Goal: Task Accomplishment & Management: Manage account settings

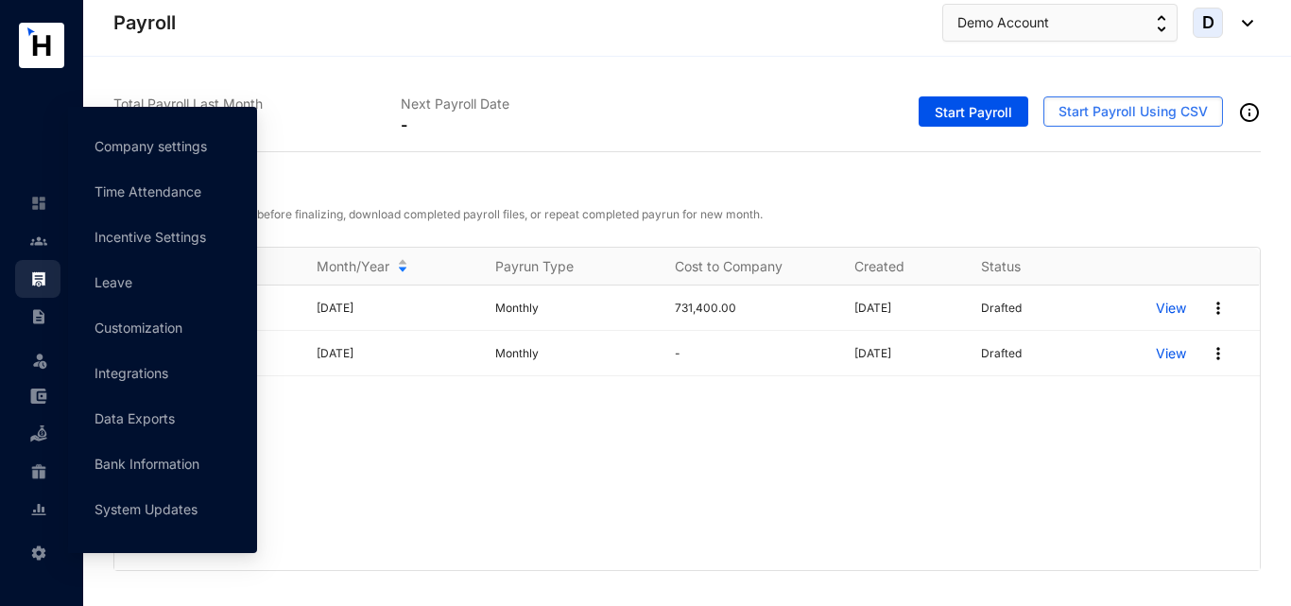
click at [36, 550] on img at bounding box center [38, 552] width 17 height 17
click at [150, 379] on link "Integrations" at bounding box center [131, 373] width 74 height 16
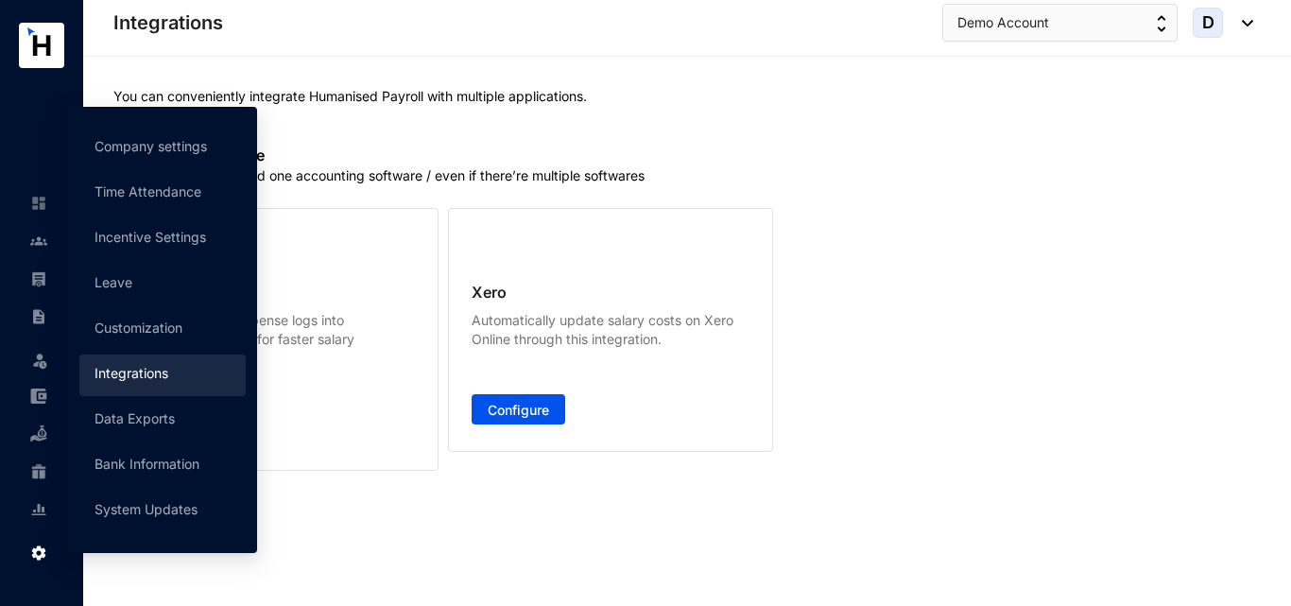
click at [39, 552] on img at bounding box center [38, 552] width 17 height 17
click at [158, 154] on link "Company settings" at bounding box center [150, 146] width 112 height 16
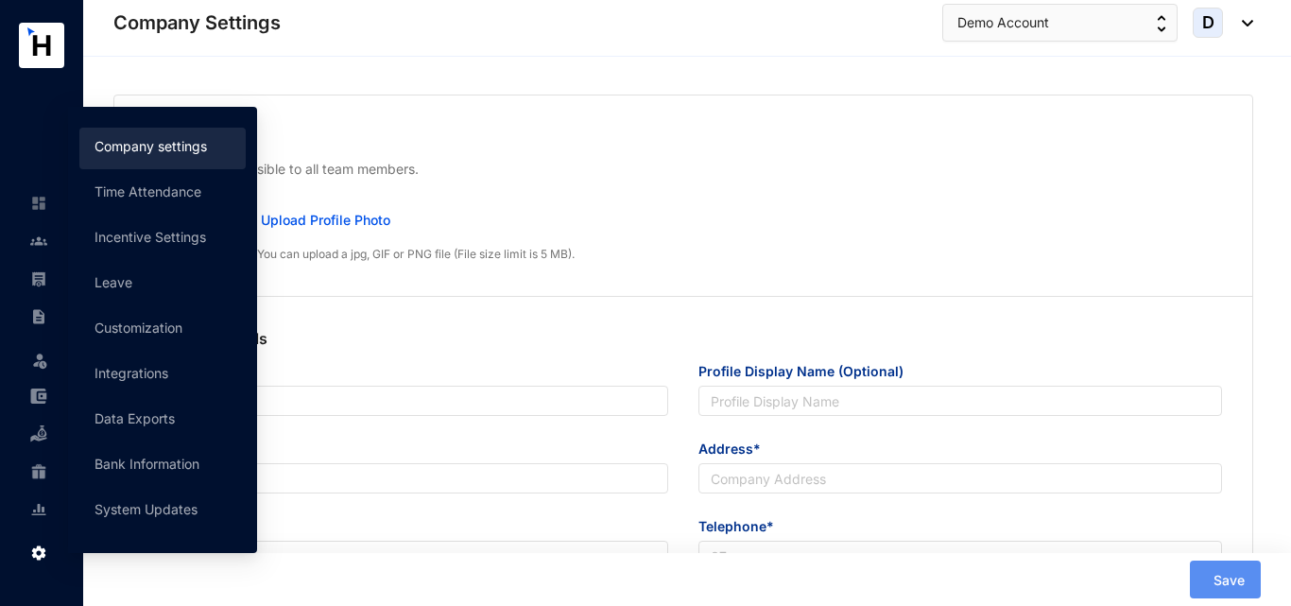
click at [839, 214] on div "Upload Profile Photo" at bounding box center [721, 220] width 1002 height 38
click at [201, 147] on p "Company Logo" at bounding box center [683, 137] width 1077 height 23
click at [501, 434] on div "Company Name*" at bounding box center [406, 399] width 554 height 77
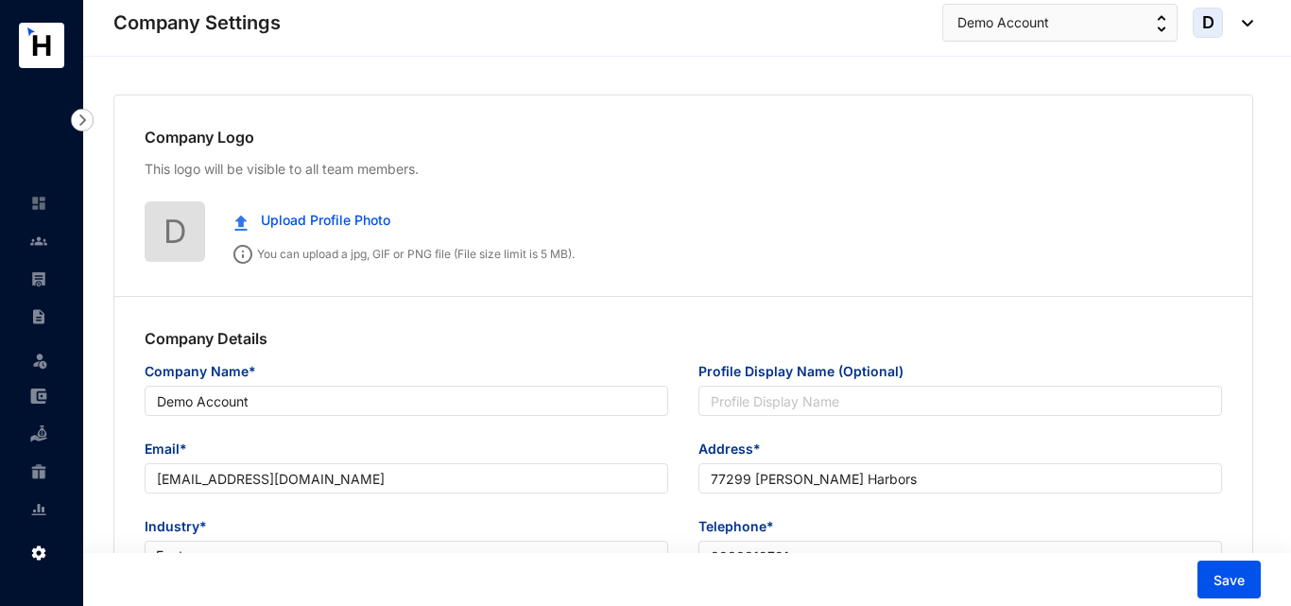
type input "Demo Account"
type input "[EMAIL_ADDRESS][DOMAIN_NAME]"
type input "77299 [PERSON_NAME] Harbors"
type input "8980812791"
type input "Y"
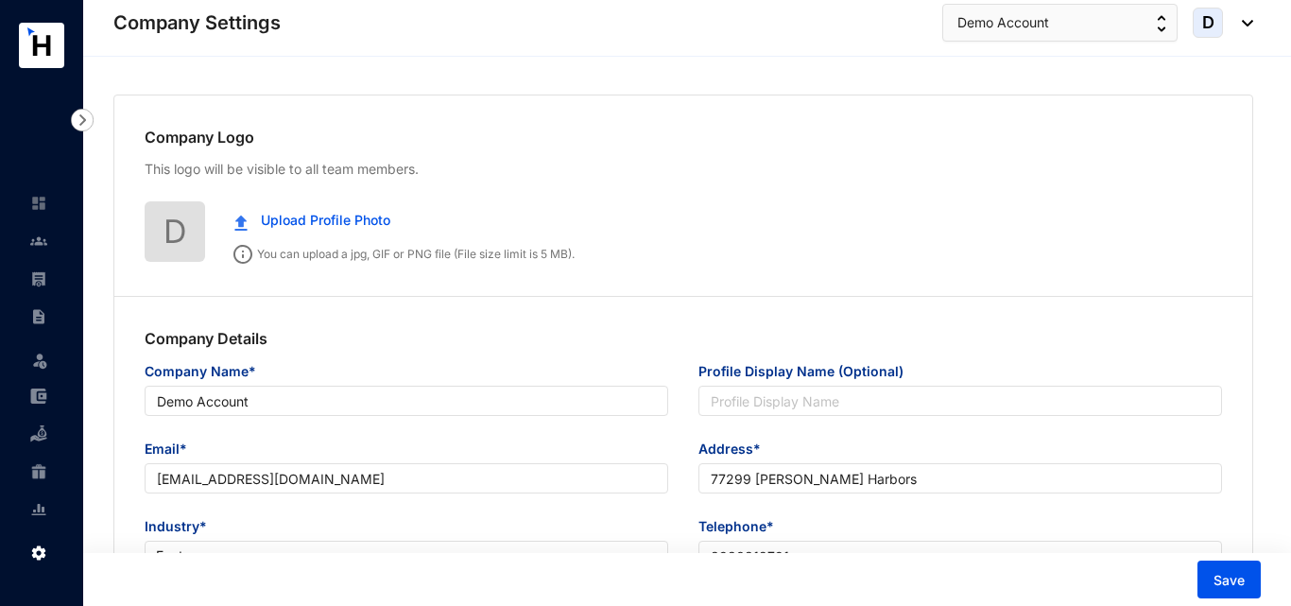
type input "2"
type input "3"
type input "8"
radio input "true"
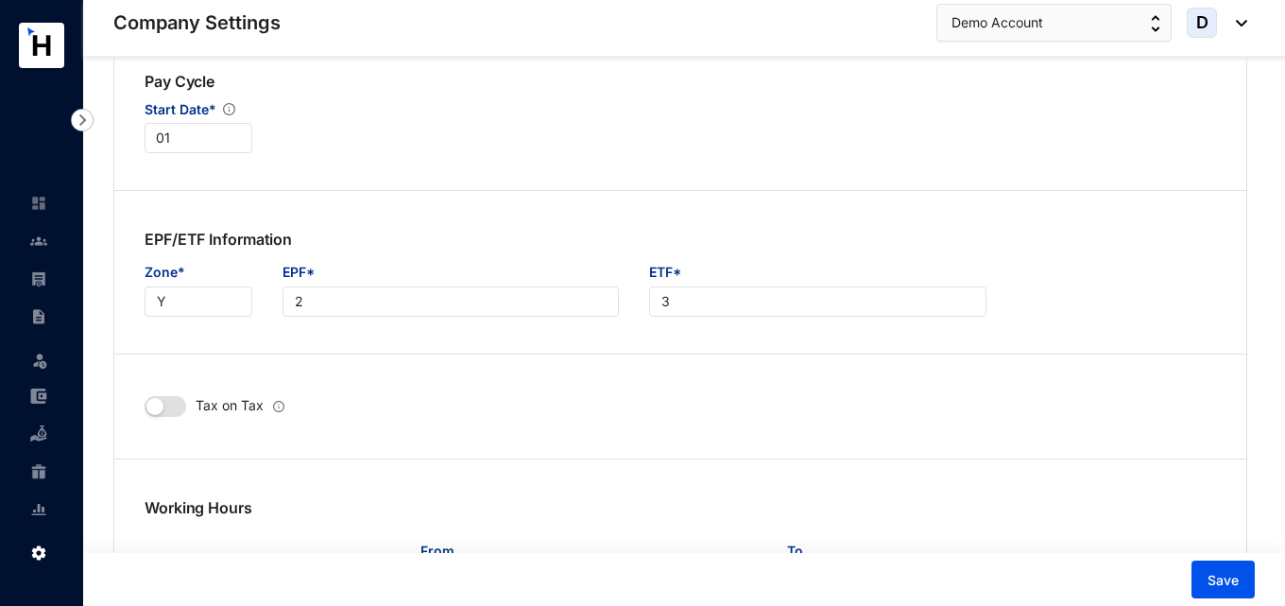
scroll to position [756, 0]
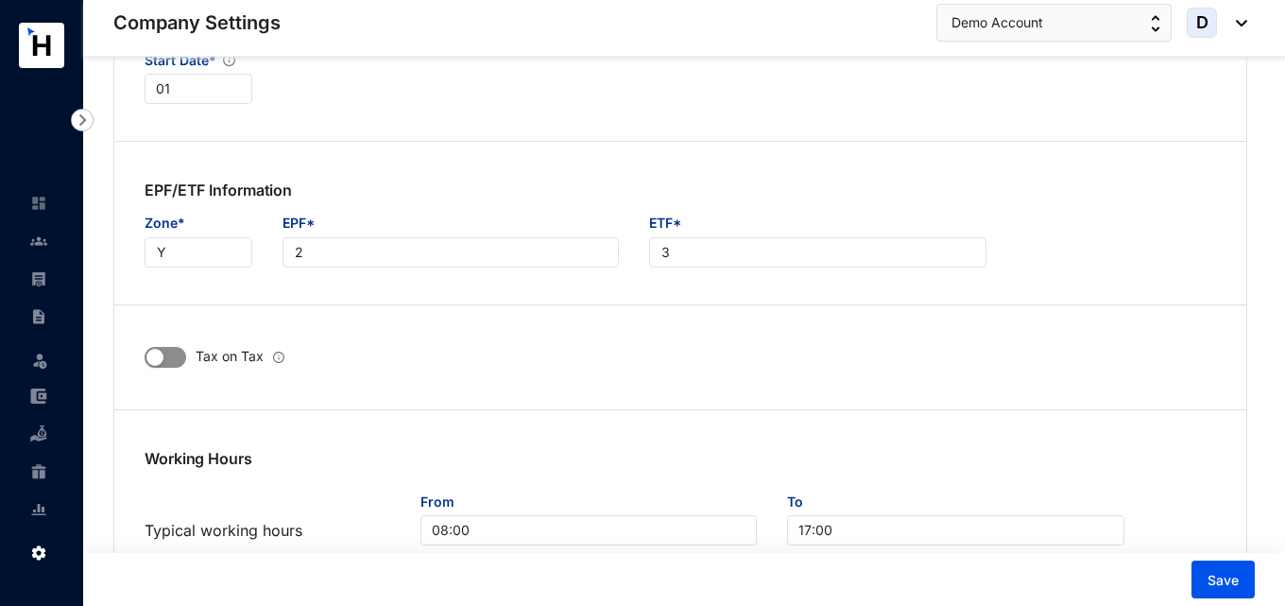
click at [182, 357] on span "button" at bounding box center [166, 357] width 42 height 21
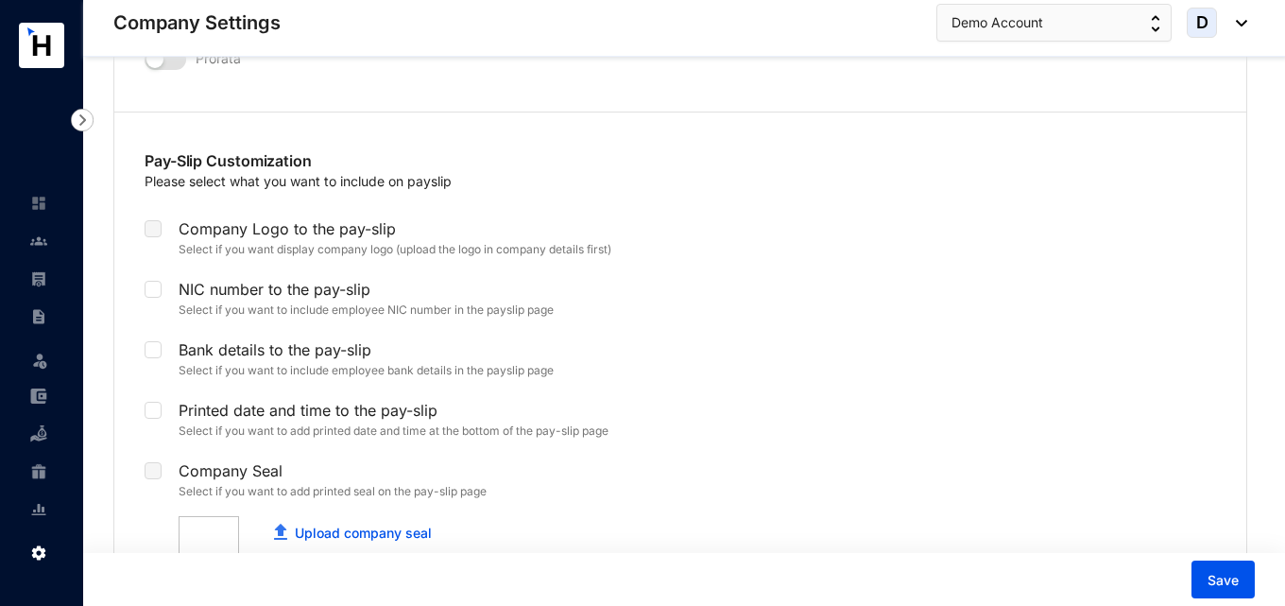
scroll to position [3779, 0]
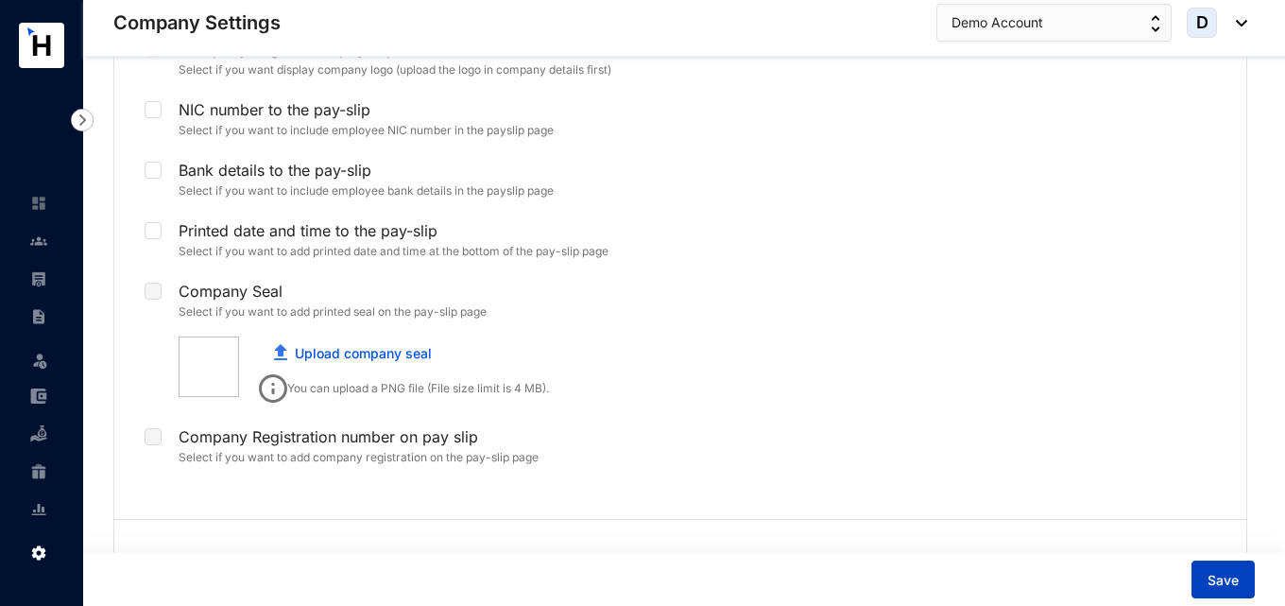
click at [1226, 578] on span "Save" at bounding box center [1223, 580] width 31 height 19
click at [39, 245] on img at bounding box center [38, 240] width 17 height 17
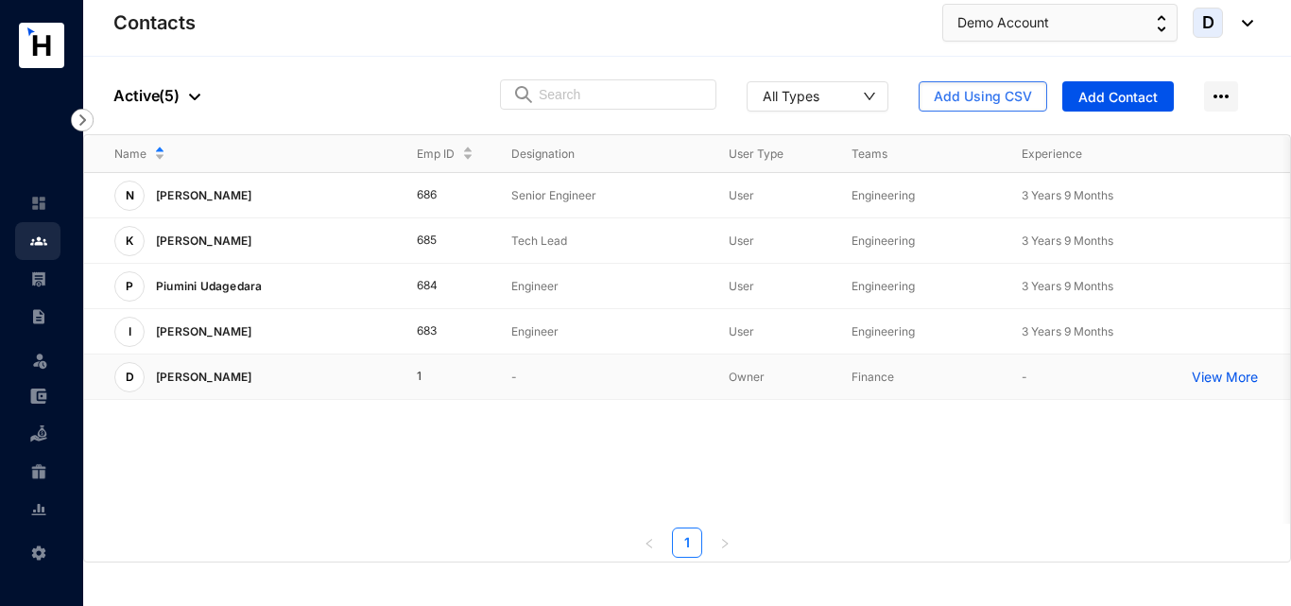
click at [1211, 376] on p "View More" at bounding box center [1229, 377] width 76 height 19
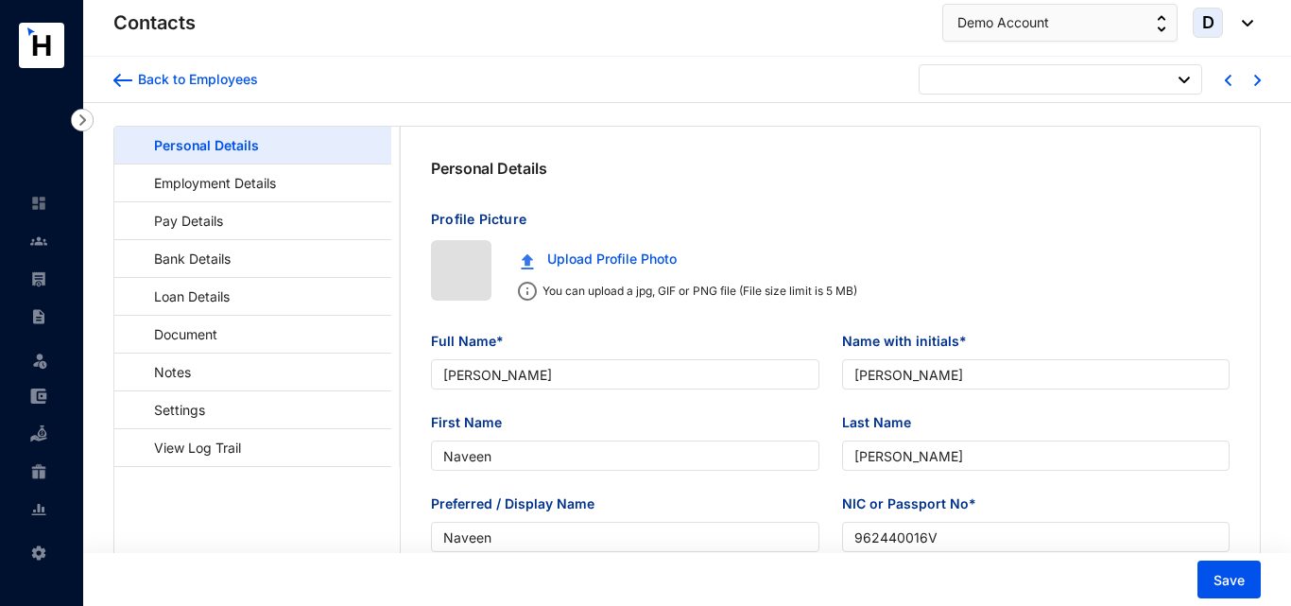
type input "[DATE]"
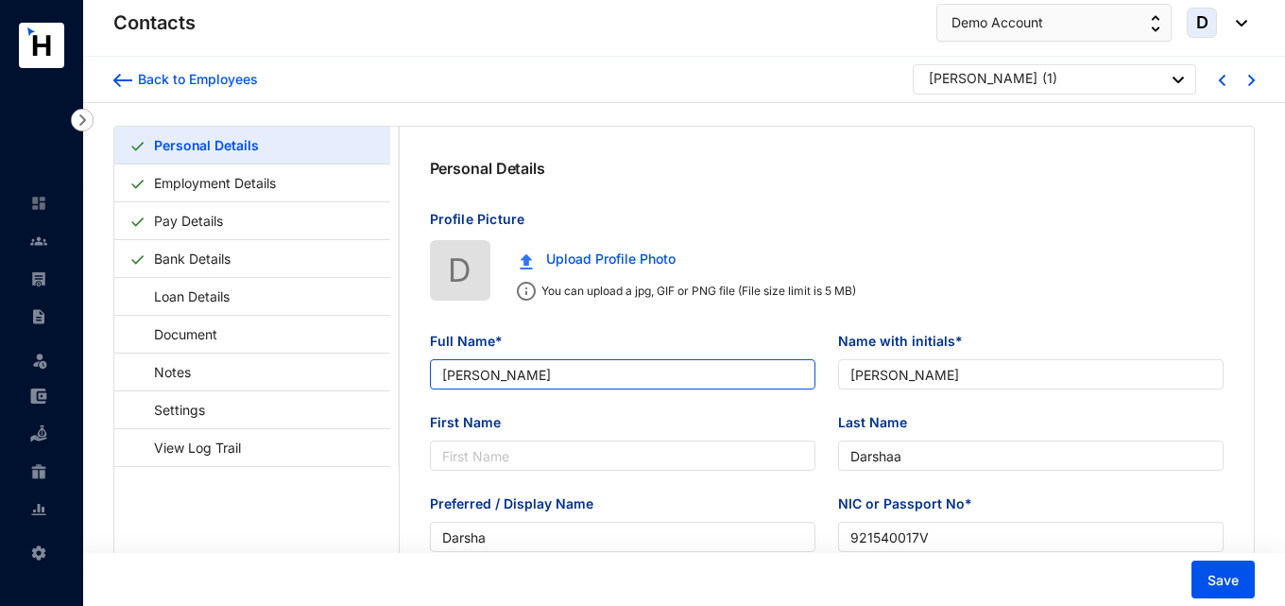
type input "[PERSON_NAME]"
type input "Darshaa"
type input "Darsha"
type input "921540017V"
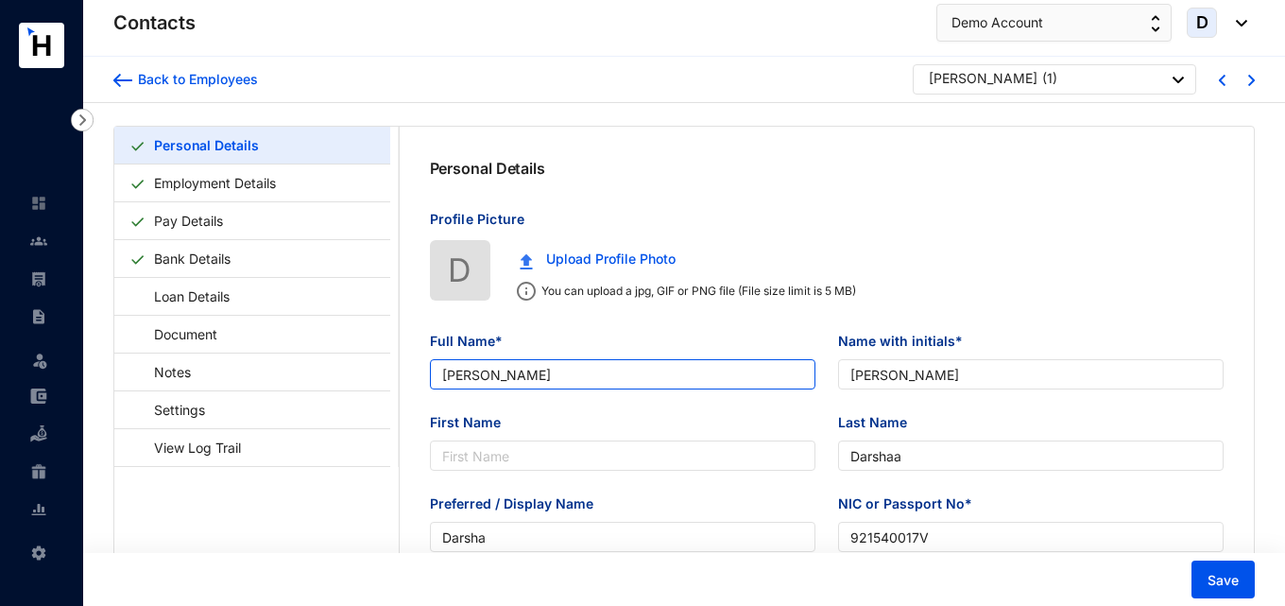
type input "7778626630"
type input "[STREET_ADDRESS]"
type input "[DATE]"
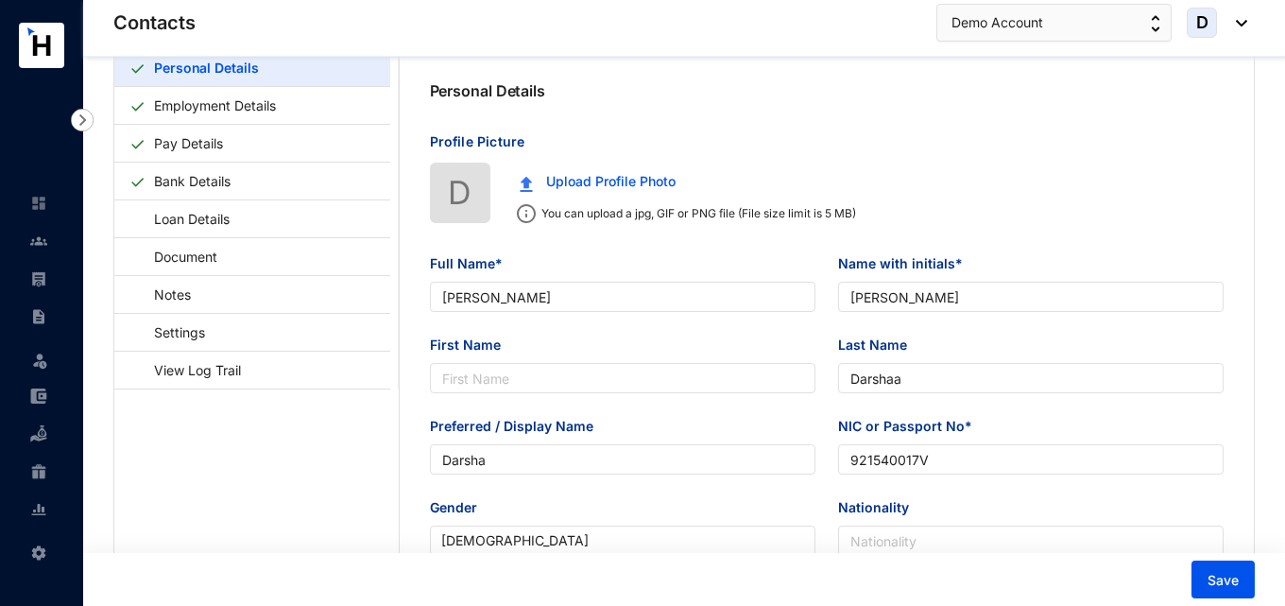
scroll to position [72, 0]
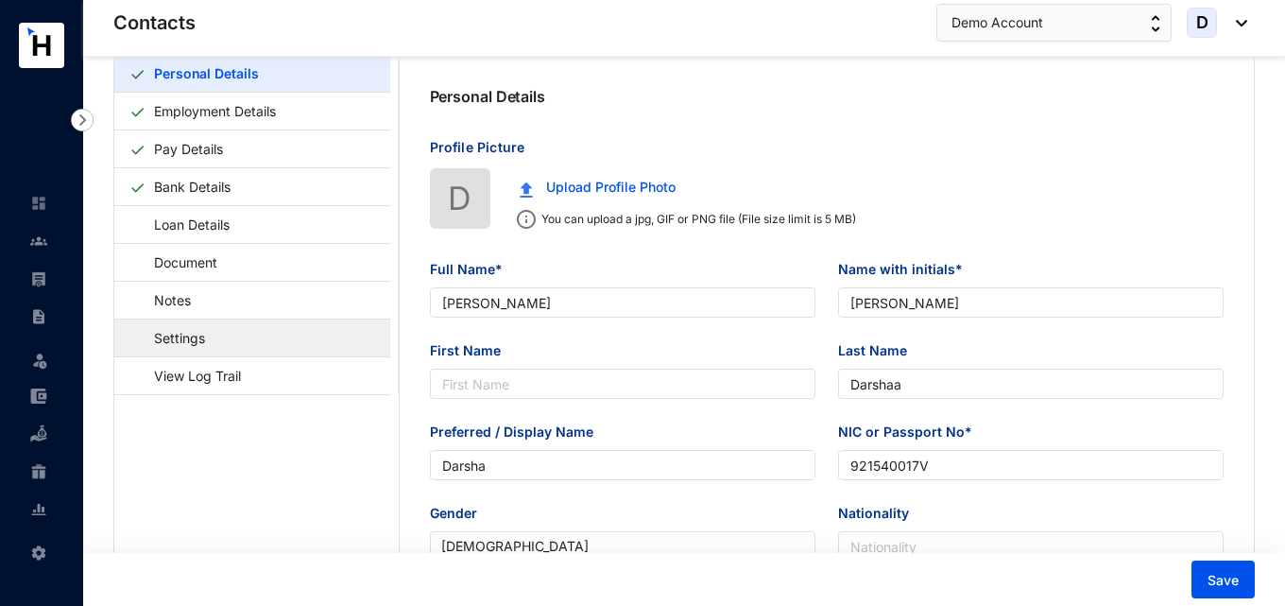
click at [211, 340] on link "Settings" at bounding box center [170, 337] width 82 height 39
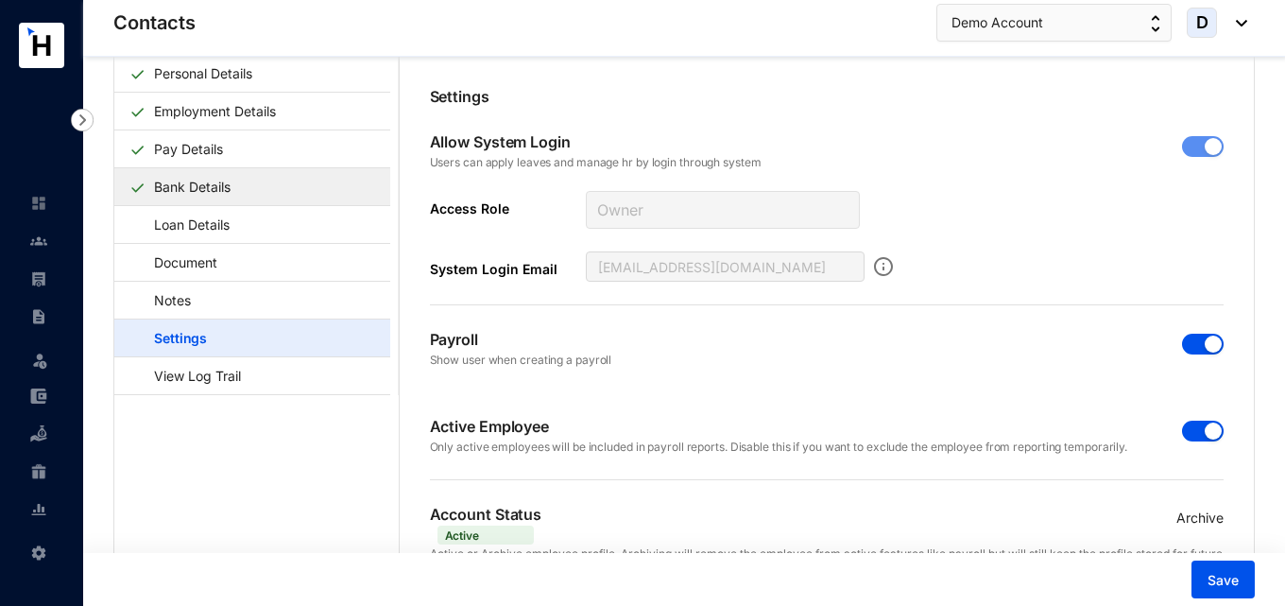
click at [196, 197] on link "Bank Details" at bounding box center [192, 186] width 92 height 39
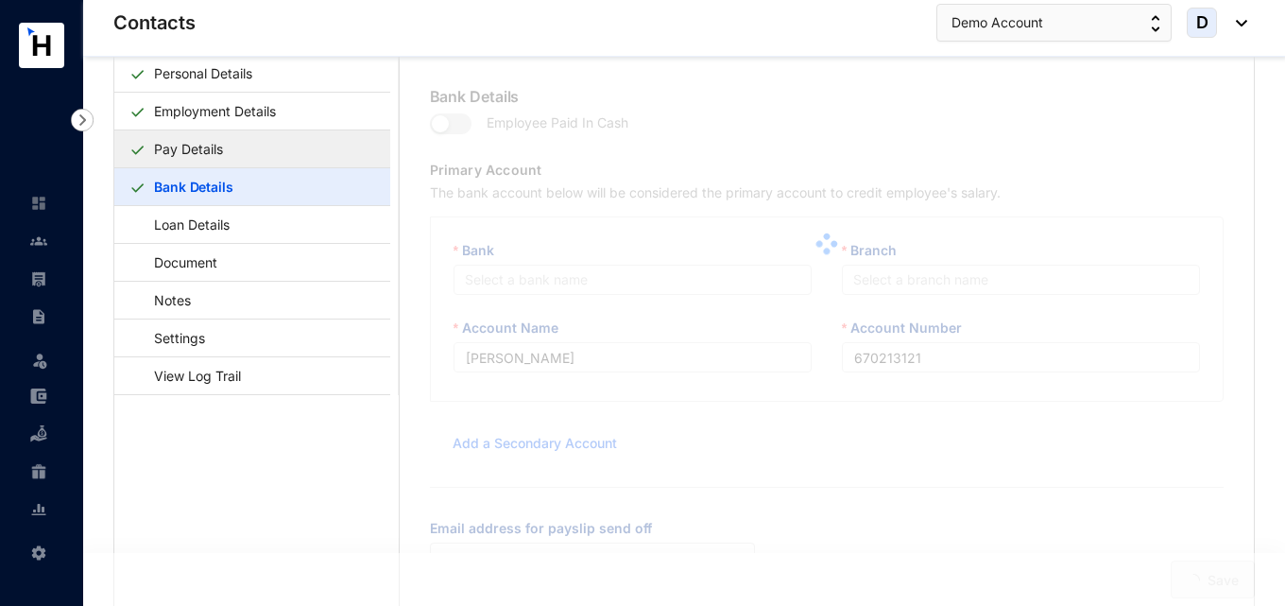
click at [201, 149] on link "Pay Details" at bounding box center [188, 148] width 84 height 39
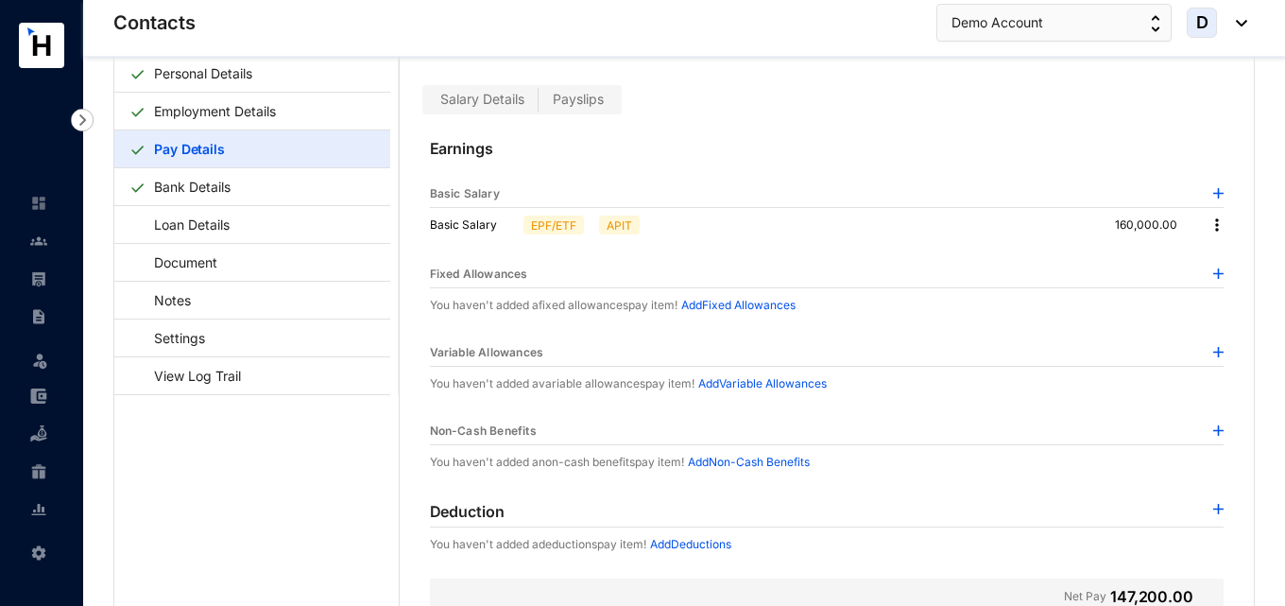
click at [1219, 227] on img at bounding box center [1217, 224] width 19 height 19
click at [1217, 256] on span "Edit" at bounding box center [1229, 257] width 24 height 21
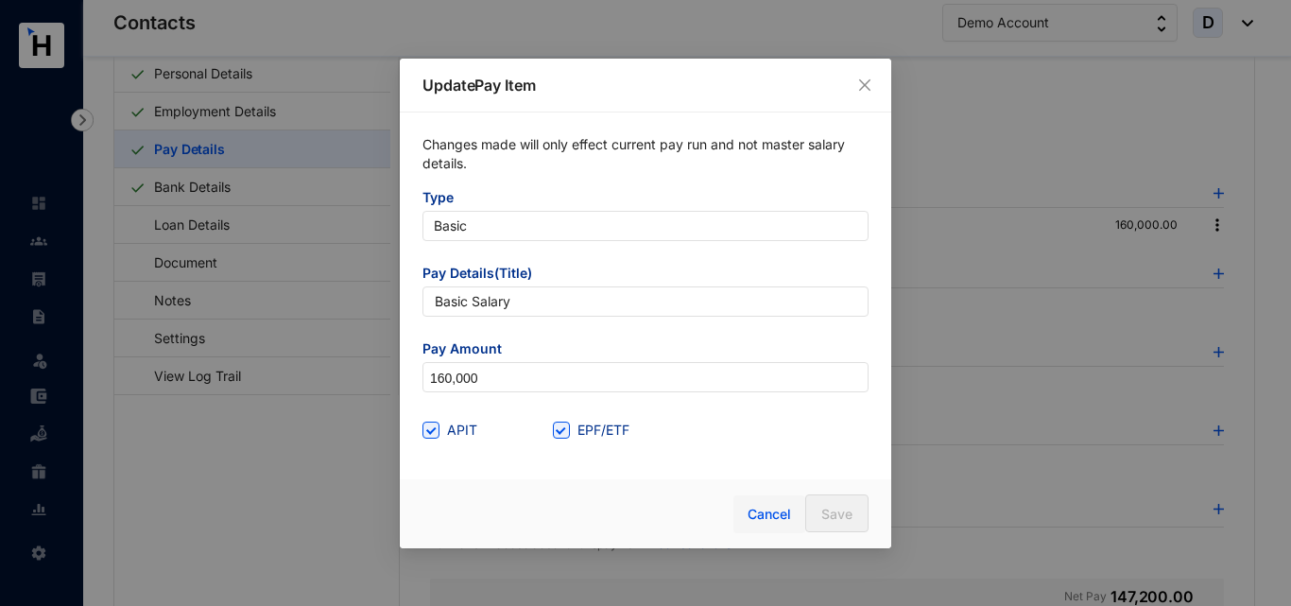
click at [779, 504] on button "Cancel" at bounding box center [769, 514] width 72 height 38
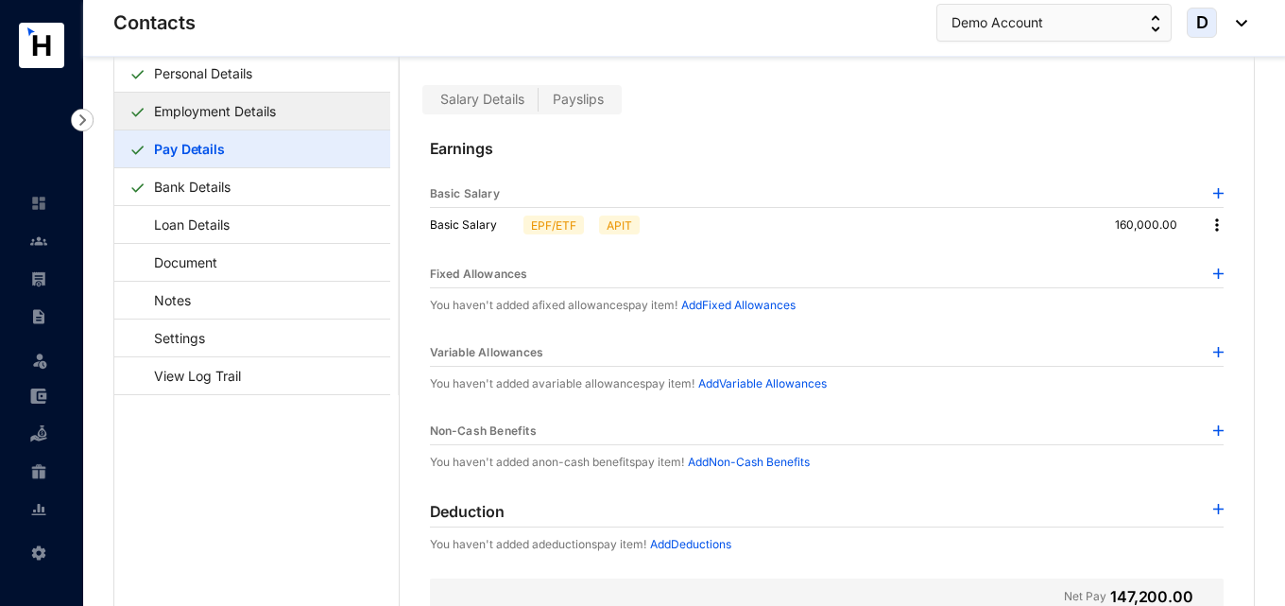
click at [236, 99] on link "Employment Details" at bounding box center [214, 111] width 137 height 39
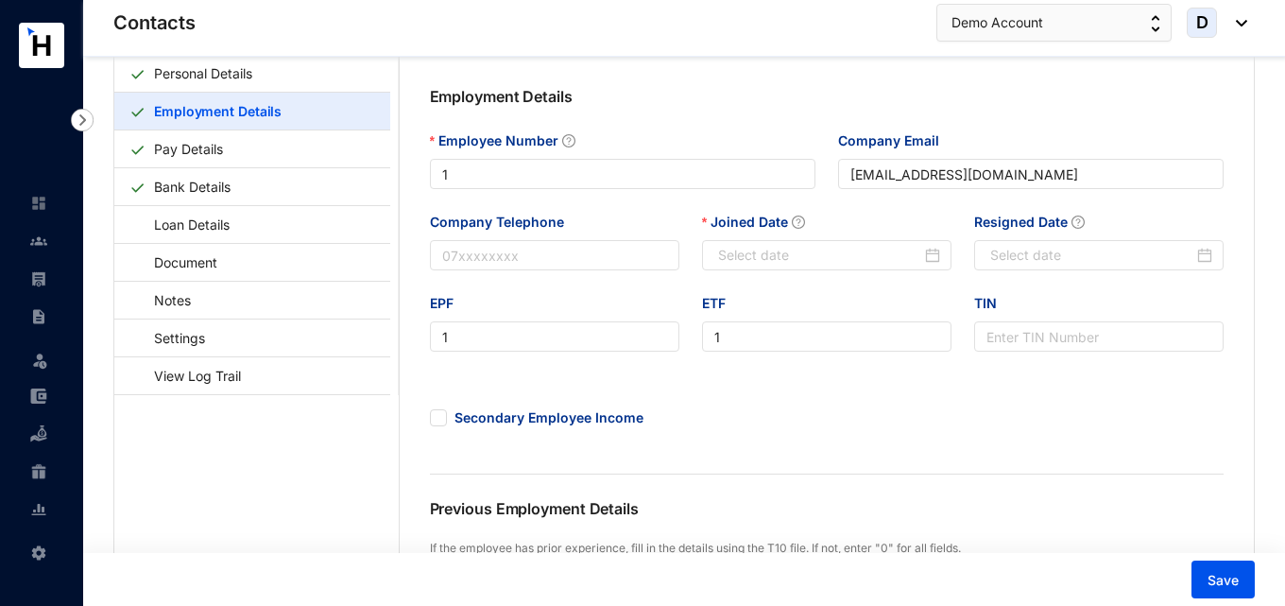
type input "[DATE]"
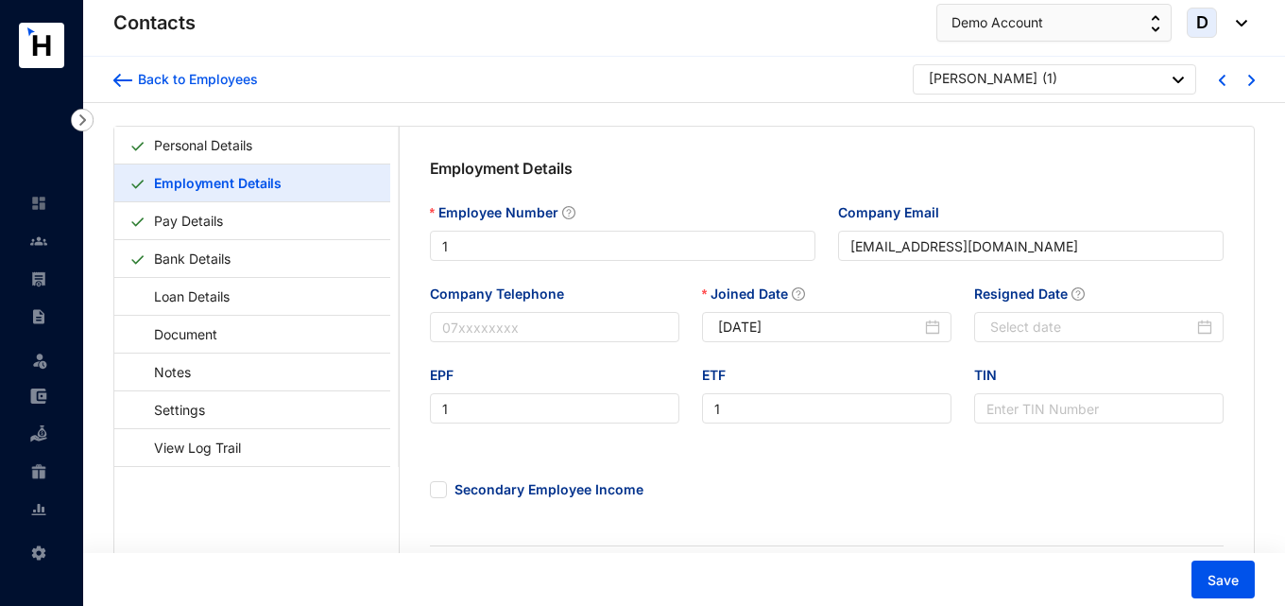
click at [115, 90] on div "Back to Employees" at bounding box center [185, 79] width 145 height 30
click at [115, 86] on img at bounding box center [122, 80] width 19 height 13
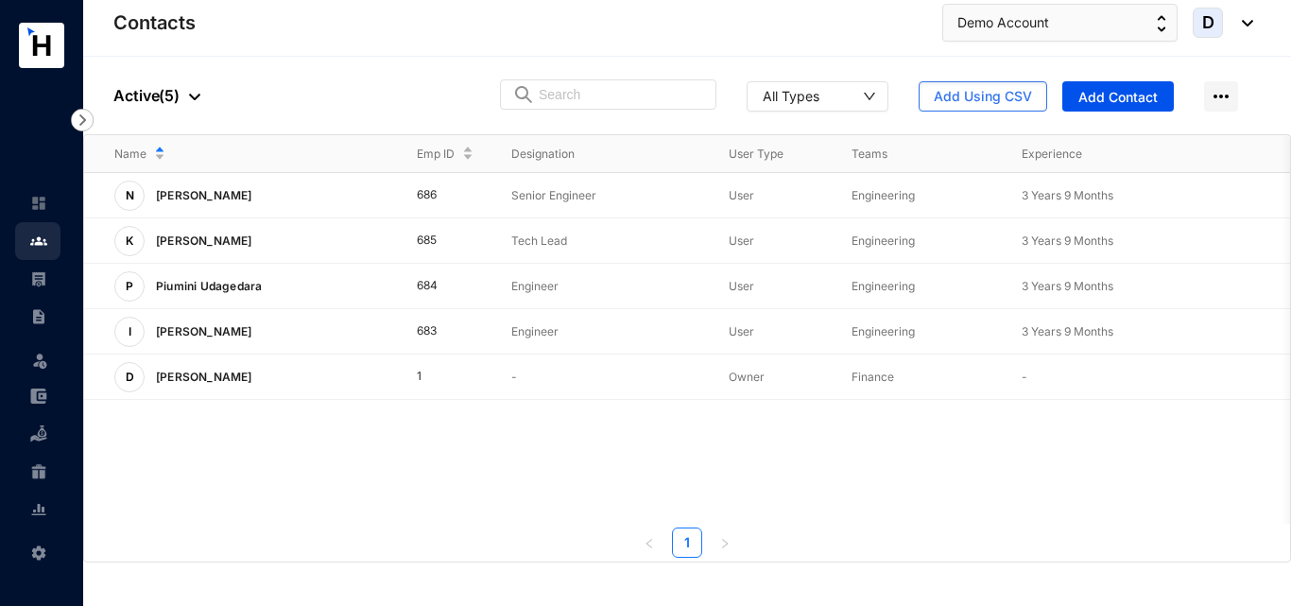
click at [52, 287] on link at bounding box center [53, 278] width 47 height 19
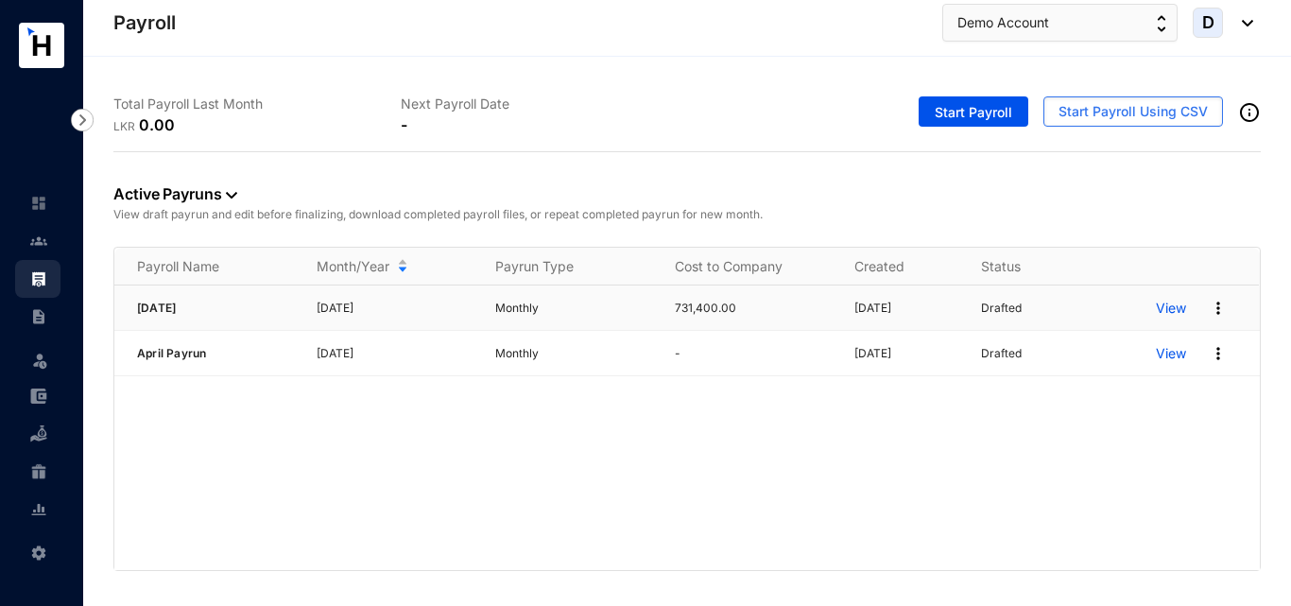
click at [1181, 312] on p "View" at bounding box center [1171, 308] width 30 height 19
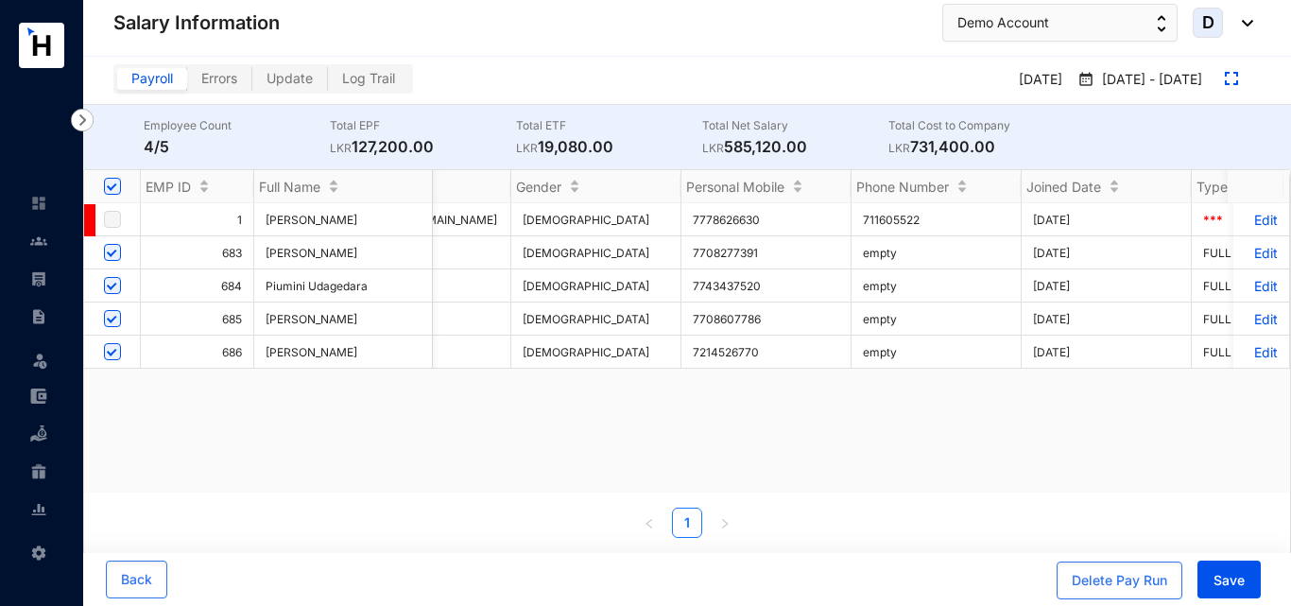
scroll to position [0, 2871]
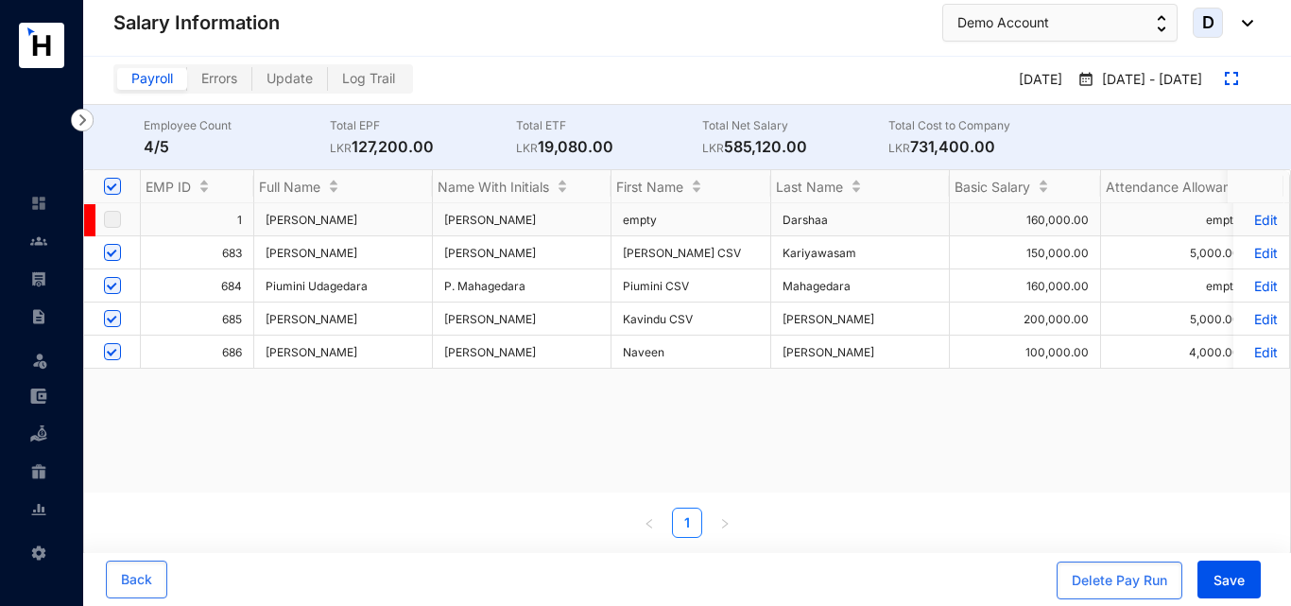
click at [350, 224] on span "[PERSON_NAME]" at bounding box center [343, 220] width 155 height 14
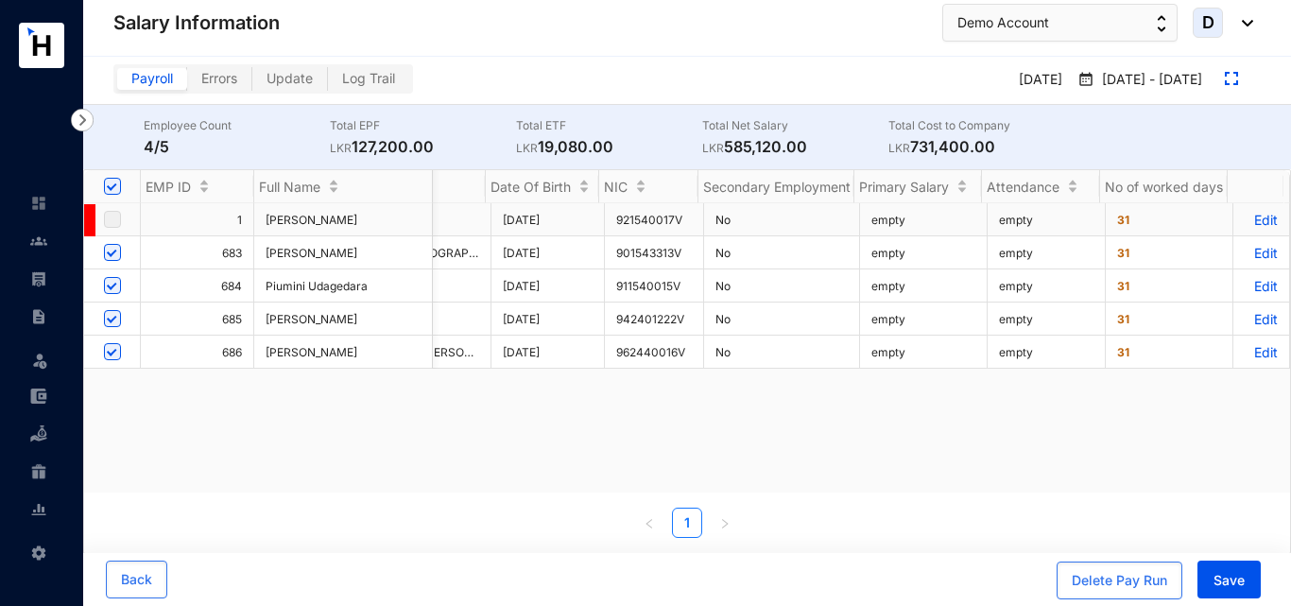
click at [1245, 220] on p "Edit" at bounding box center [1260, 220] width 33 height 16
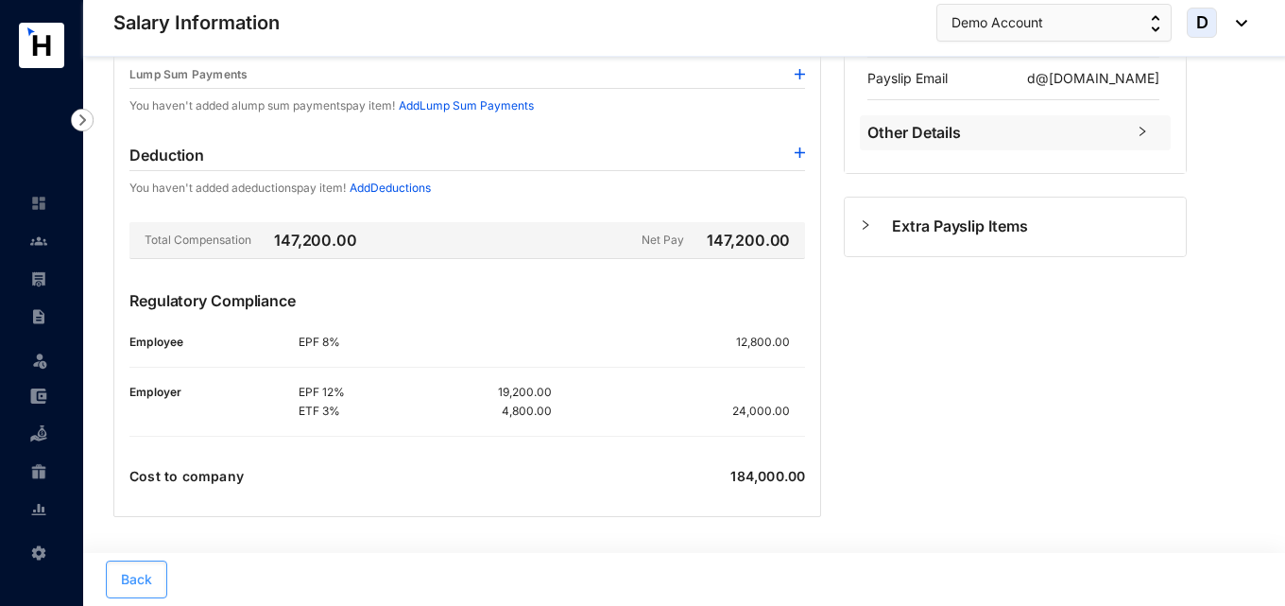
click at [138, 568] on button "Back" at bounding box center [136, 579] width 61 height 38
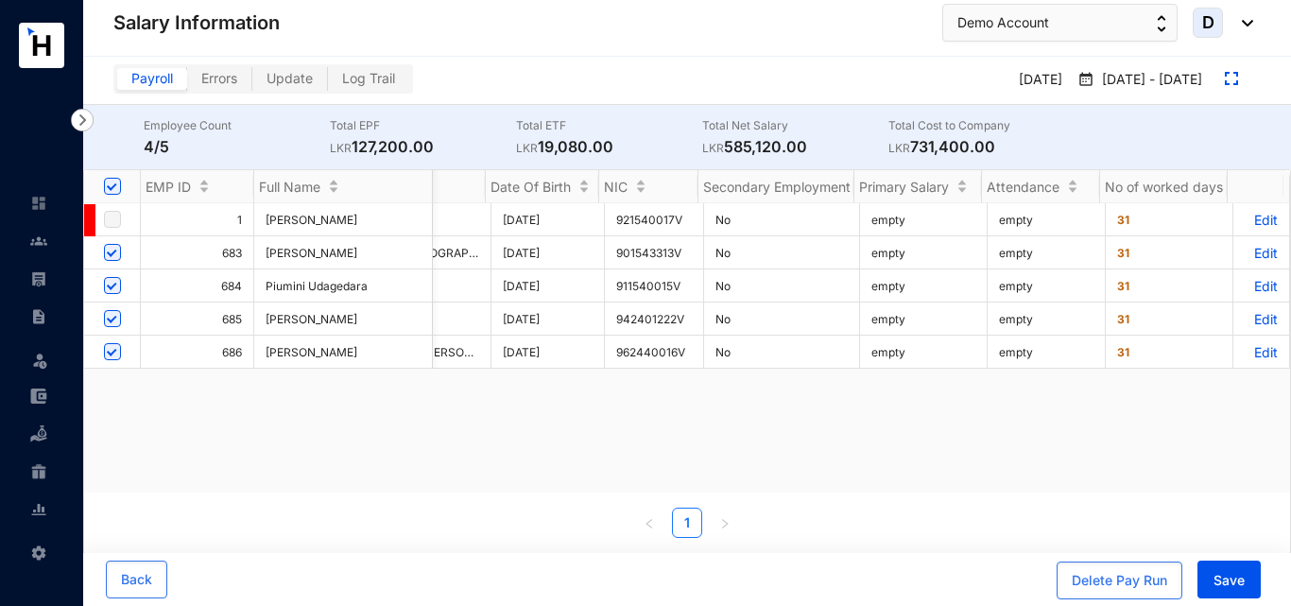
click at [1257, 251] on p "Edit" at bounding box center [1260, 253] width 33 height 16
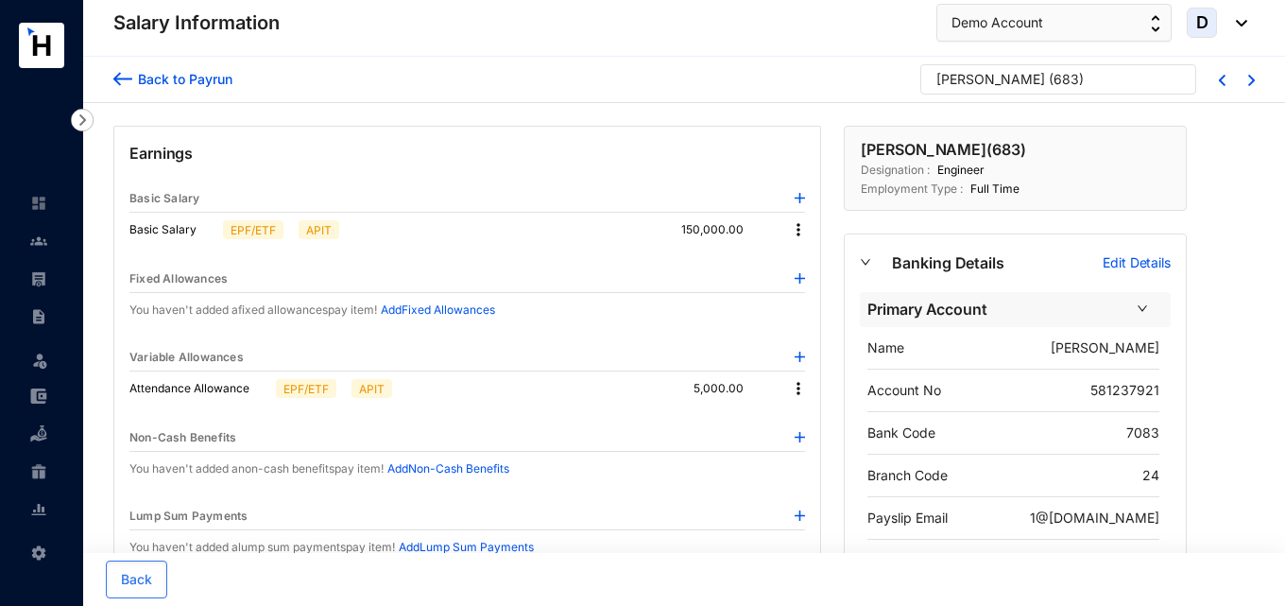
click at [795, 223] on img at bounding box center [798, 229] width 19 height 19
click at [805, 258] on span "Edit" at bounding box center [816, 261] width 24 height 21
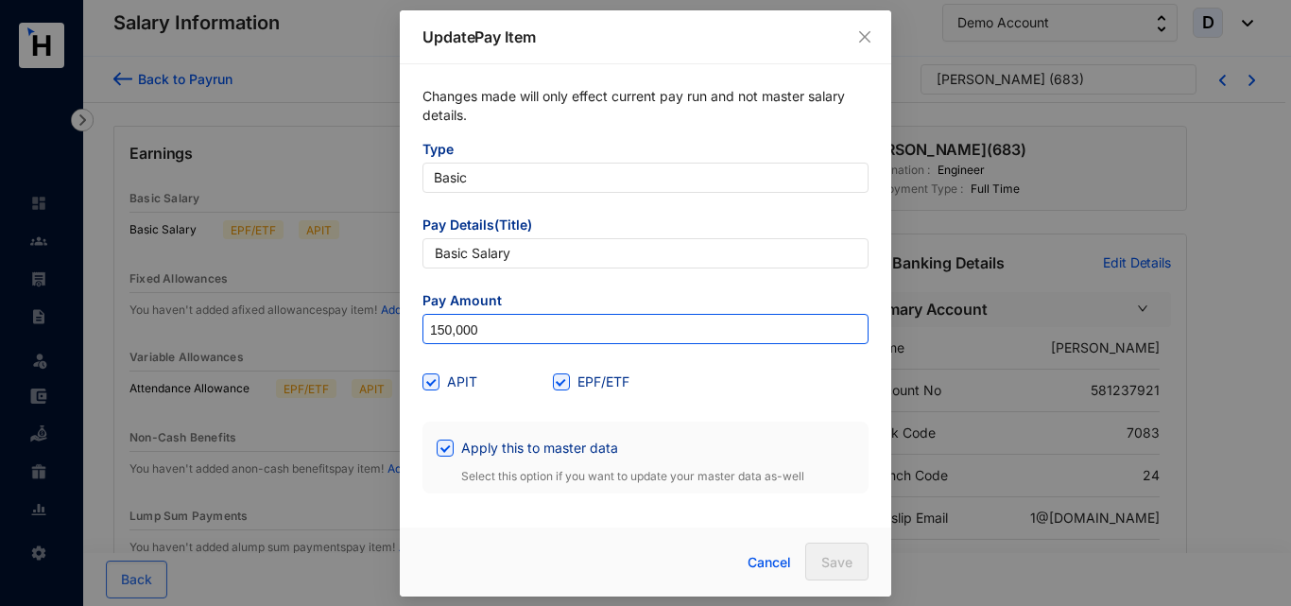
click at [449, 334] on input "150,000" at bounding box center [645, 330] width 444 height 30
click at [447, 334] on input "150,000" at bounding box center [645, 330] width 444 height 30
type input "170,000"
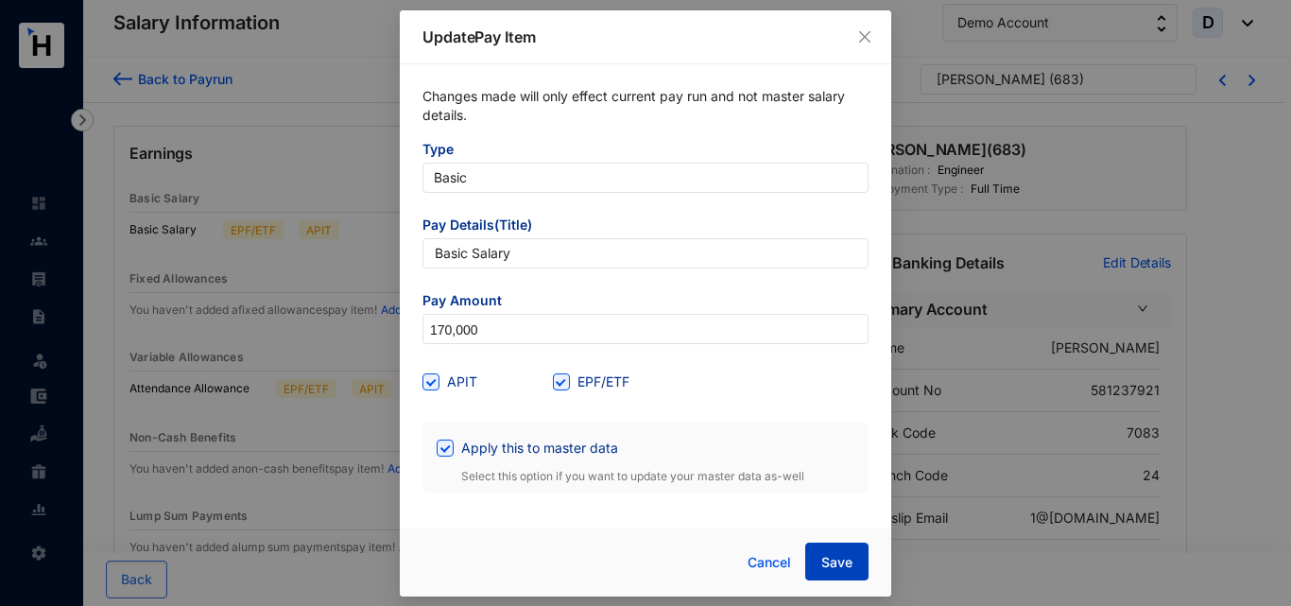
click at [814, 549] on button "Save" at bounding box center [836, 561] width 63 height 38
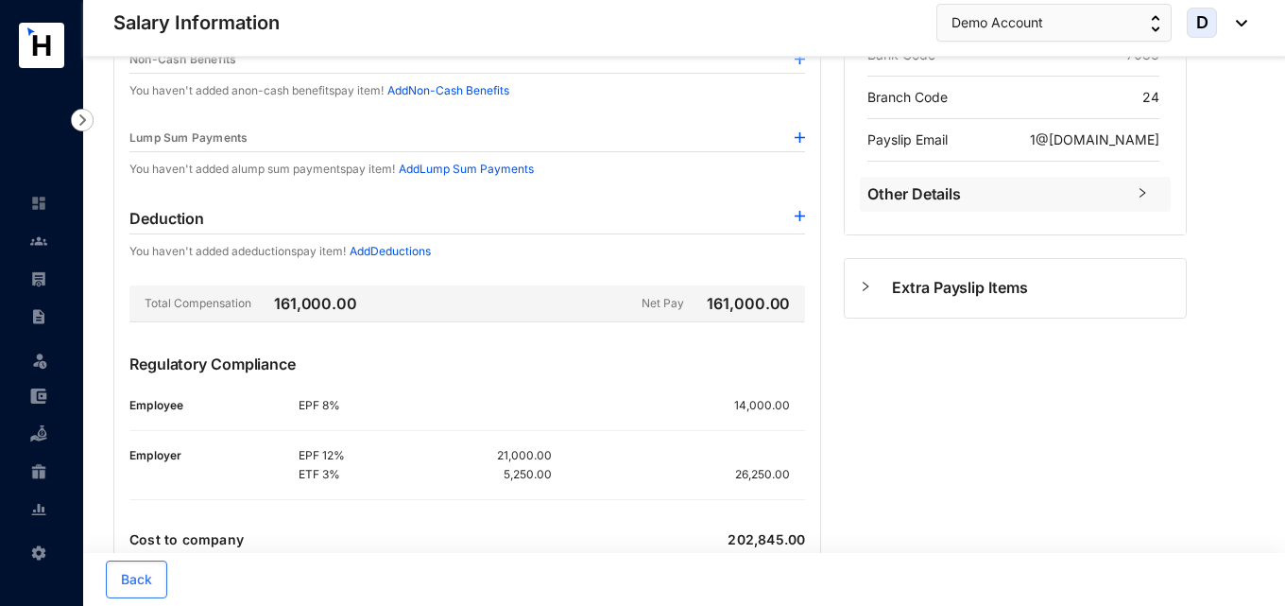
click at [1003, 382] on div "[PERSON_NAME] ( 683 ) Designation : Engineer Employment Type : [DEMOGRAPHIC_DAT…" at bounding box center [1015, 164] width 366 height 832
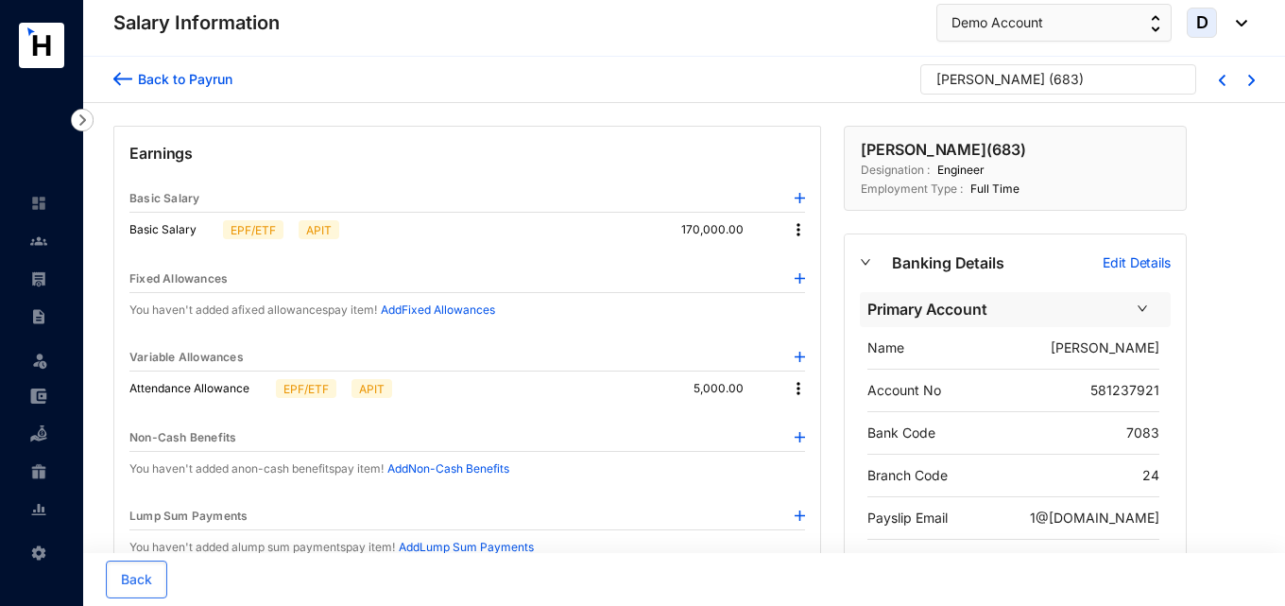
click at [802, 230] on img at bounding box center [798, 229] width 19 height 19
click at [821, 255] on span "Edit" at bounding box center [816, 261] width 24 height 21
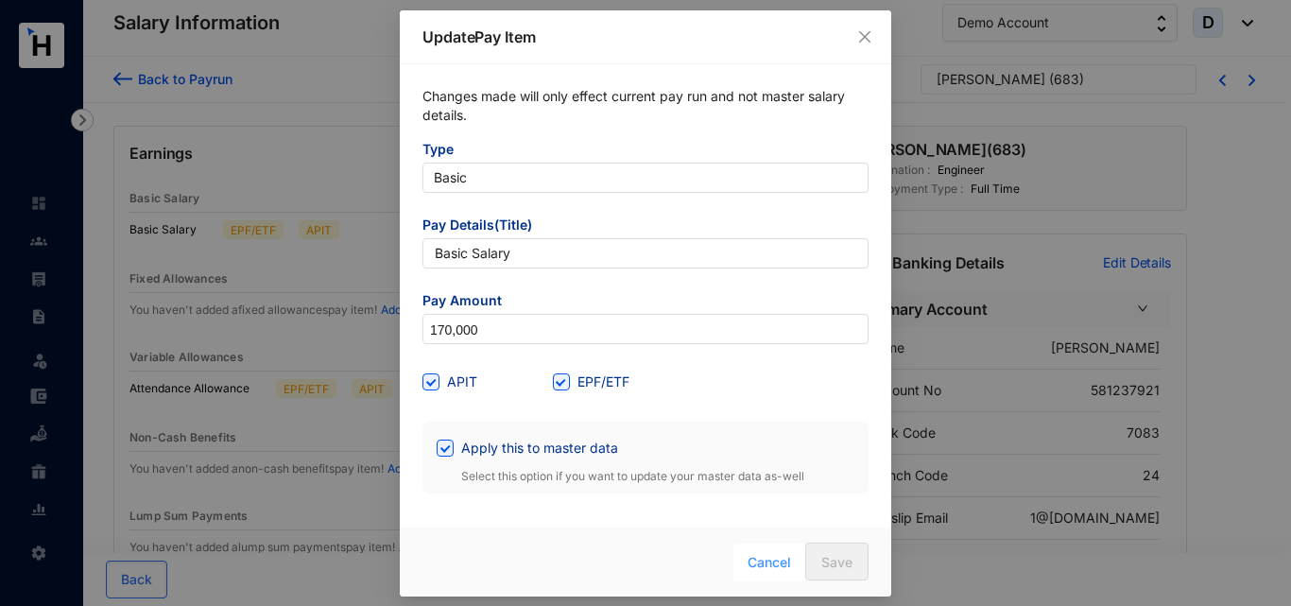
click at [766, 561] on span "Cancel" at bounding box center [768, 562] width 43 height 21
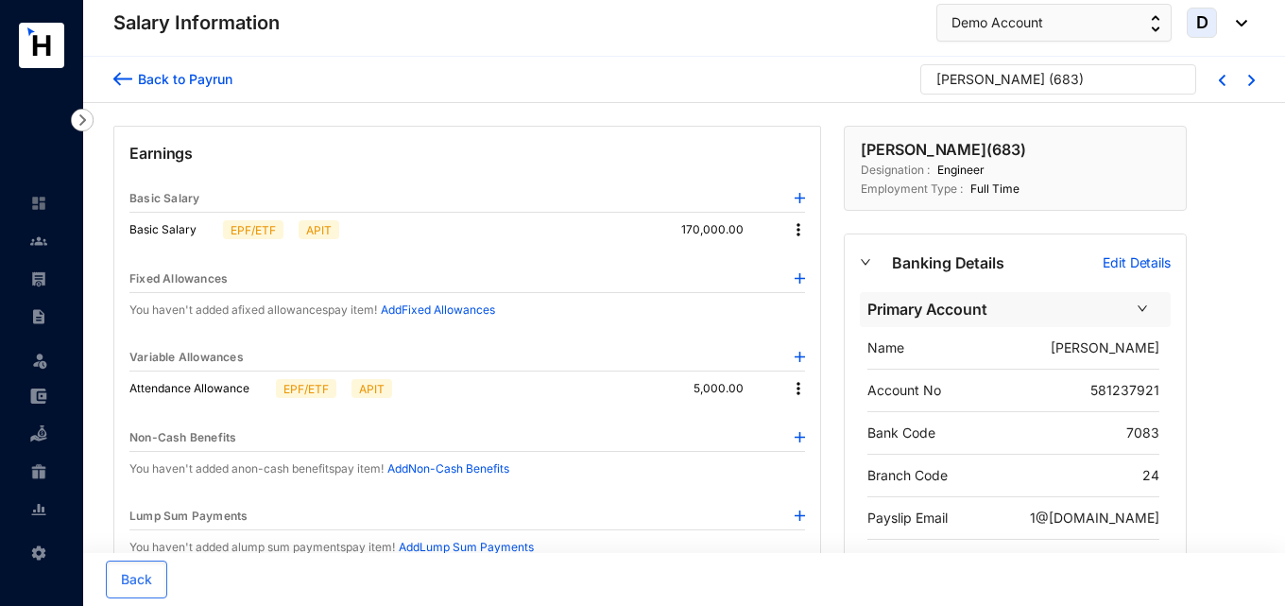
drag, startPoint x: 41, startPoint y: 288, endPoint x: 31, endPoint y: 298, distance: 13.4
click at [39, 287] on link at bounding box center [53, 278] width 47 height 19
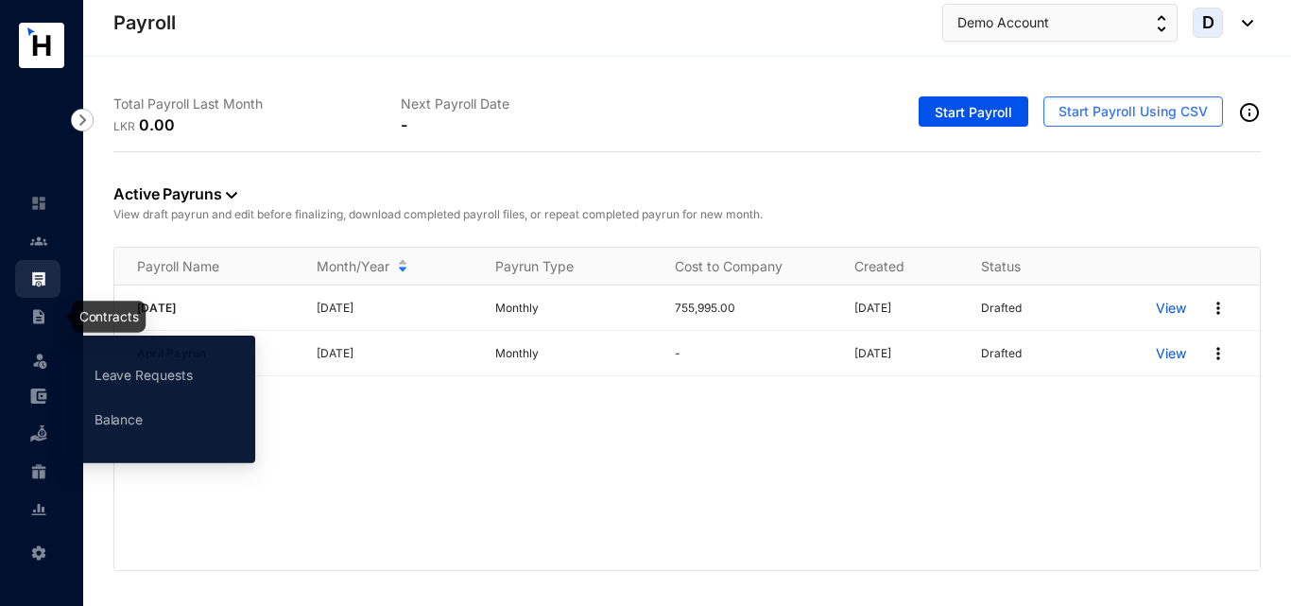
click at [38, 322] on img at bounding box center [38, 316] width 17 height 17
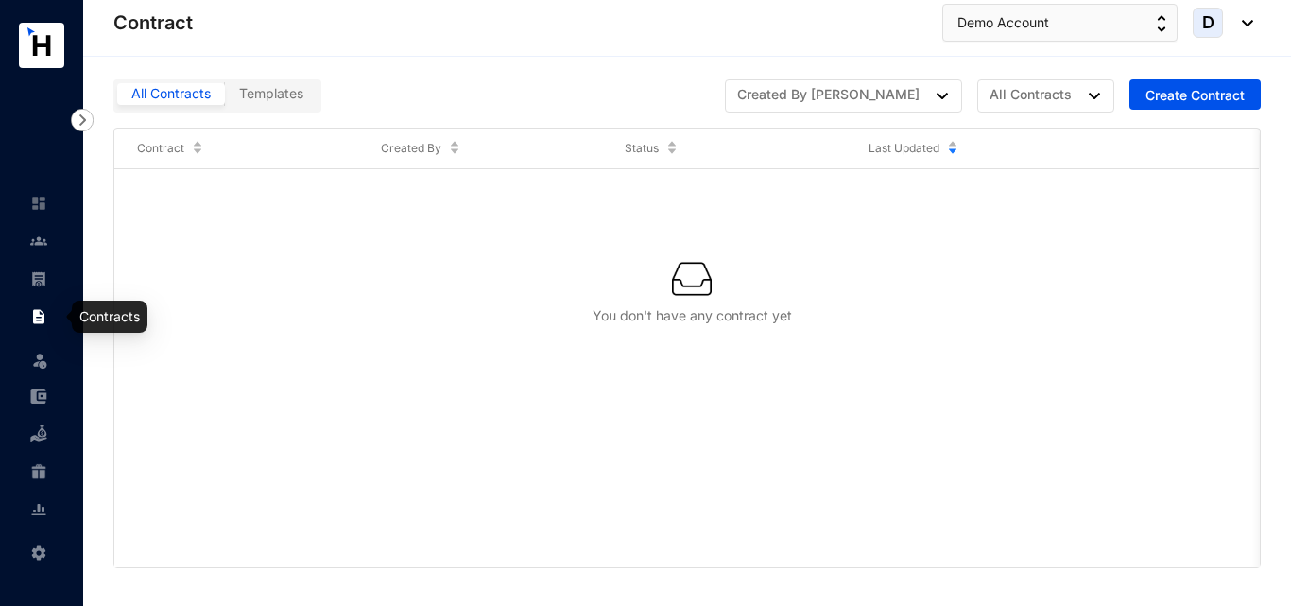
click at [35, 317] on img at bounding box center [38, 316] width 17 height 17
click at [48, 359] on img at bounding box center [39, 360] width 19 height 19
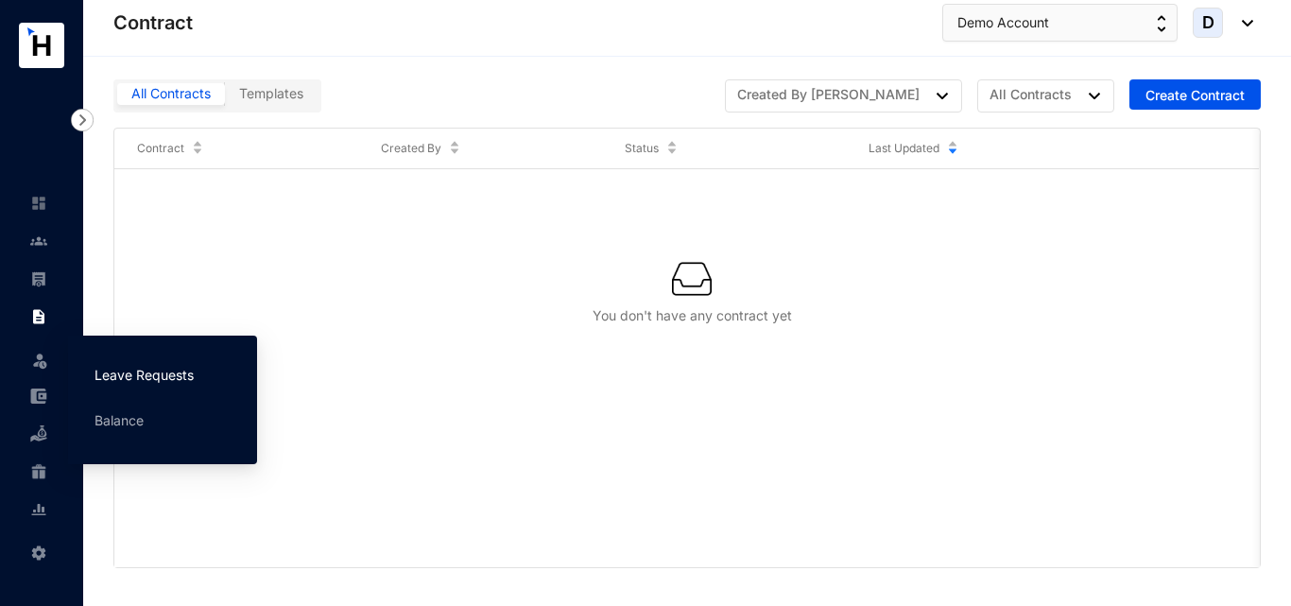
click at [140, 369] on link "Leave Requests" at bounding box center [143, 375] width 99 height 16
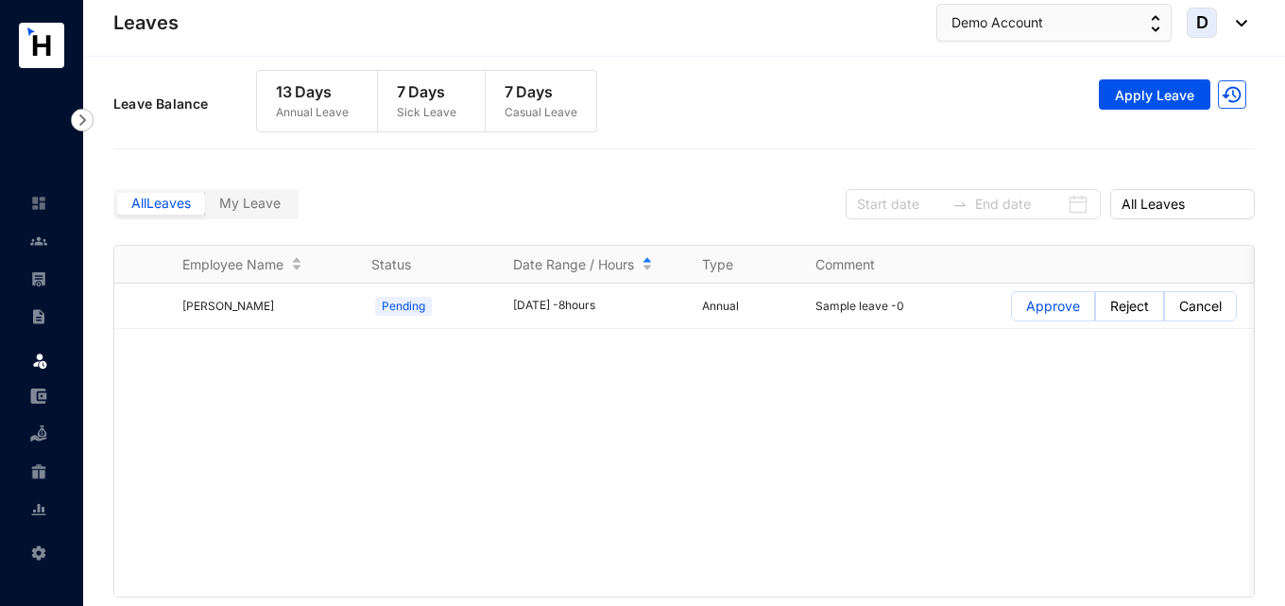
click at [46, 395] on img at bounding box center [38, 395] width 17 height 17
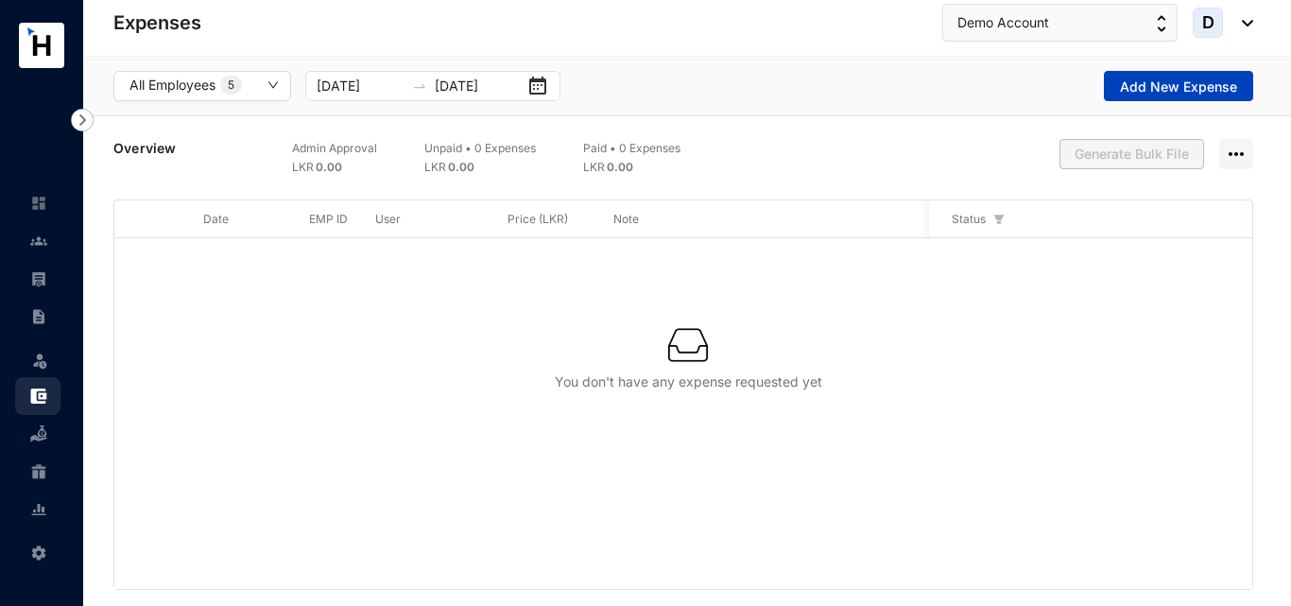
click at [1159, 95] on span "Add New Expense" at bounding box center [1178, 86] width 117 height 19
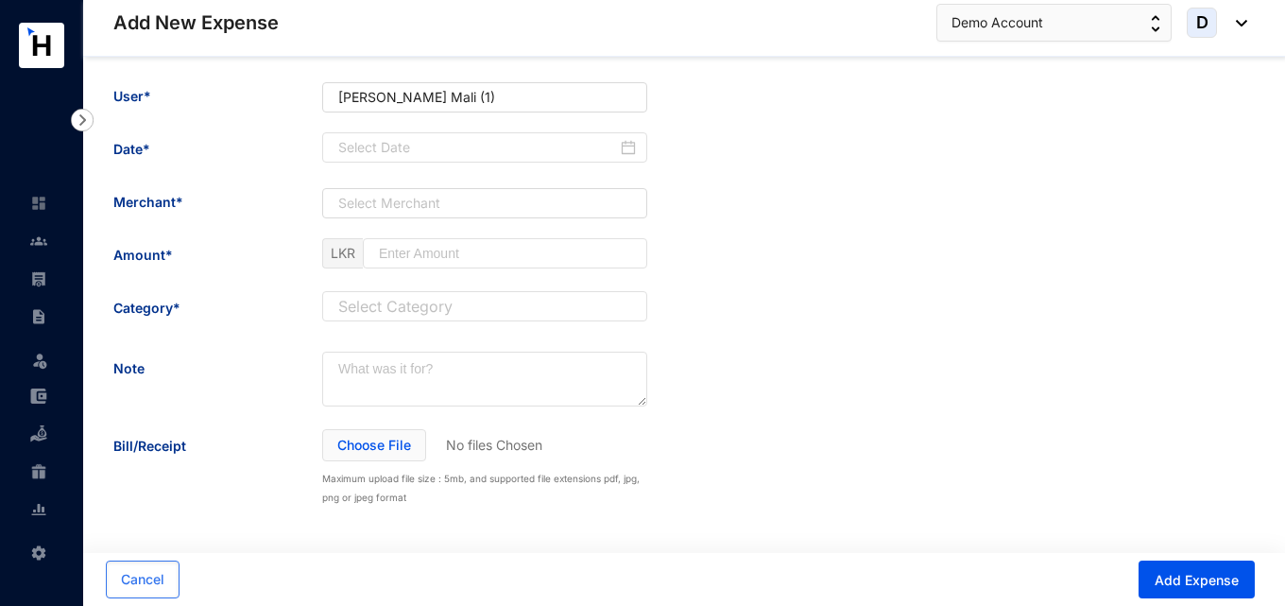
scroll to position [61, 0]
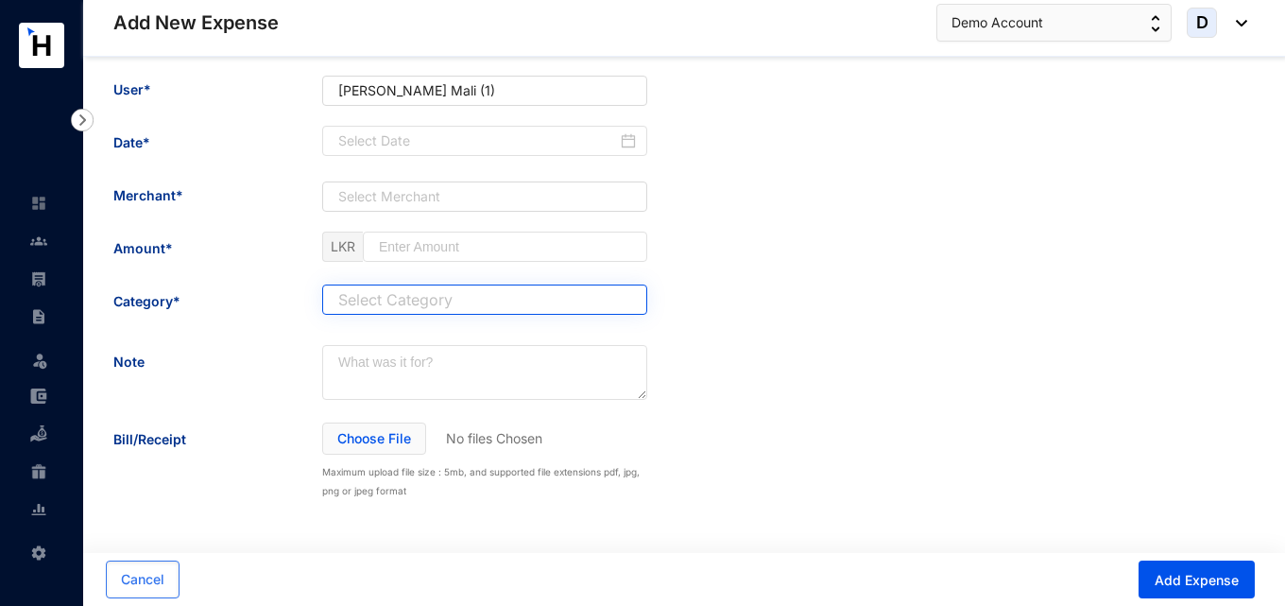
click at [431, 290] on input "search" at bounding box center [485, 299] width 302 height 28
click at [431, 302] on input "search" at bounding box center [485, 299] width 302 height 28
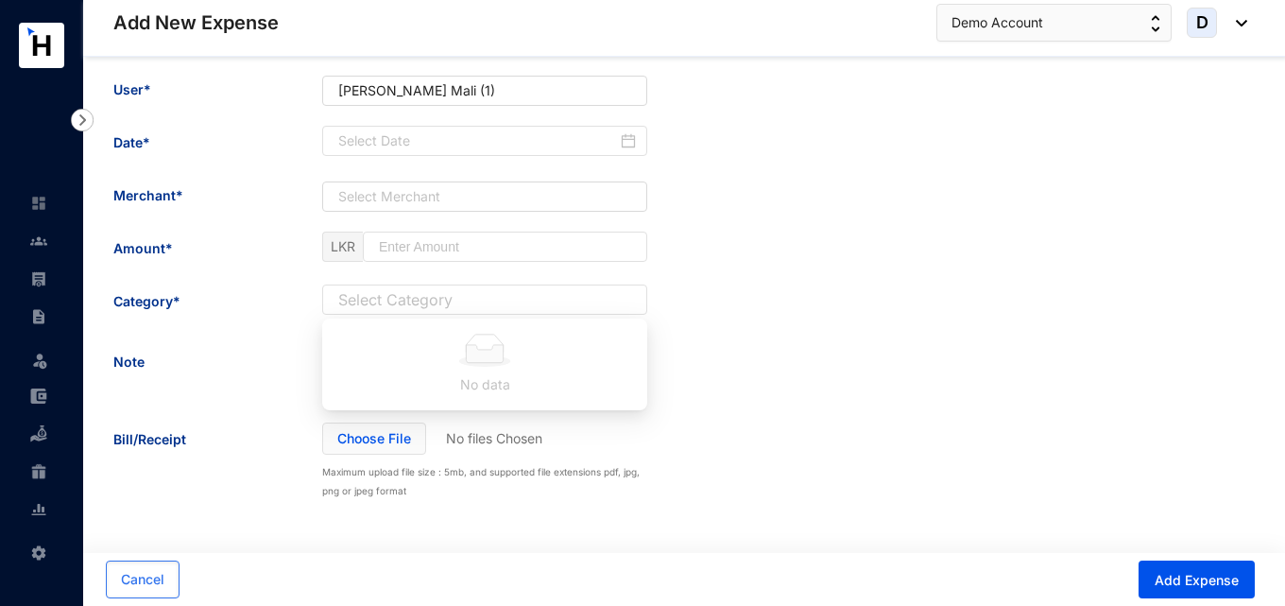
click at [896, 340] on div "Enter your expense details User* [PERSON_NAME] Mali (1) Date* Merchant* Select …" at bounding box center [683, 263] width 1141 height 474
click at [152, 574] on span "Cancel" at bounding box center [142, 579] width 43 height 19
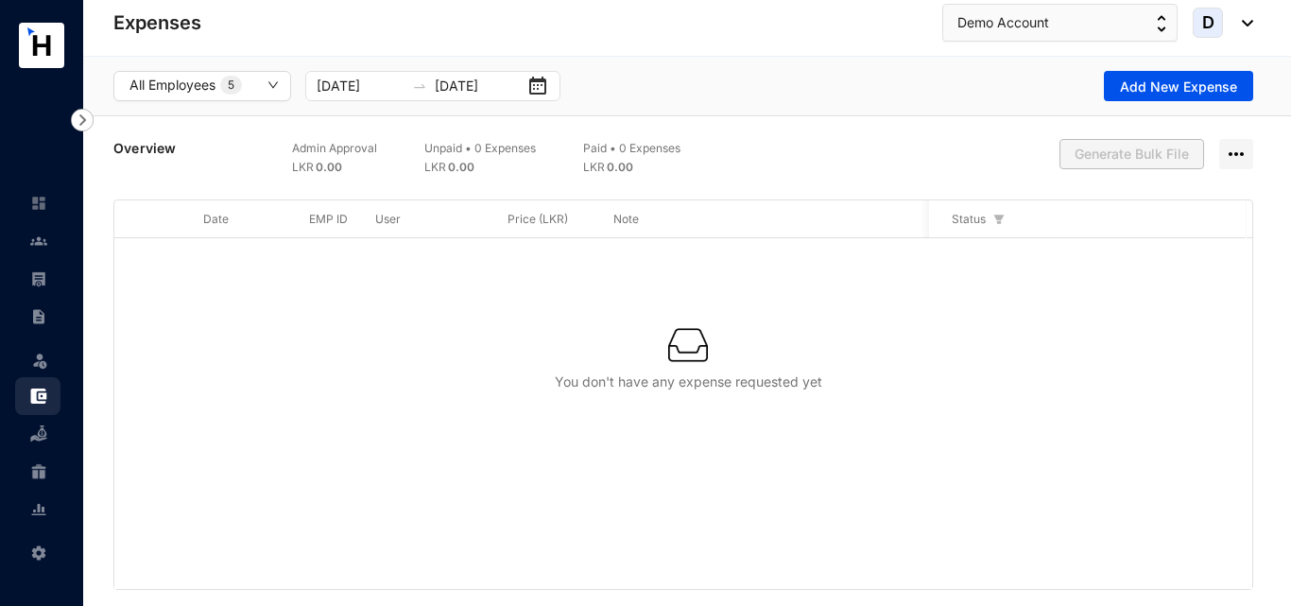
click at [48, 435] on link at bounding box center [53, 433] width 47 height 19
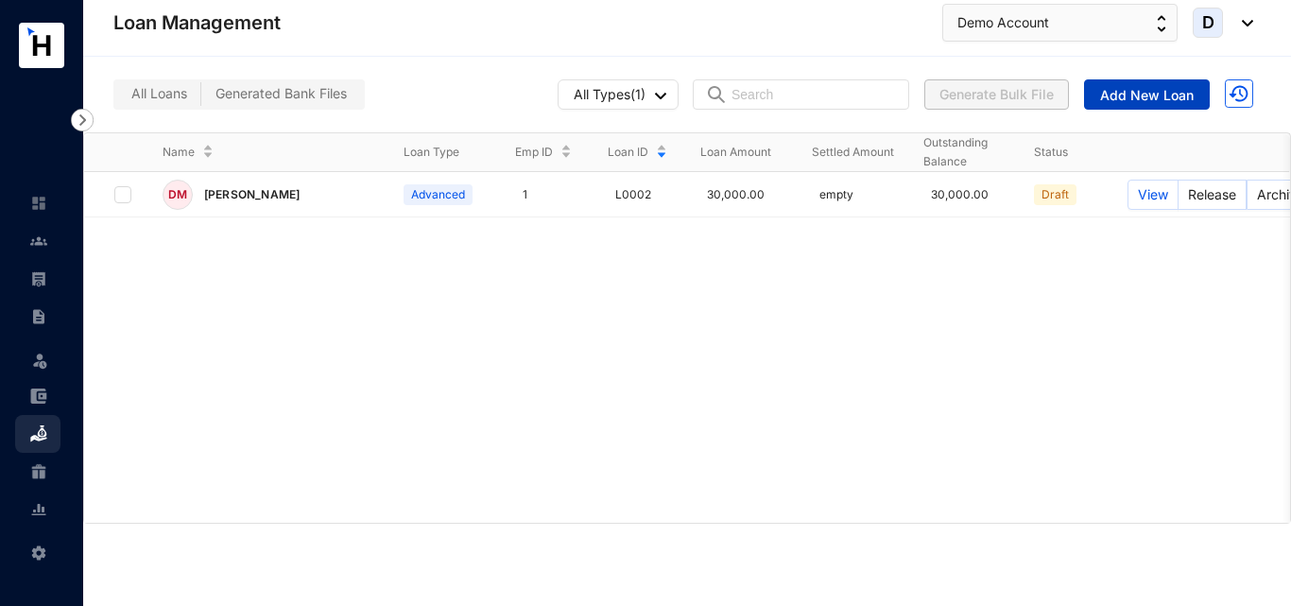
click at [1144, 103] on span "Add New Loan" at bounding box center [1147, 95] width 94 height 19
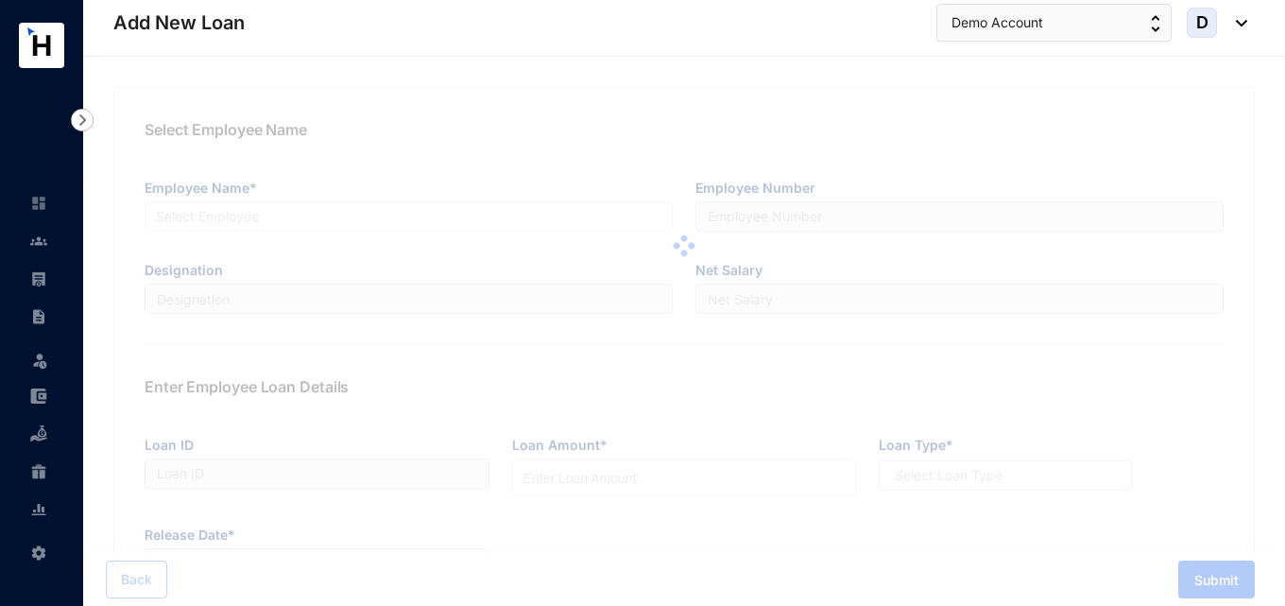
type input "L0002"
radio input "true"
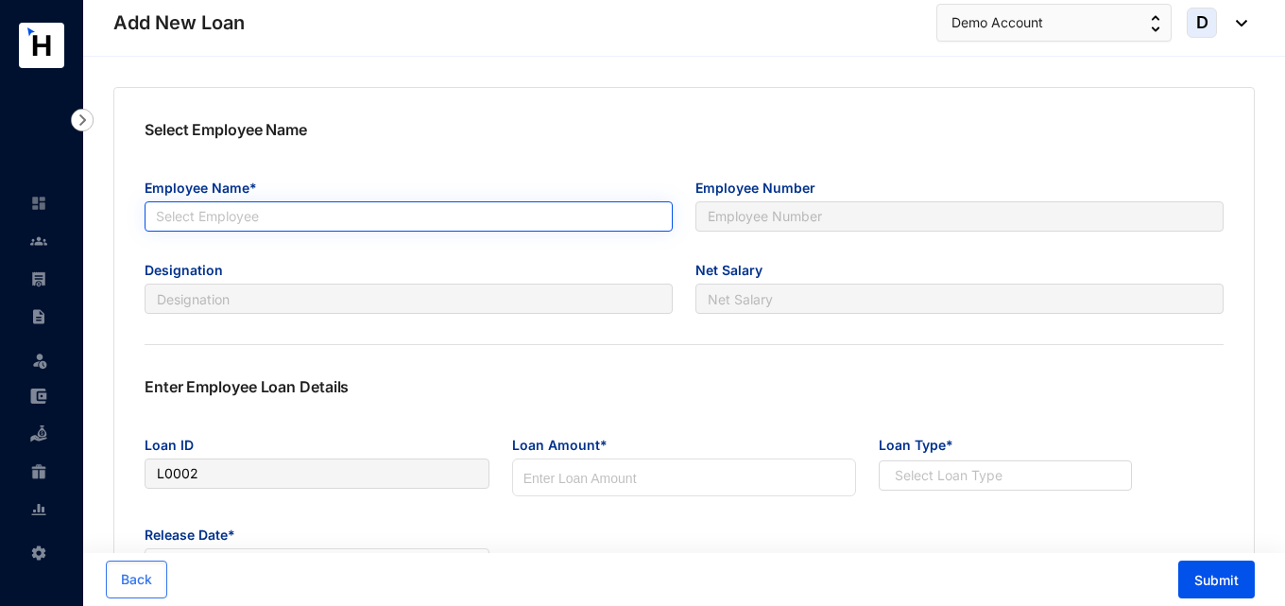
click at [654, 219] on input "search" at bounding box center [409, 216] width 506 height 28
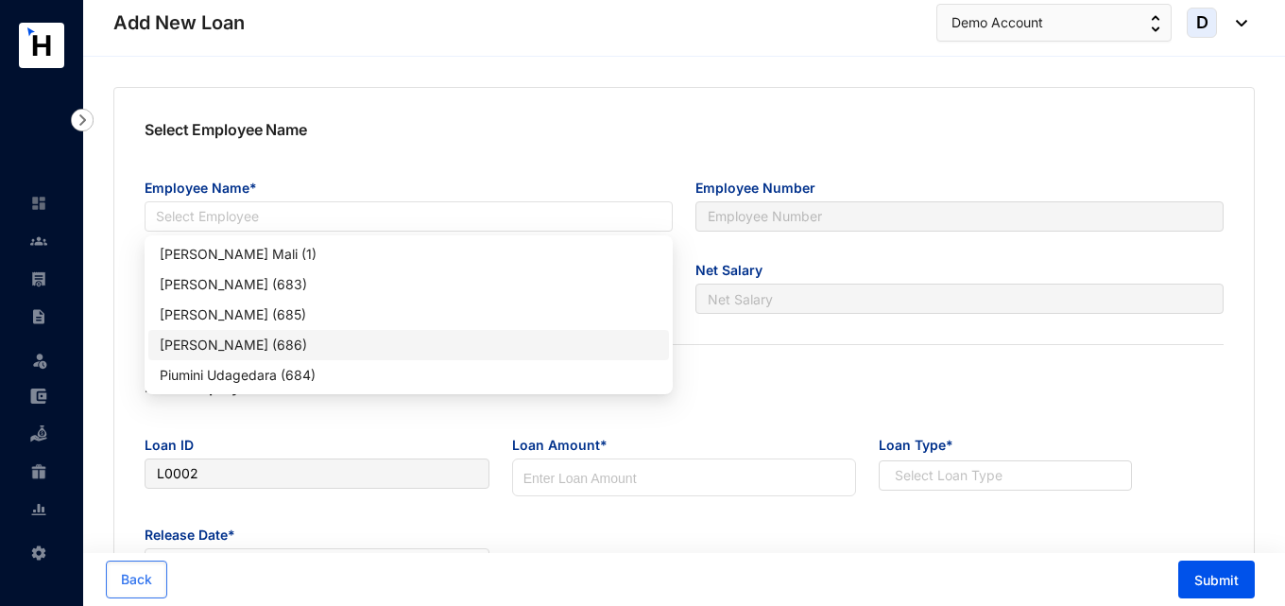
click at [850, 412] on p "Enter Employee Loan Details" at bounding box center [684, 401] width 1079 height 53
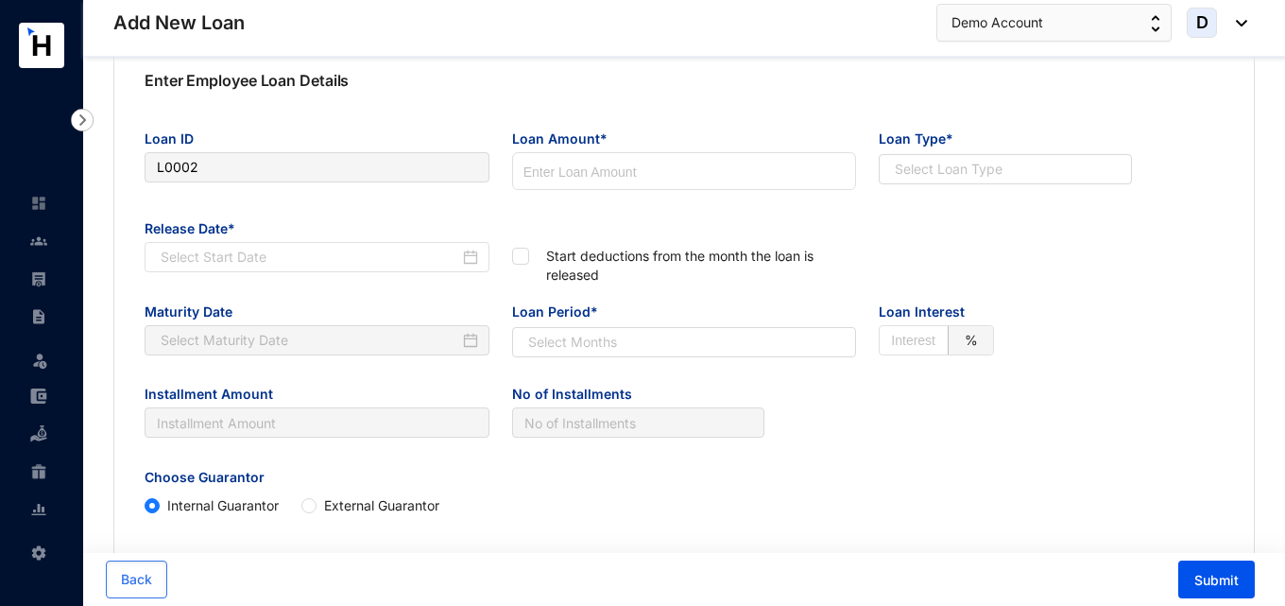
scroll to position [378, 0]
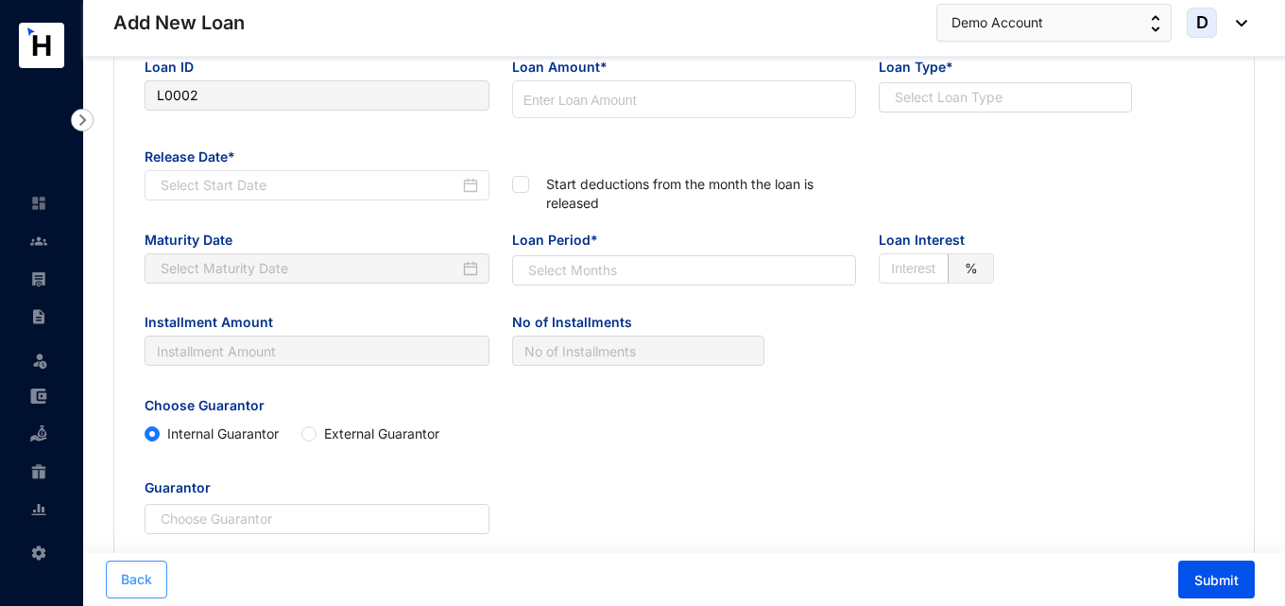
click at [159, 577] on button "Back" at bounding box center [136, 579] width 61 height 38
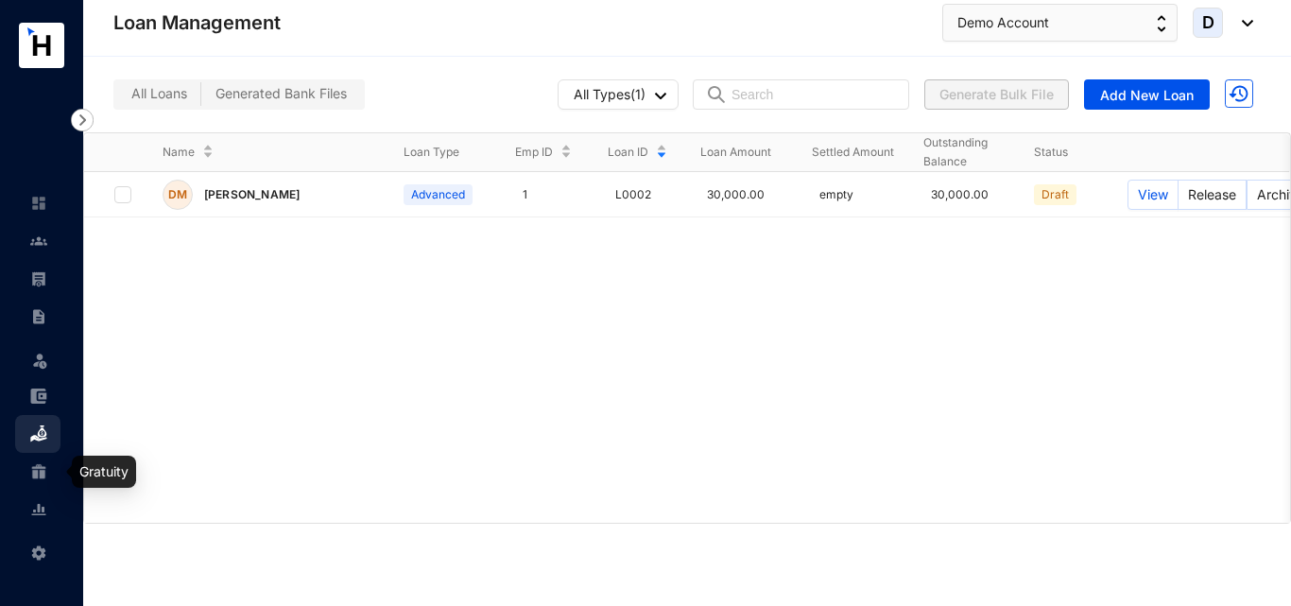
click at [47, 470] on link at bounding box center [53, 471] width 47 height 19
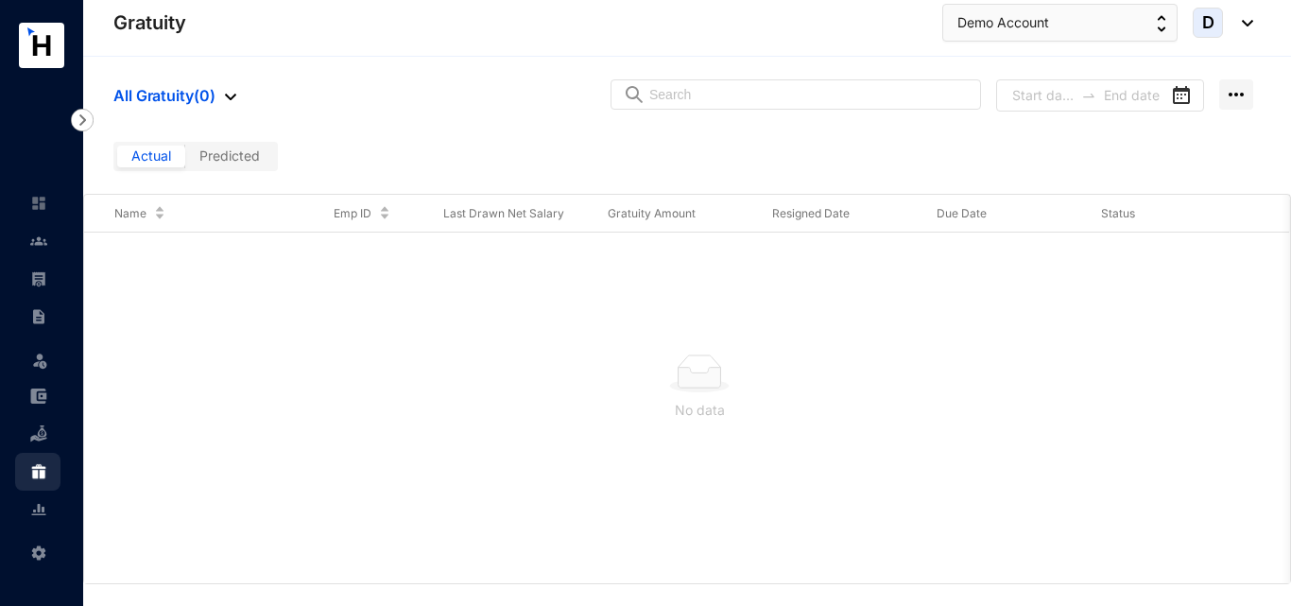
click at [243, 154] on span "Predicted" at bounding box center [229, 155] width 60 height 16
click at [185, 161] on input "Predicted" at bounding box center [185, 161] width 0 height 0
click at [164, 158] on span "Actual" at bounding box center [151, 155] width 40 height 16
click at [117, 161] on input "Actual" at bounding box center [117, 161] width 0 height 0
click at [1246, 91] on img at bounding box center [1236, 94] width 34 height 30
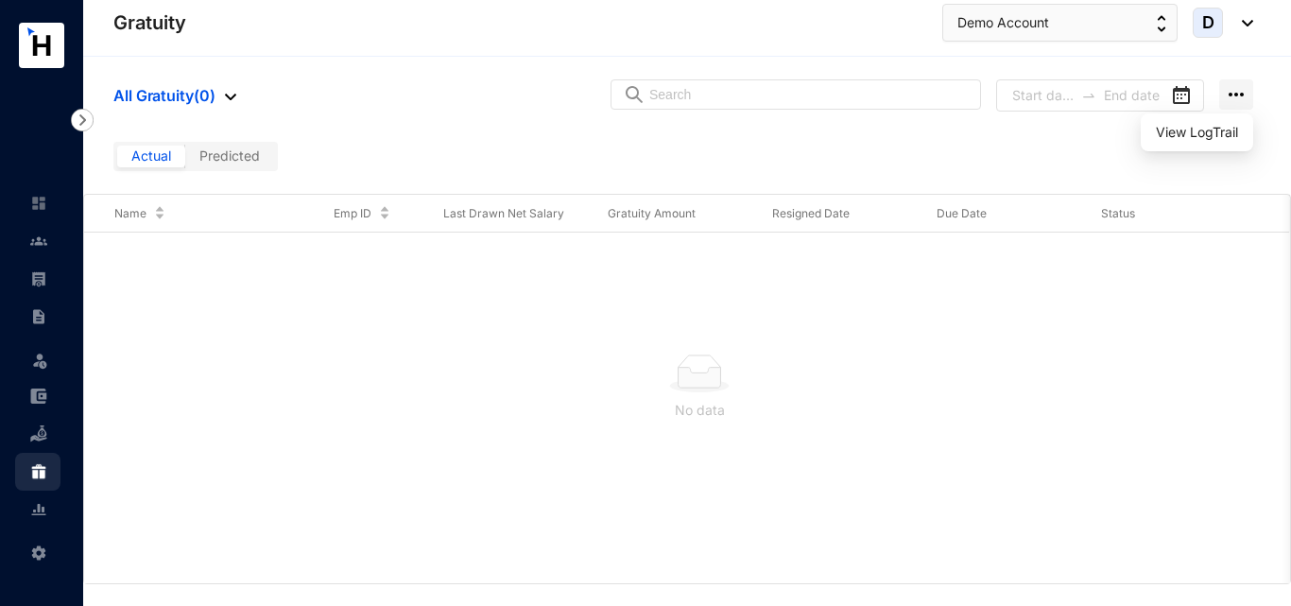
drag, startPoint x: 874, startPoint y: 166, endPoint x: 825, endPoint y: 187, distance: 53.3
click at [874, 164] on div "Actual Predicted" at bounding box center [687, 164] width 1208 height 60
click at [36, 513] on img at bounding box center [38, 509] width 17 height 17
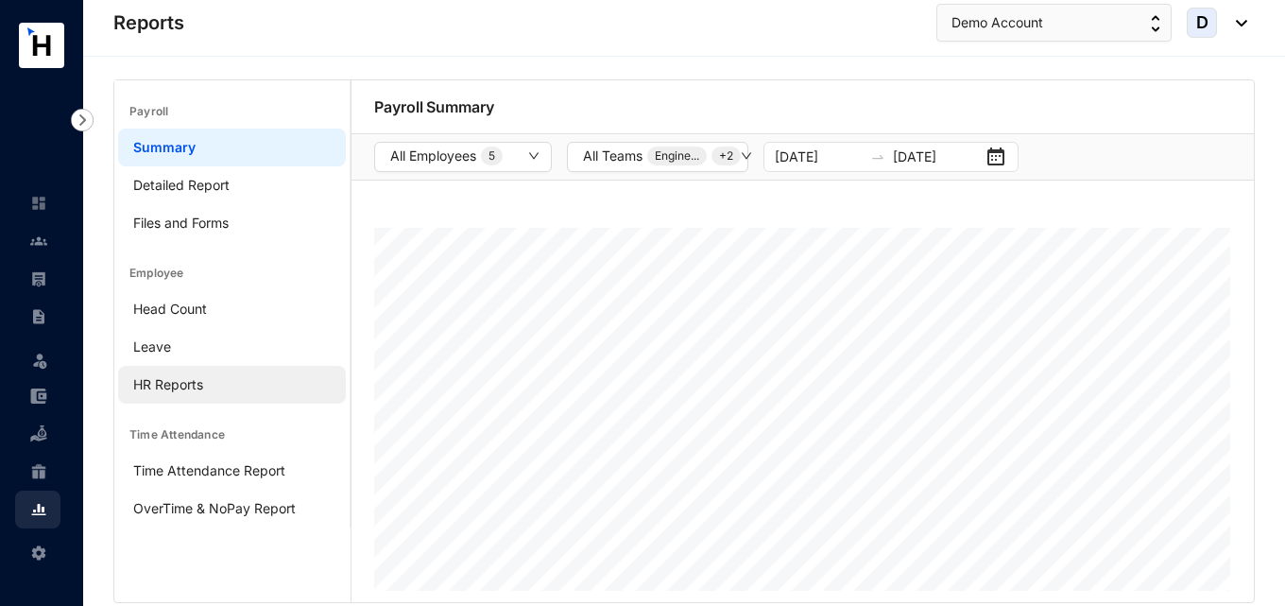
click at [168, 376] on link "HR Reports" at bounding box center [168, 384] width 70 height 16
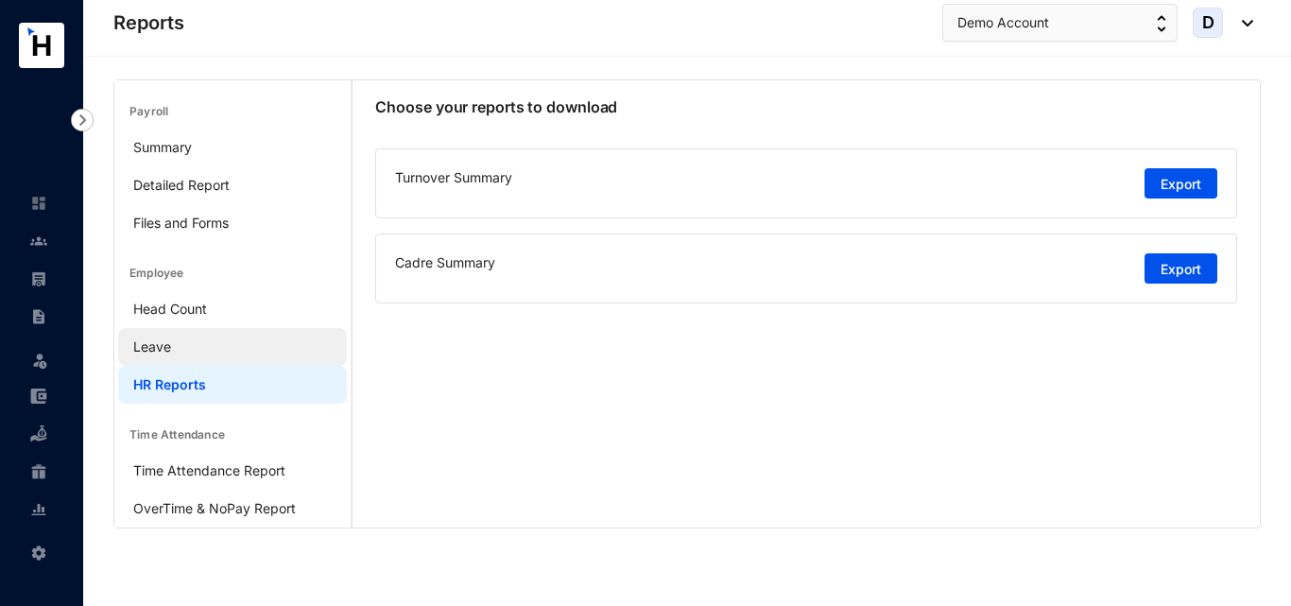
click at [171, 342] on link "Leave" at bounding box center [152, 346] width 38 height 16
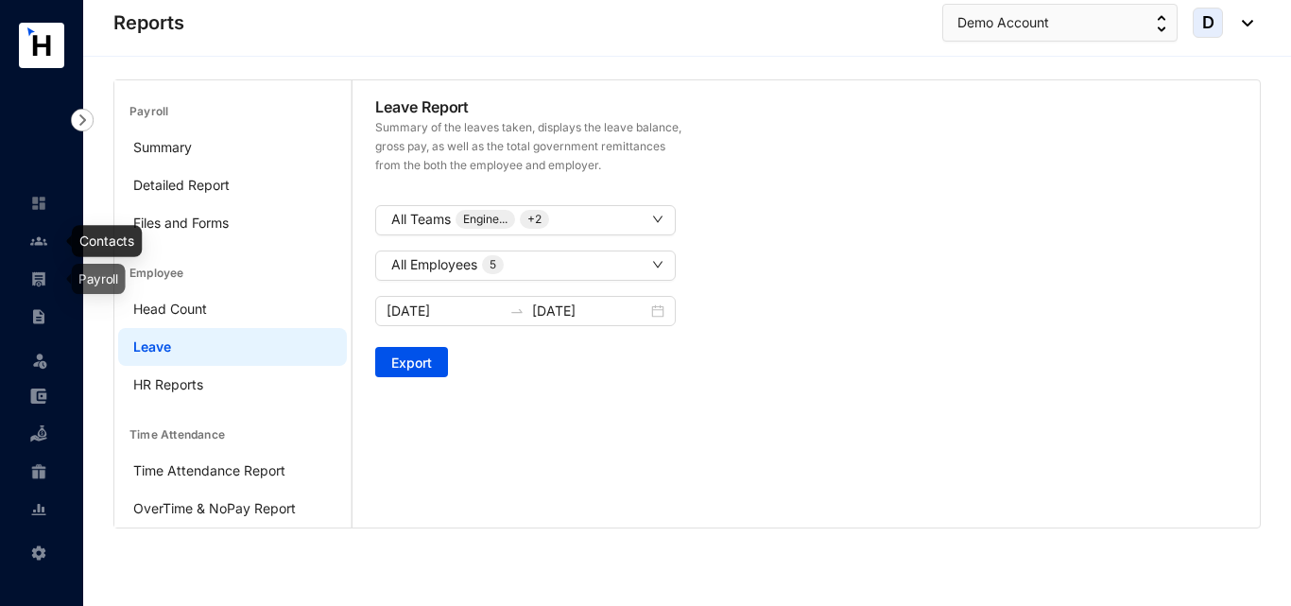
click at [36, 283] on img at bounding box center [38, 278] width 17 height 17
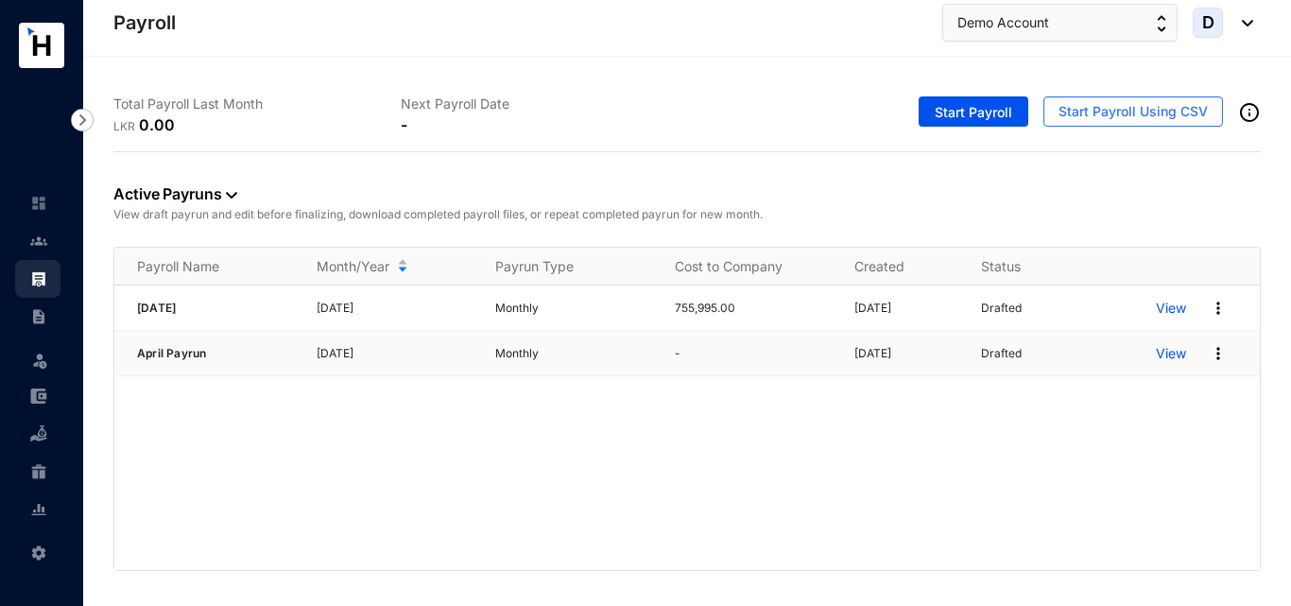
click at [1215, 360] on img at bounding box center [1217, 353] width 19 height 19
click at [763, 479] on div "[DATE] [DATE] Monthly 755,995.00 [DATE] Drafted View April Payrun [DATE] Monthl…" at bounding box center [686, 427] width 1145 height 284
click at [1178, 353] on p "View" at bounding box center [1171, 353] width 30 height 19
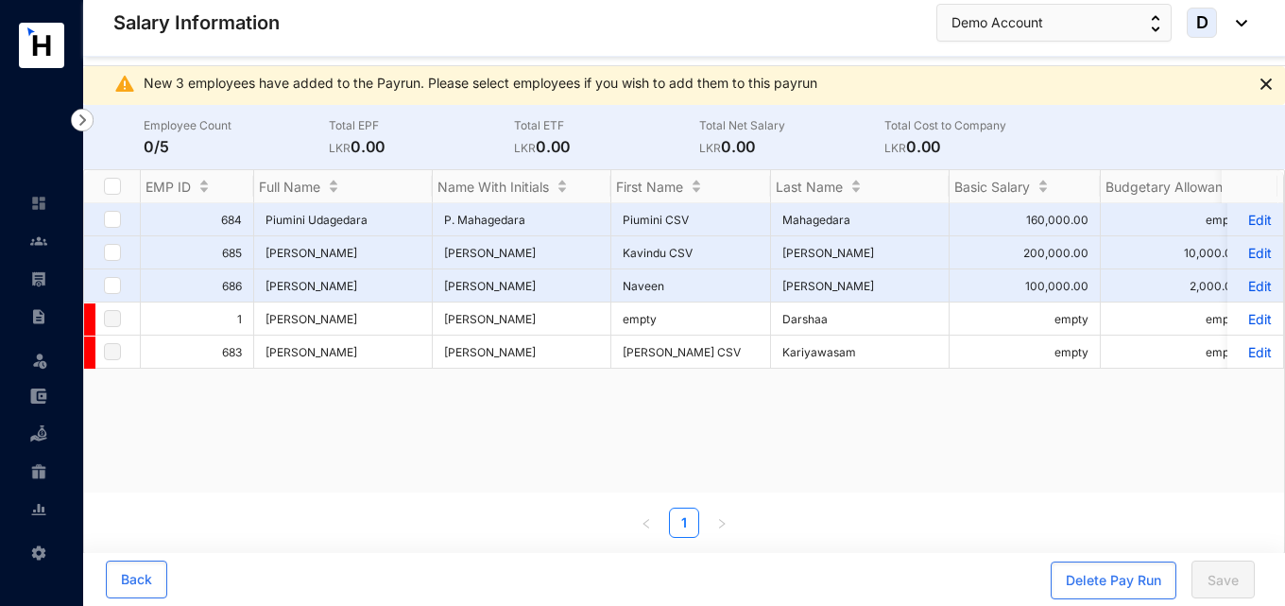
click at [1154, 477] on div "684 Piumini Udagedara P. Mahagedara Piumini CSV Mahagedara 160,000.00 empty emp…" at bounding box center [684, 347] width 1200 height 289
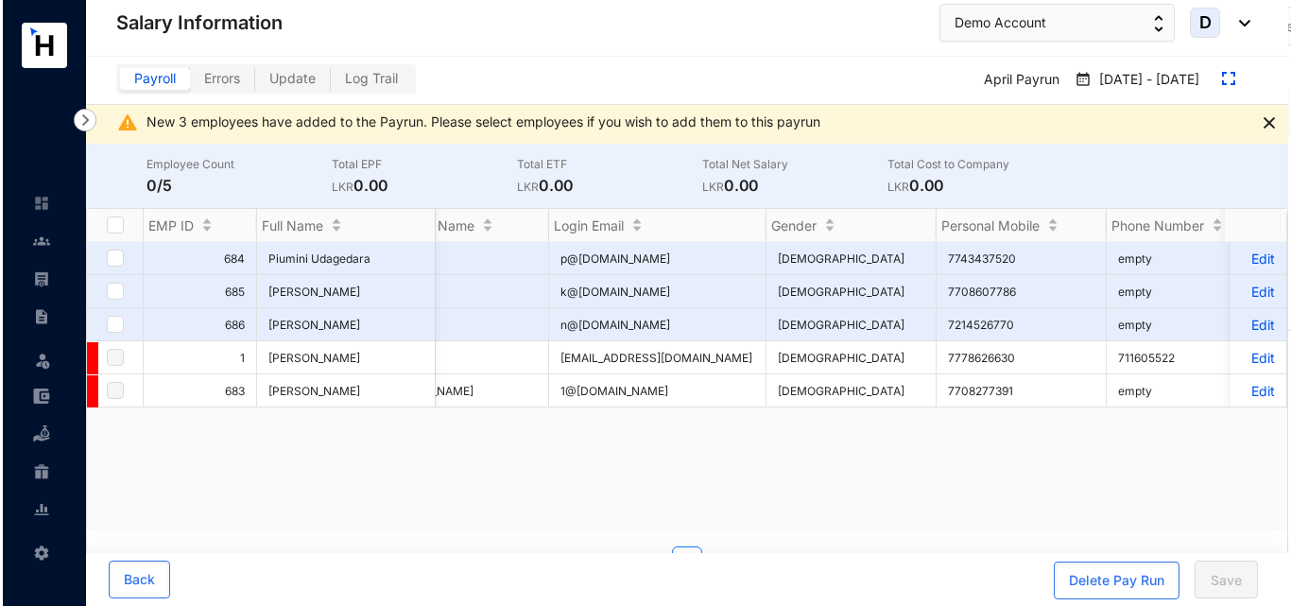
scroll to position [0, 3385]
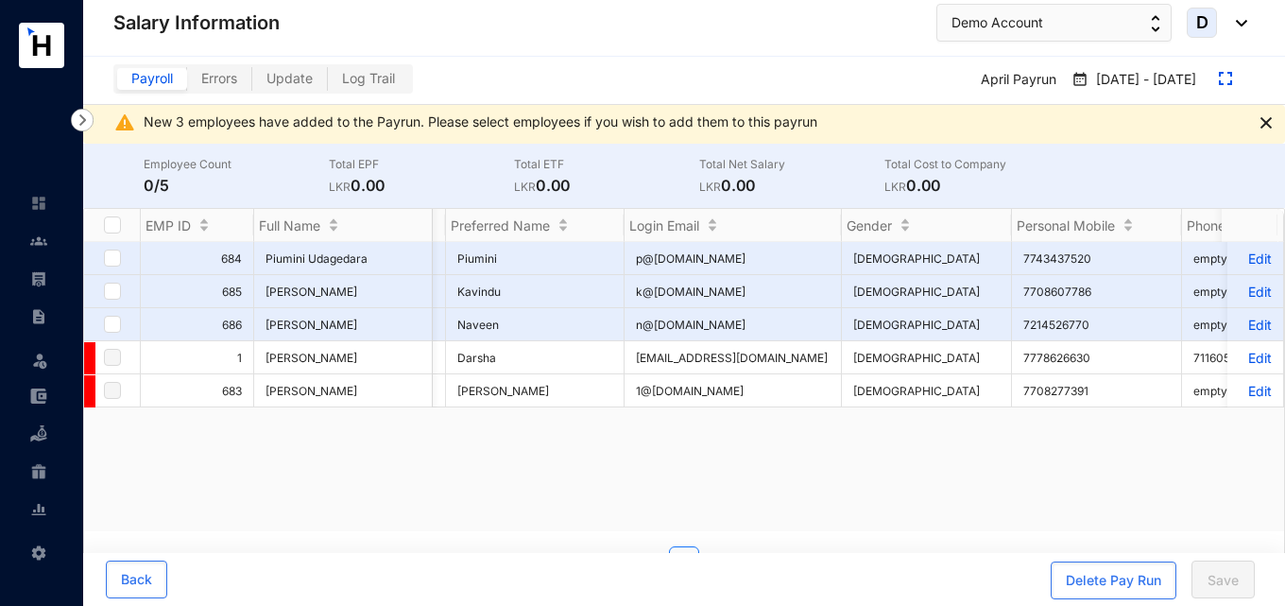
click at [229, 89] on label "Errors" at bounding box center [219, 79] width 65 height 22
click at [187, 83] on input "Errors" at bounding box center [187, 83] width 0 height 0
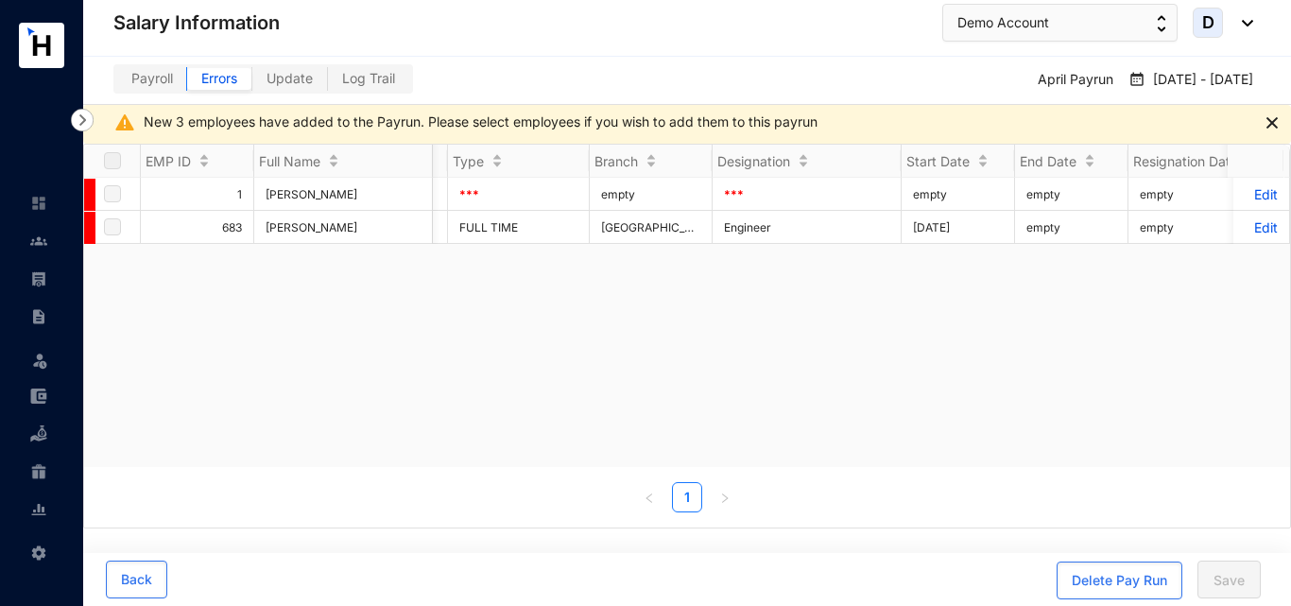
scroll to position [0, 4780]
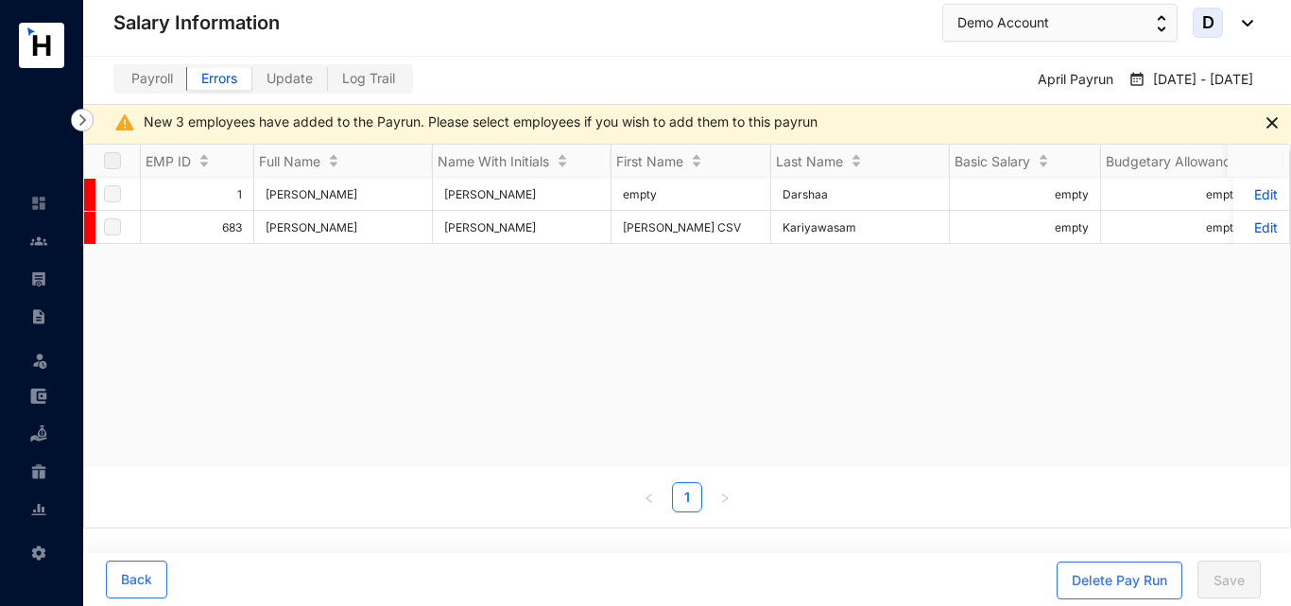
click at [149, 80] on span "Payroll" at bounding box center [152, 78] width 42 height 16
click at [117, 83] on input "Payroll" at bounding box center [117, 83] width 0 height 0
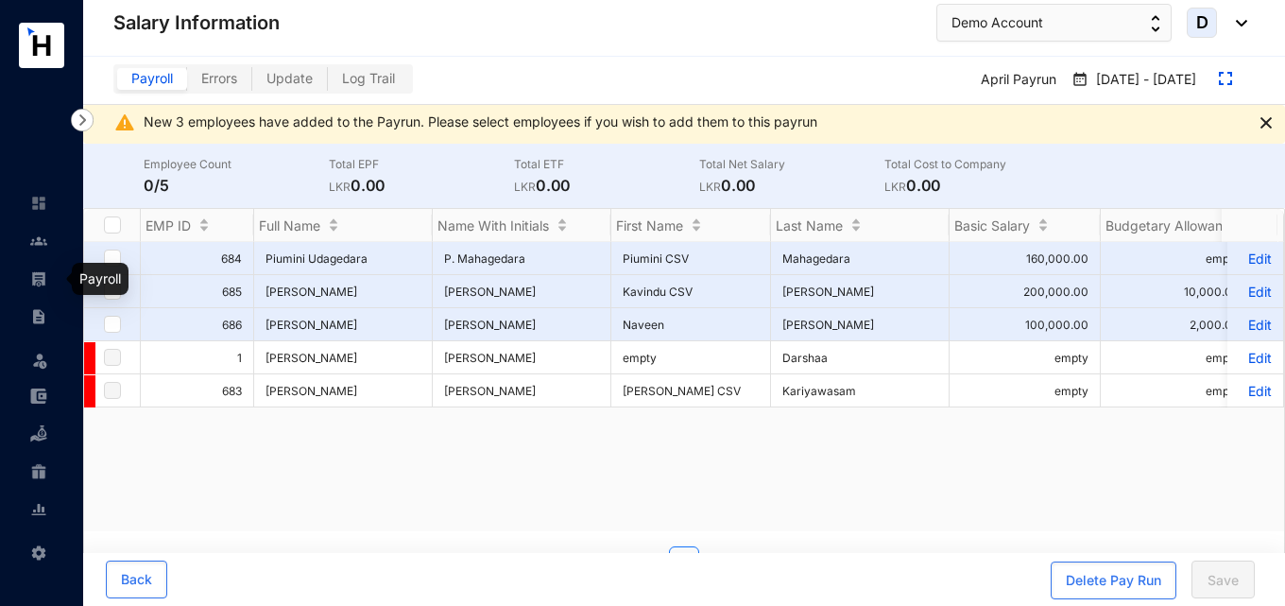
click at [41, 286] on img at bounding box center [38, 278] width 17 height 17
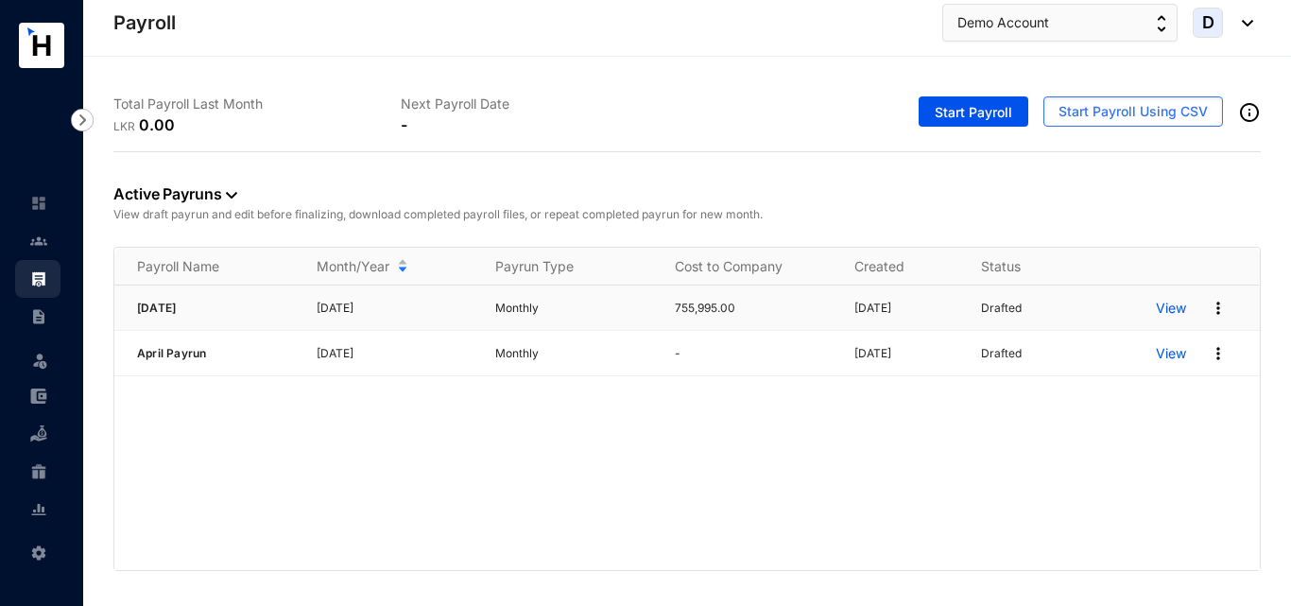
click at [395, 306] on p "[DATE]" at bounding box center [395, 308] width 157 height 19
click at [1227, 311] on img at bounding box center [1217, 308] width 19 height 19
click at [1223, 313] on img at bounding box center [1217, 308] width 19 height 19
click at [445, 314] on p "[DATE]" at bounding box center [395, 308] width 157 height 19
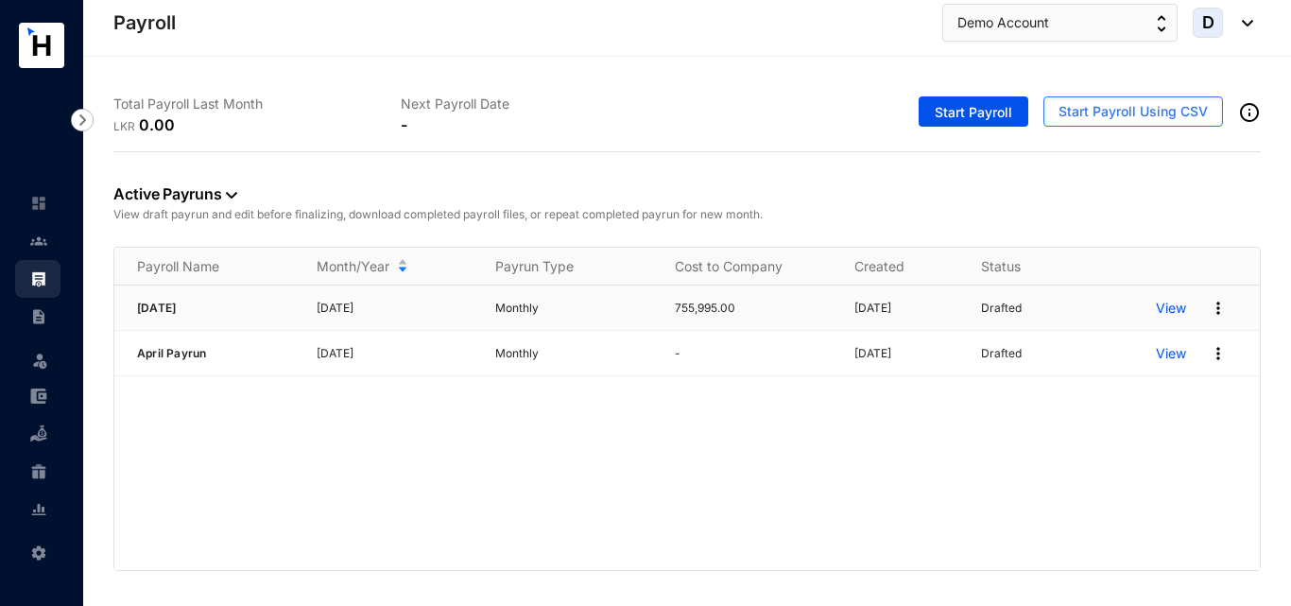
click at [1215, 307] on img at bounding box center [1217, 308] width 19 height 19
click at [1183, 306] on p "View" at bounding box center [1171, 308] width 30 height 19
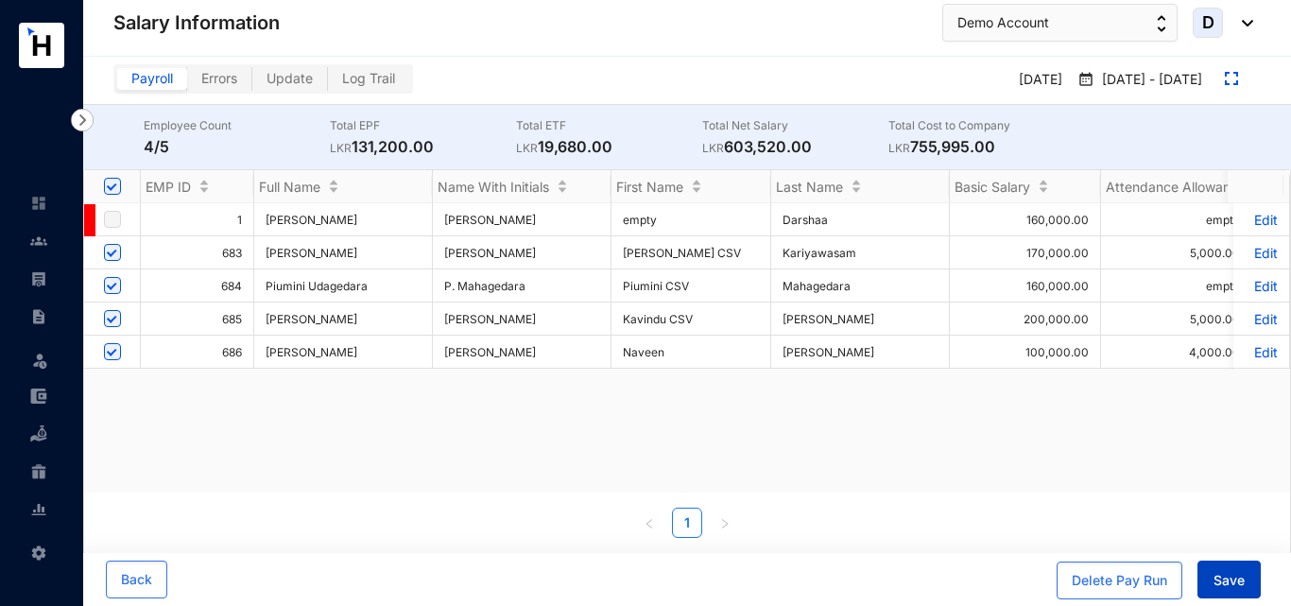
click at [1227, 587] on span "Save" at bounding box center [1228, 580] width 31 height 19
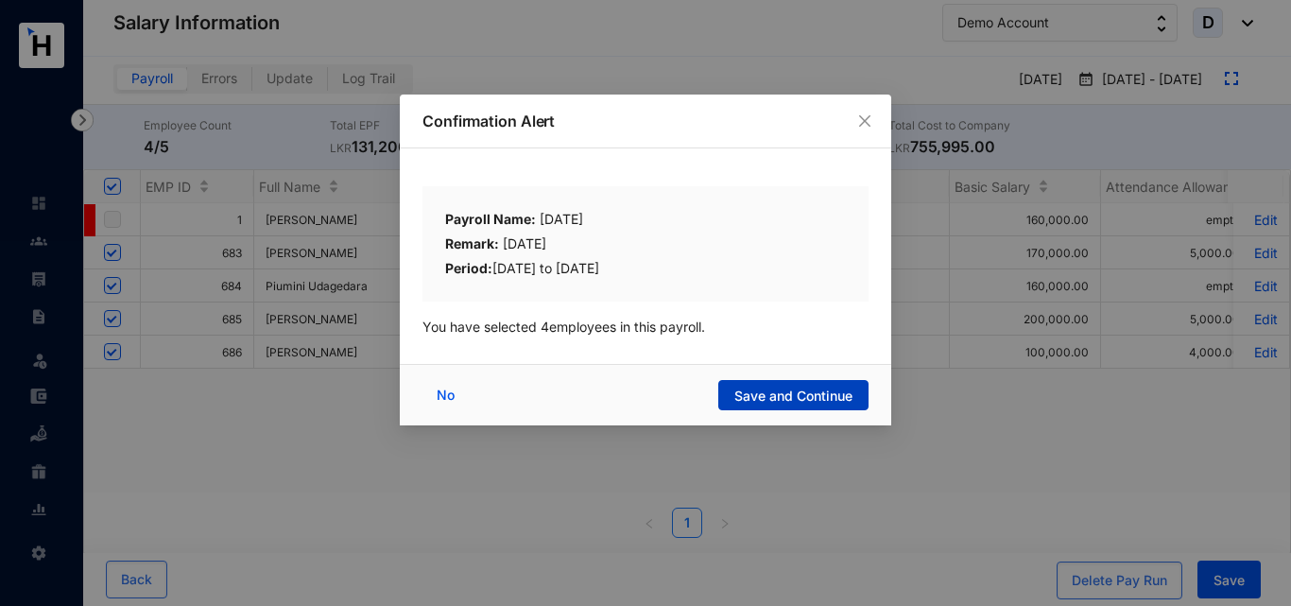
click at [797, 399] on span "Save and Continue" at bounding box center [793, 395] width 118 height 19
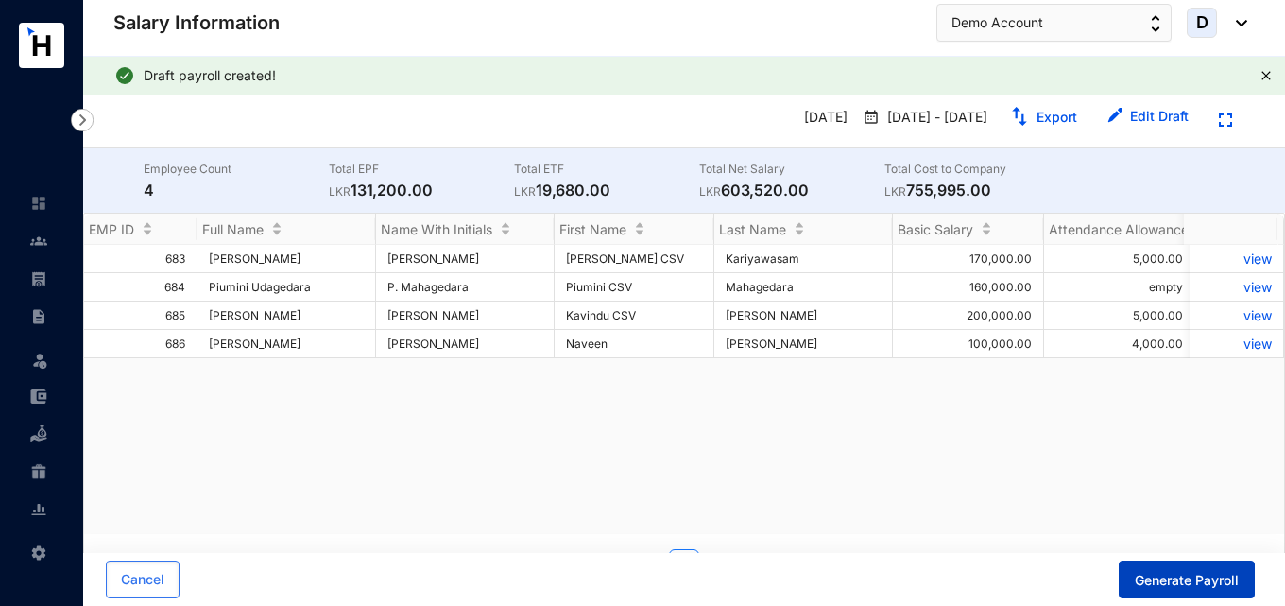
click at [1159, 576] on span "Generate Payroll" at bounding box center [1187, 580] width 104 height 19
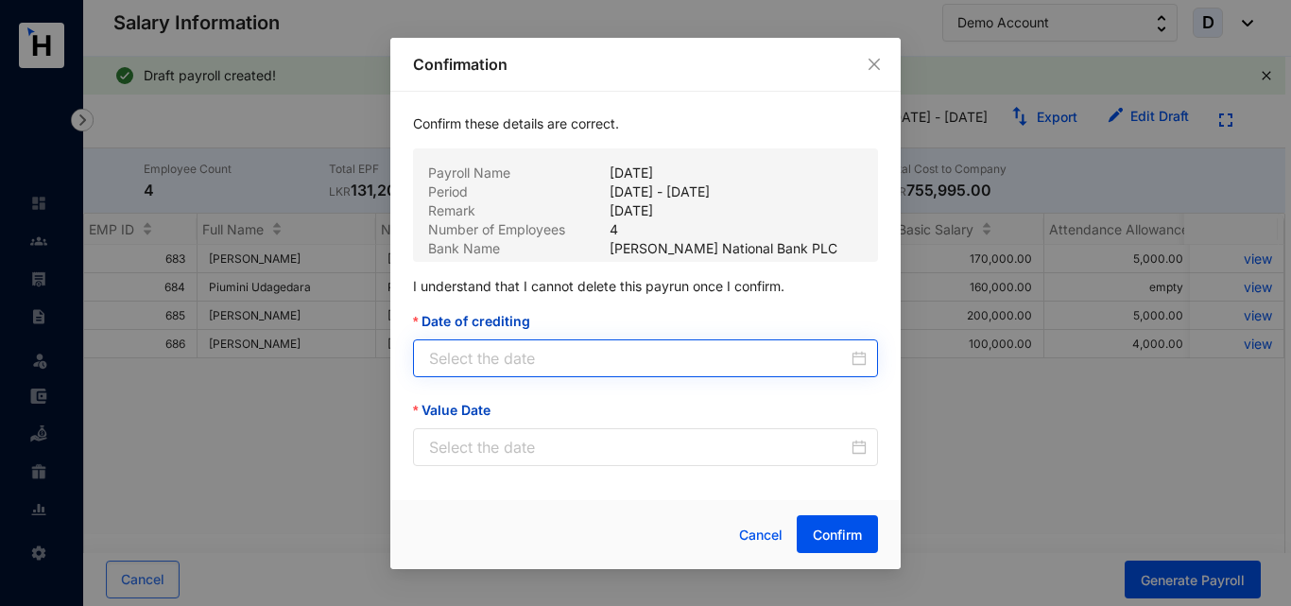
click at [853, 357] on div at bounding box center [647, 358] width 437 height 23
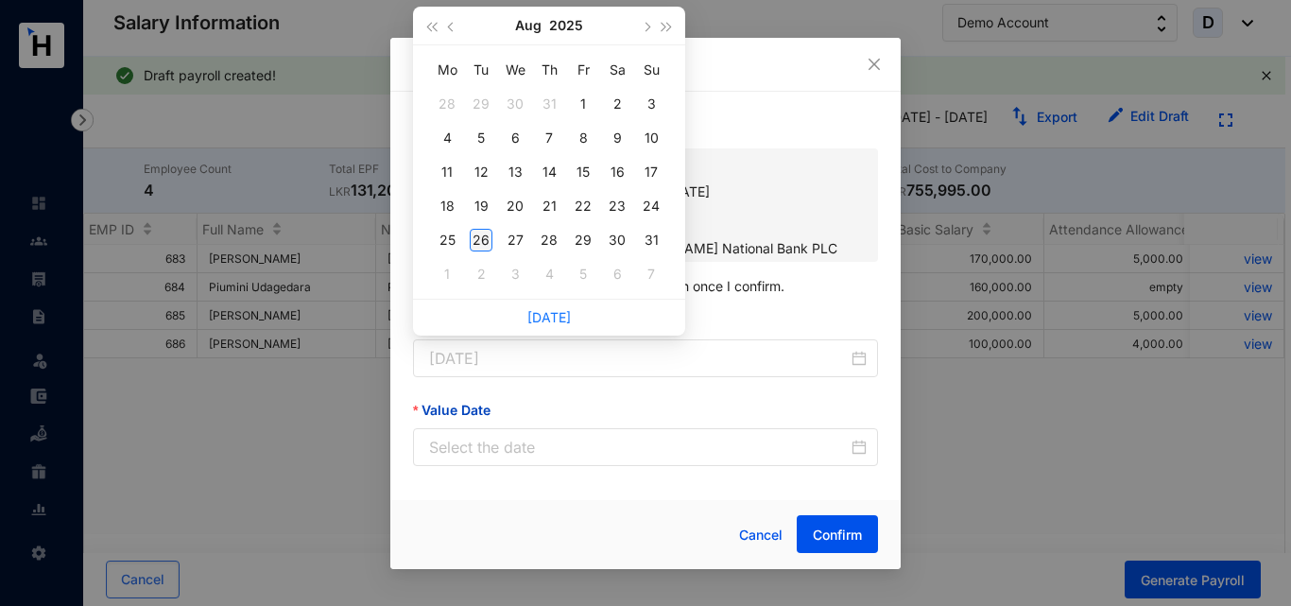
click at [485, 239] on div "26" at bounding box center [481, 240] width 23 height 23
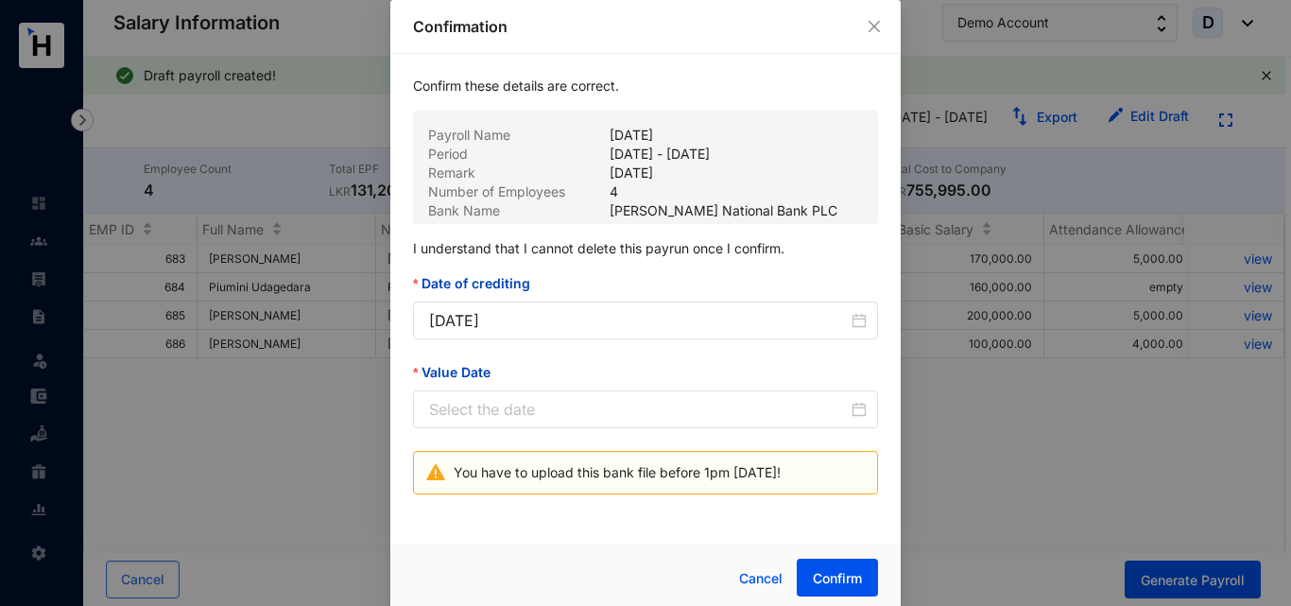
type input "[DATE]"
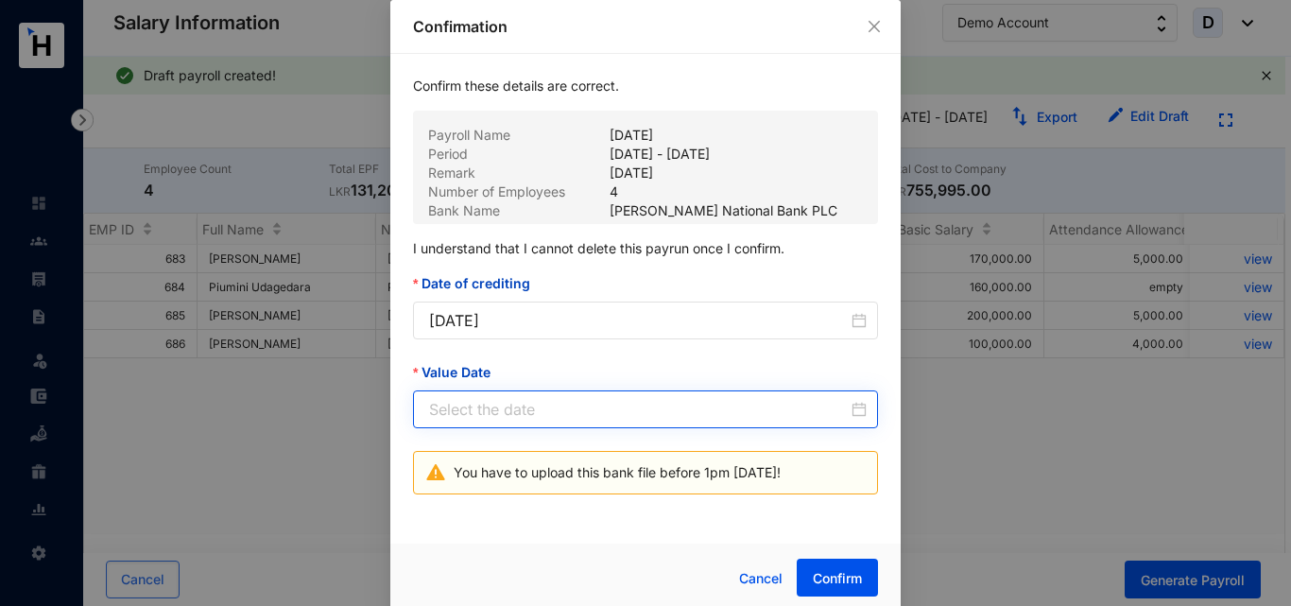
click at [853, 403] on div at bounding box center [647, 409] width 437 height 23
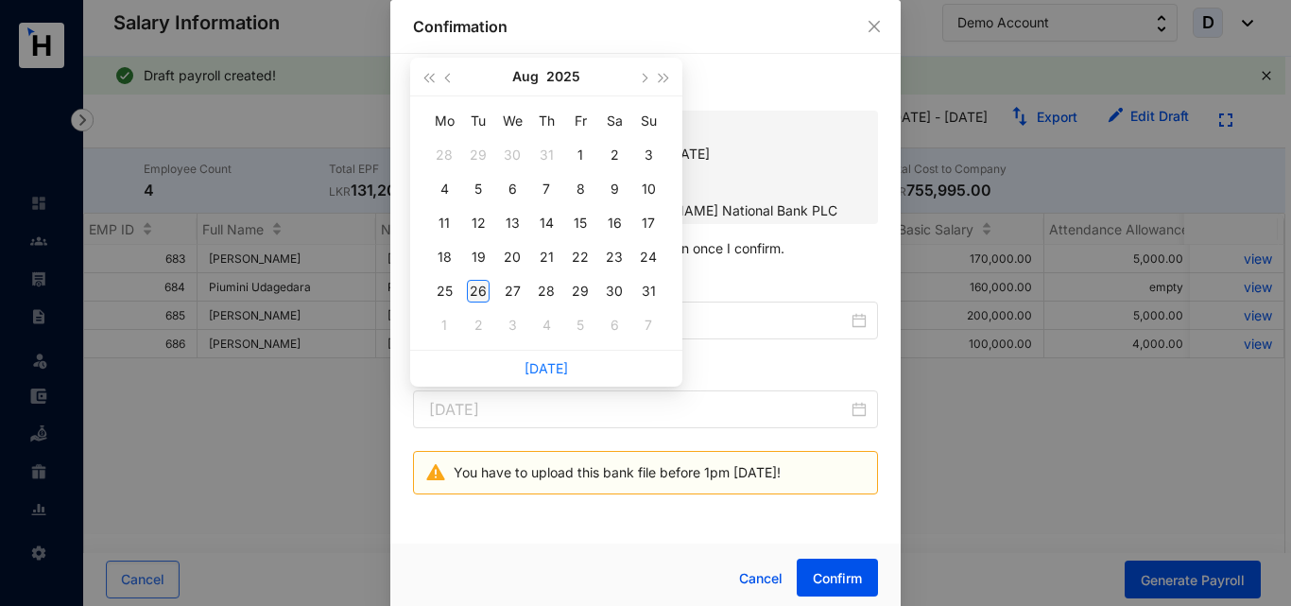
click at [475, 286] on div "26" at bounding box center [478, 291] width 23 height 23
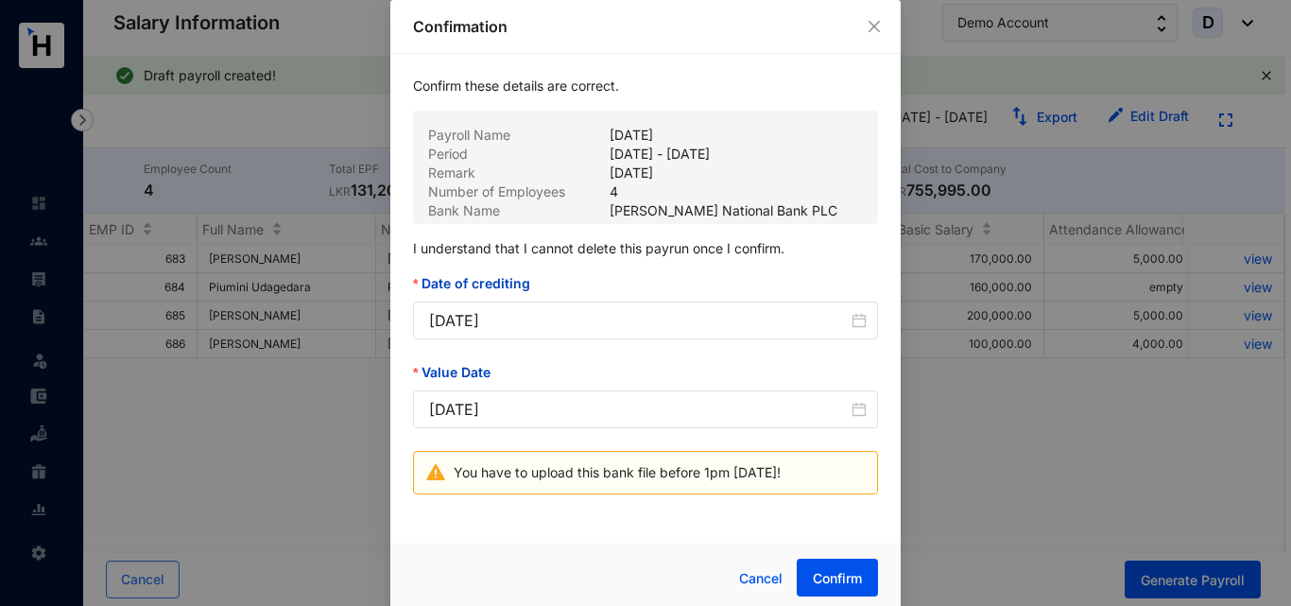
type input "[DATE]"
click at [850, 590] on button "Confirm" at bounding box center [837, 577] width 81 height 38
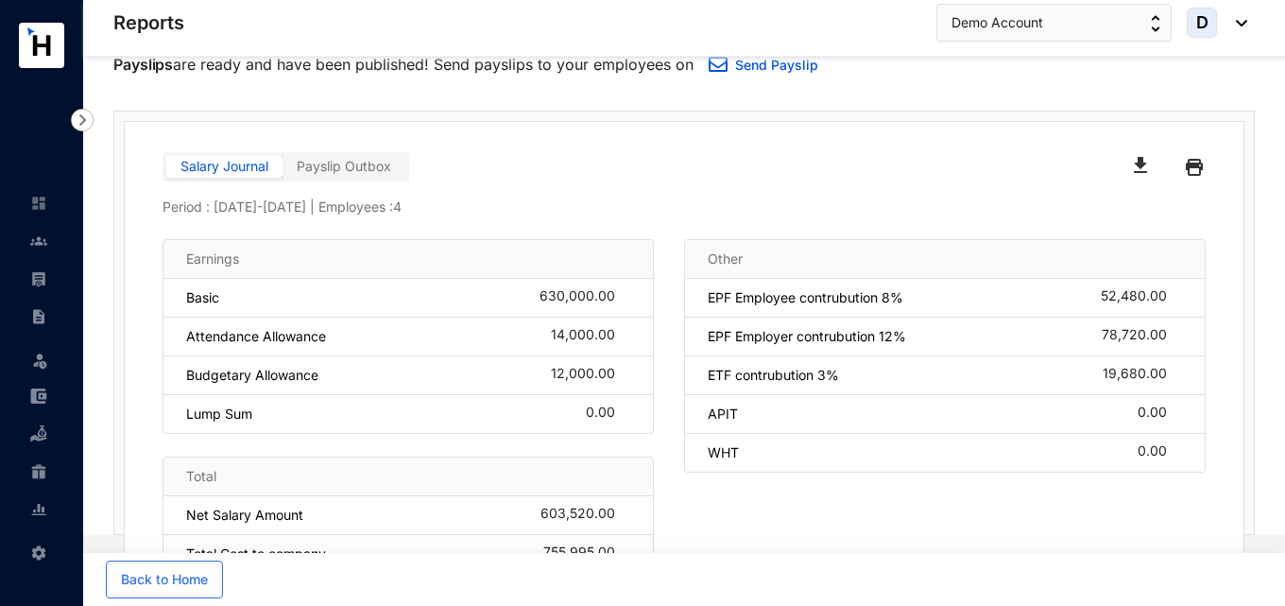
scroll to position [192, 0]
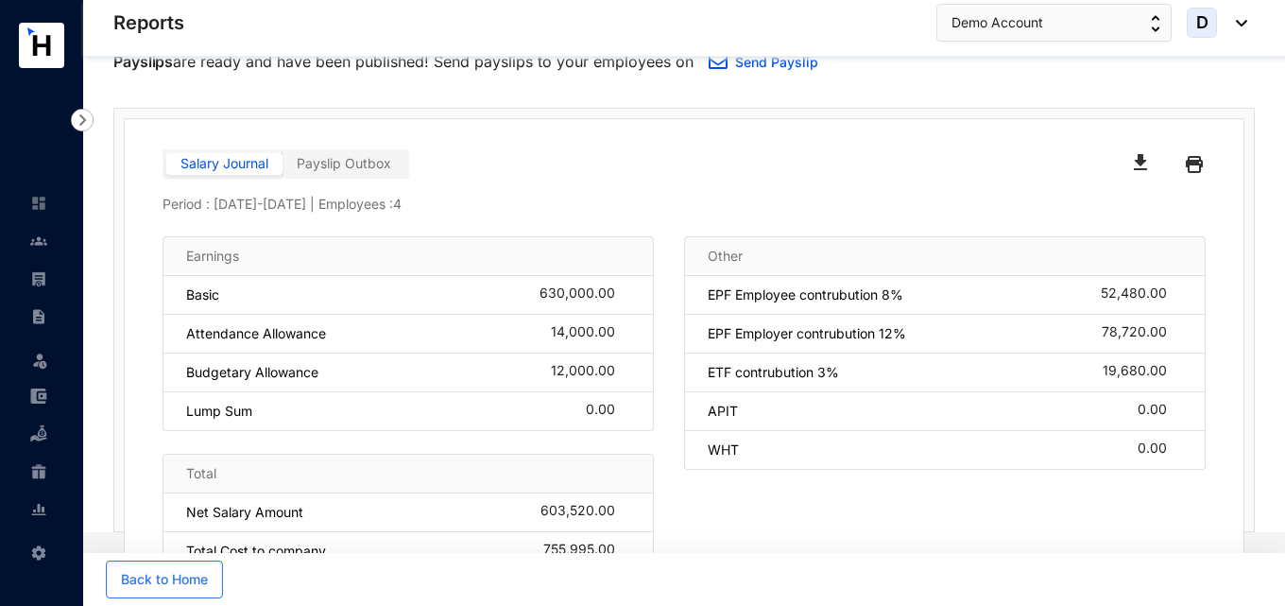
click at [1135, 166] on img "button" at bounding box center [1140, 162] width 13 height 16
click at [866, 163] on div at bounding box center [945, 164] width 522 height 30
click at [1189, 165] on img at bounding box center [1194, 164] width 17 height 30
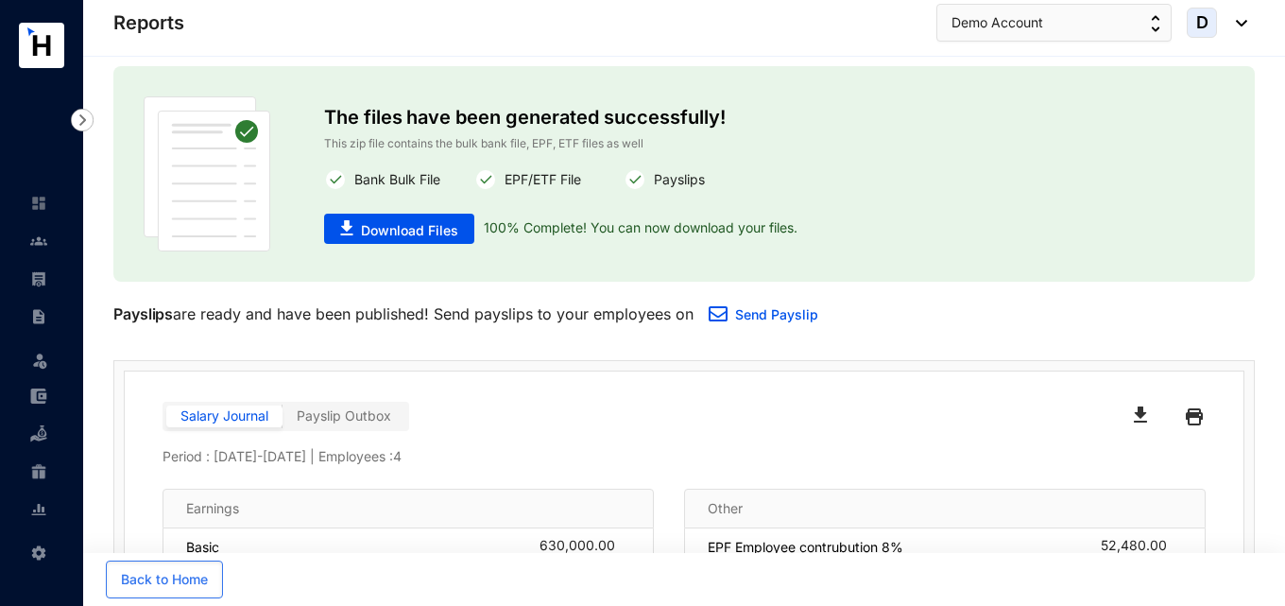
scroll to position [0, 0]
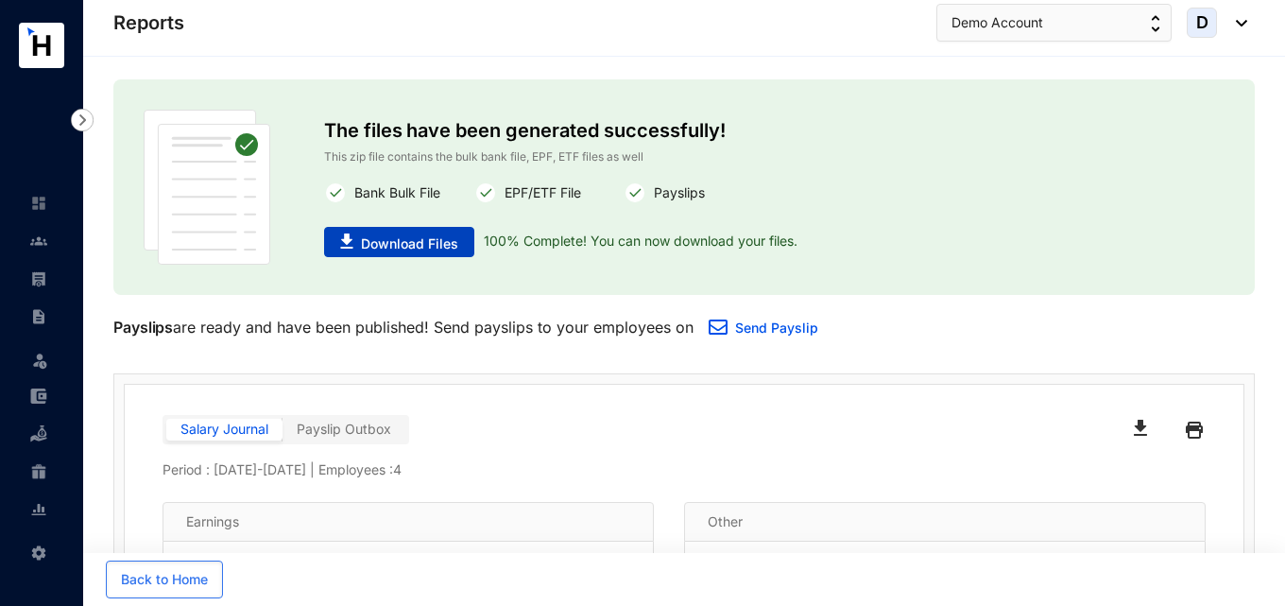
click at [379, 239] on span "Download Files" at bounding box center [409, 243] width 97 height 19
click at [782, 329] on link "Send Payslip" at bounding box center [776, 327] width 83 height 16
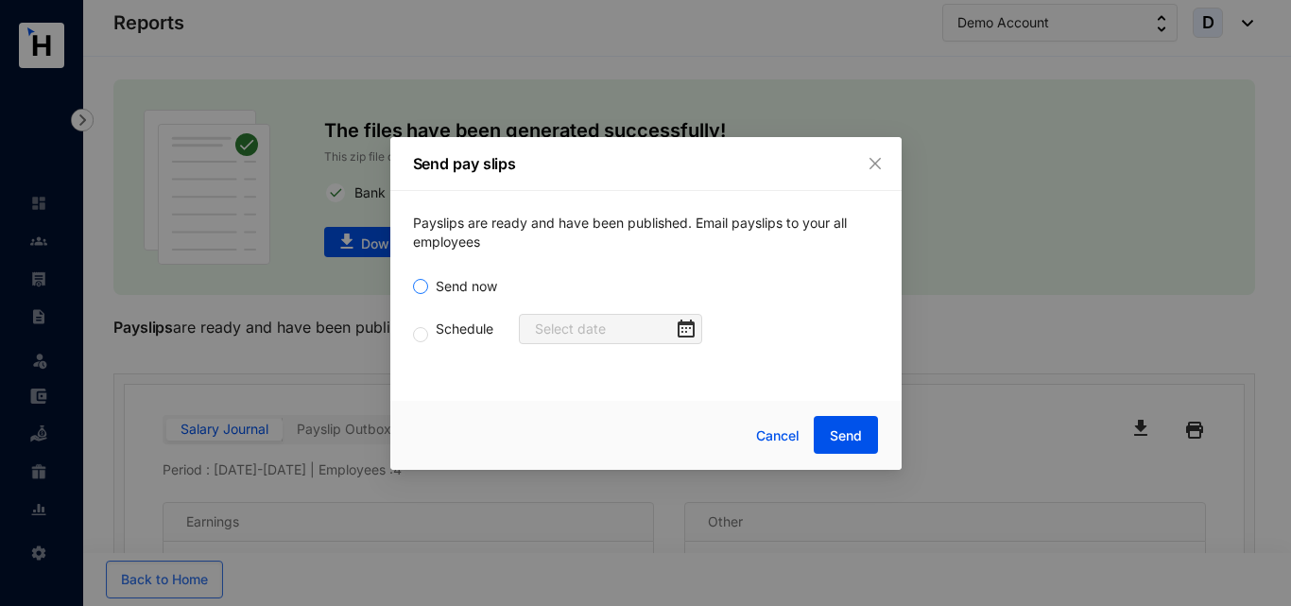
click at [480, 287] on span "Send now" at bounding box center [466, 286] width 77 height 21
click at [428, 287] on input "Send now" at bounding box center [420, 286] width 15 height 15
radio input "true"
click at [775, 430] on span "Cancel" at bounding box center [777, 435] width 43 height 21
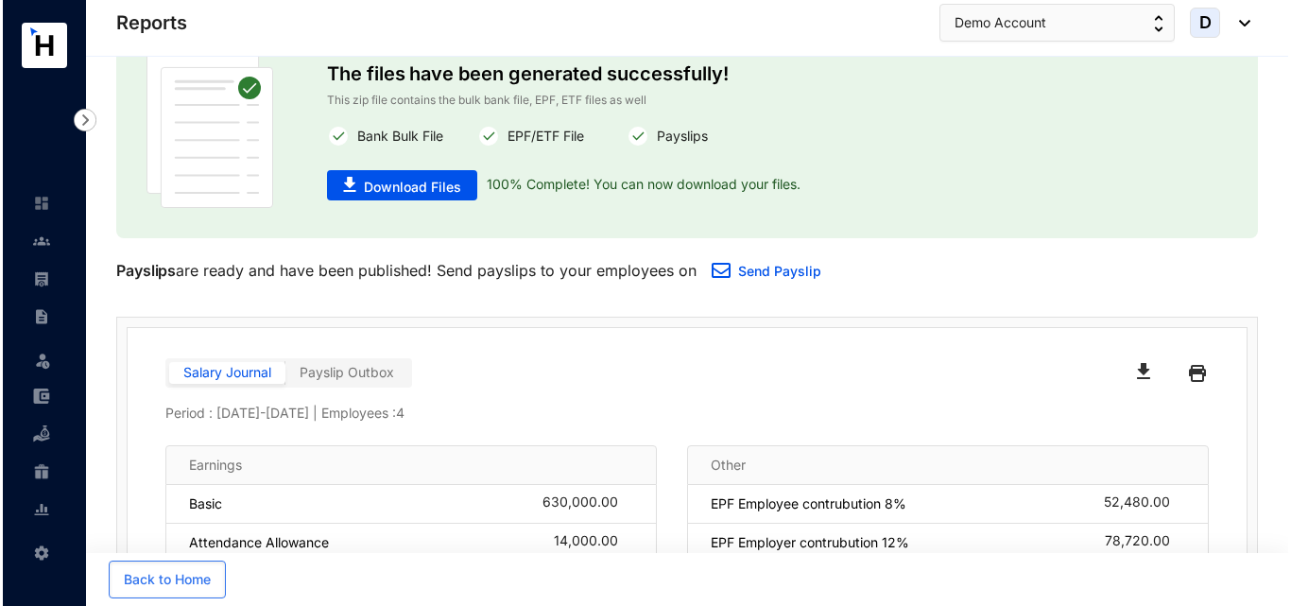
scroll to position [74, 0]
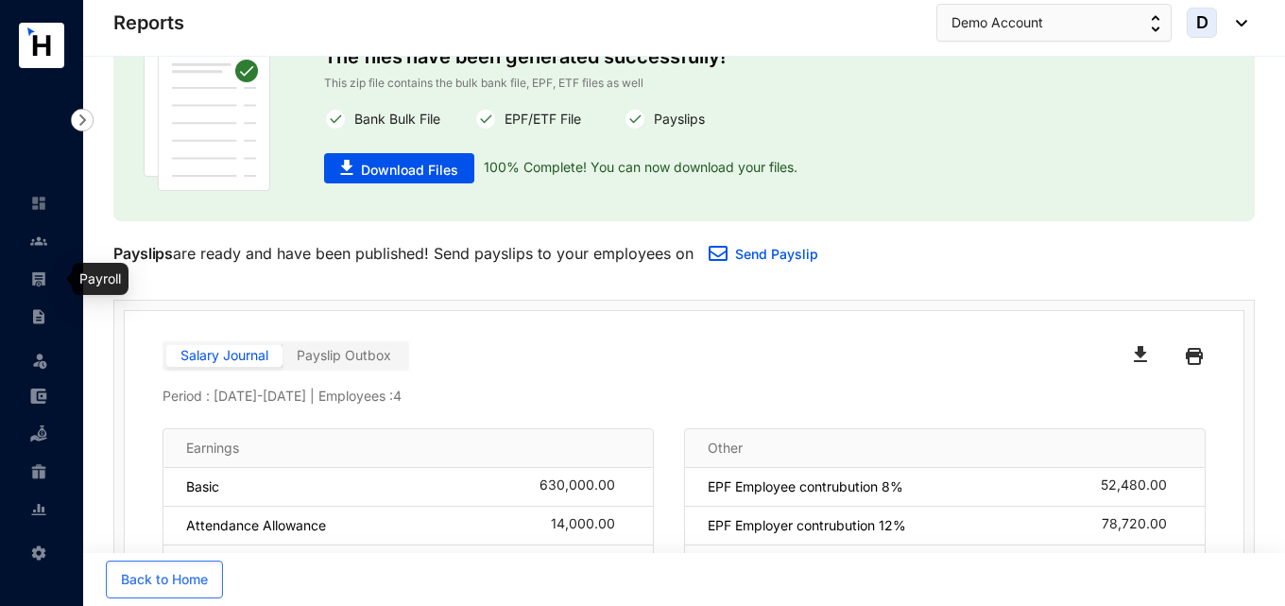
click at [44, 285] on img at bounding box center [38, 278] width 17 height 17
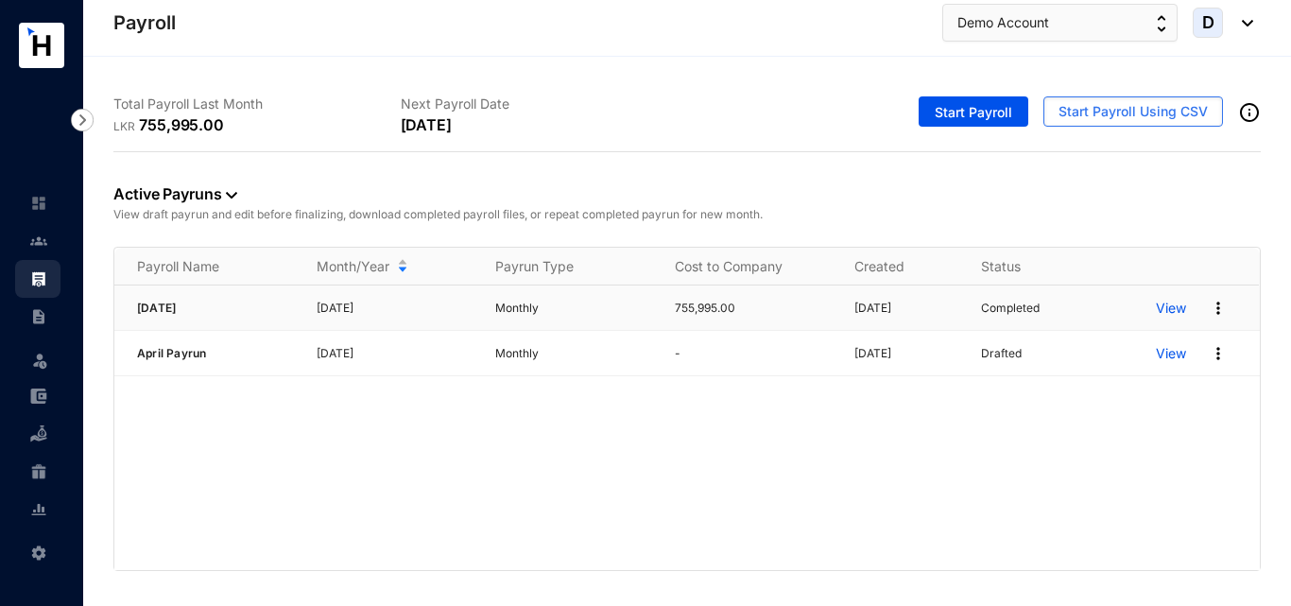
click at [1215, 306] on img at bounding box center [1217, 308] width 19 height 19
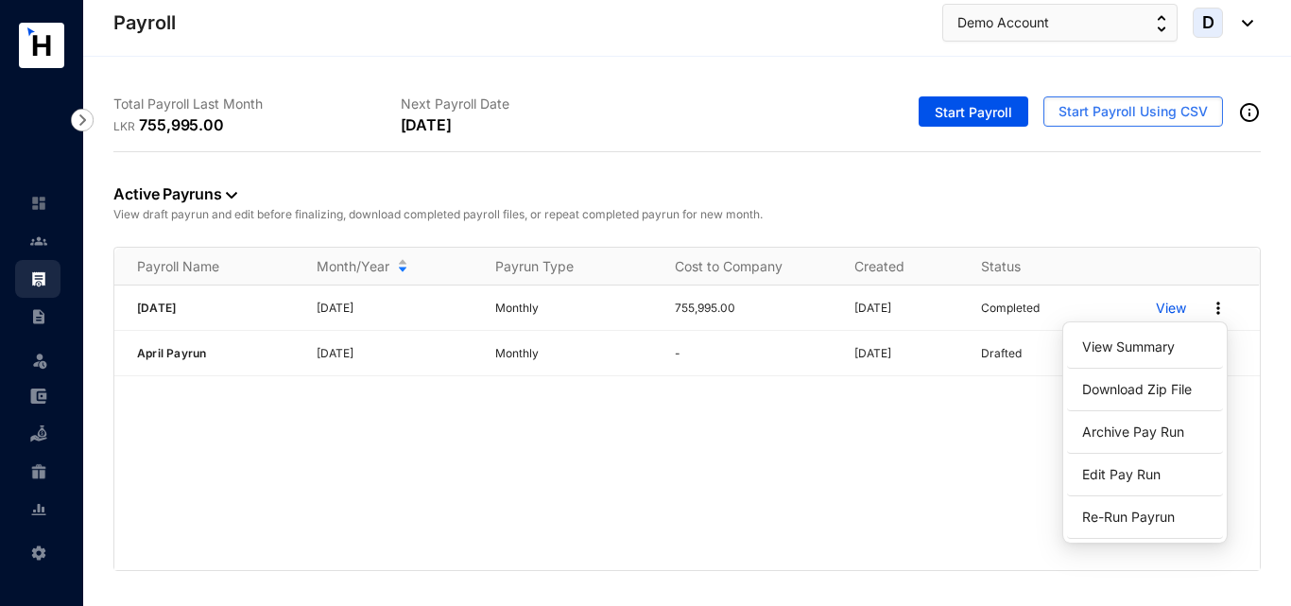
click at [1035, 399] on div "[DATE] [DATE] Monthly 755,995.00 [DATE] Completed View April Payrun [DATE] Mont…" at bounding box center [686, 427] width 1145 height 284
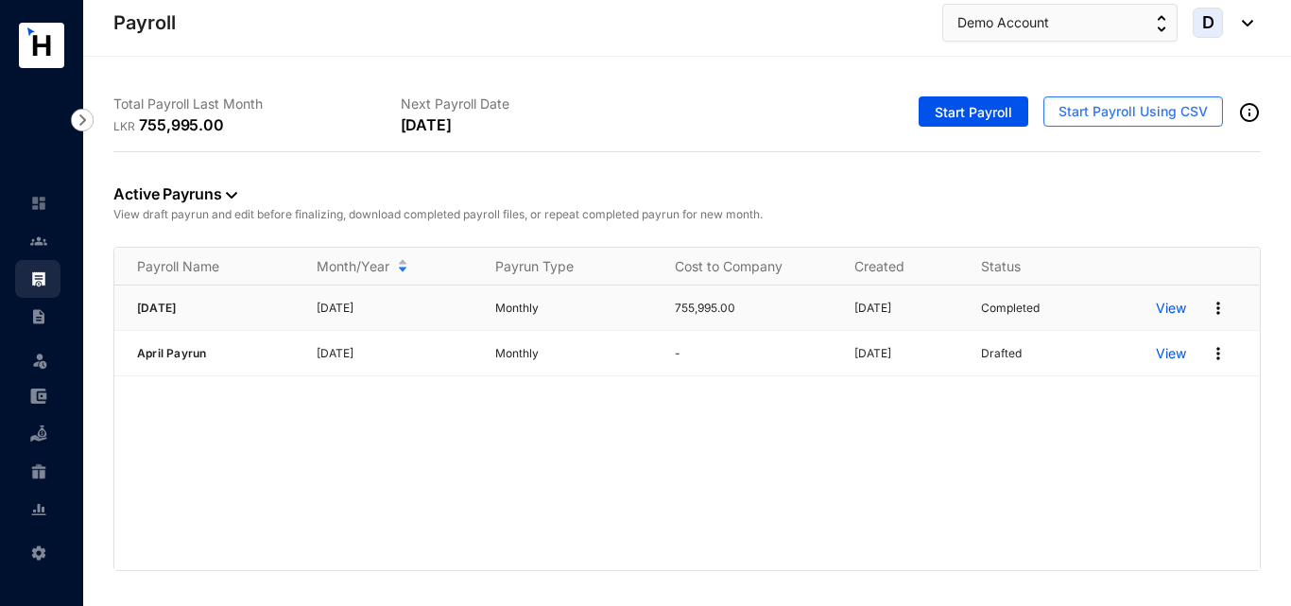
click at [1220, 311] on img at bounding box center [1217, 308] width 19 height 19
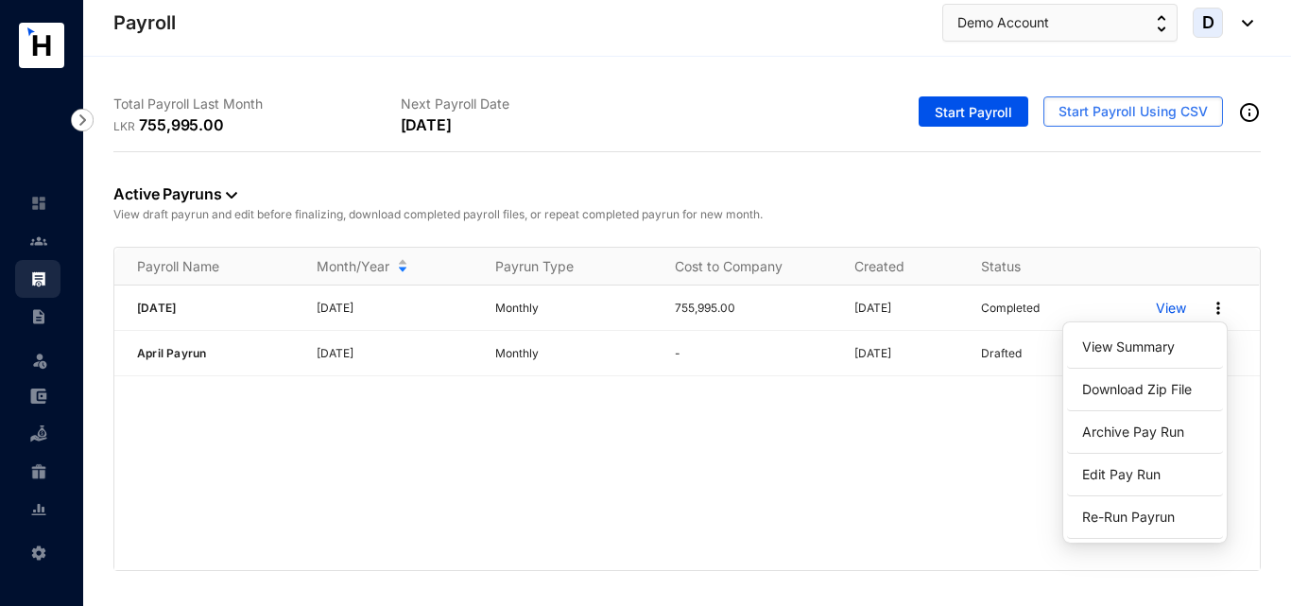
click at [1024, 440] on div "[DATE] [DATE] Monthly 755,995.00 [DATE] Completed View April Payrun [DATE] Mont…" at bounding box center [686, 427] width 1145 height 284
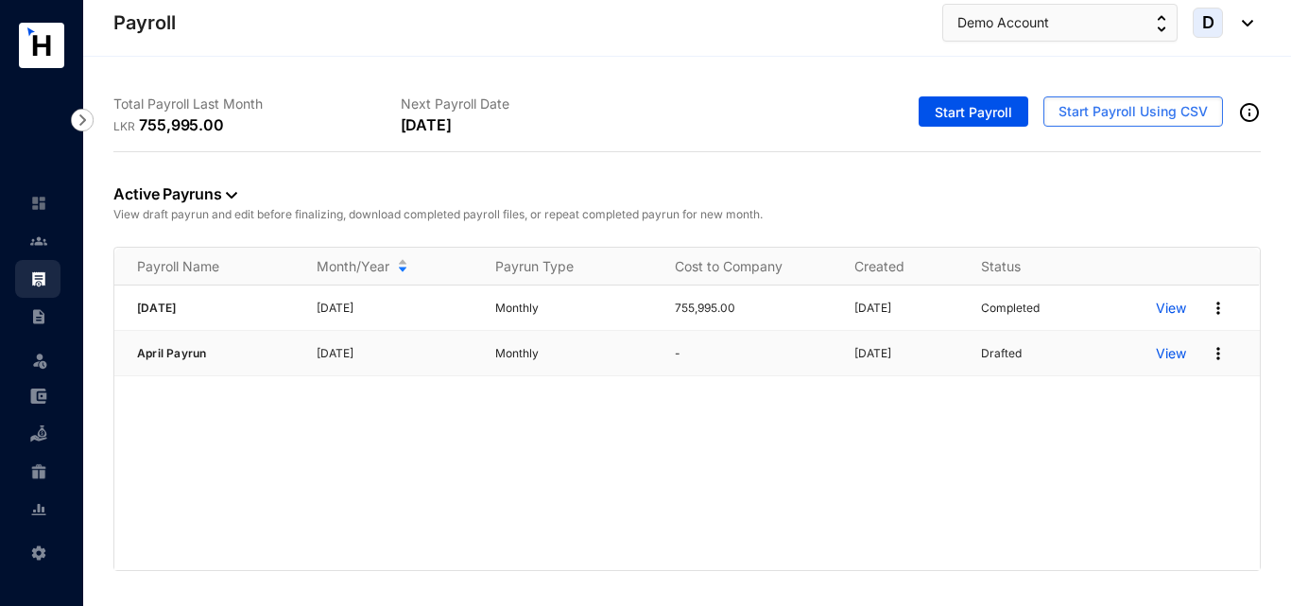
click at [1217, 351] on img at bounding box center [1217, 353] width 19 height 19
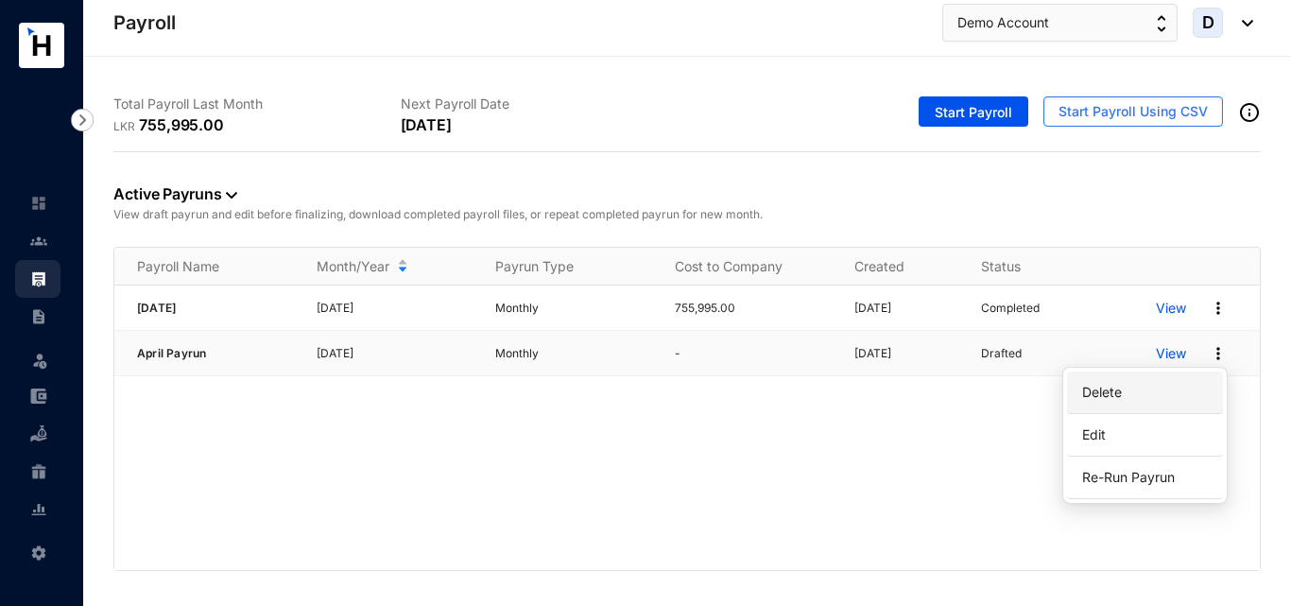
click at [1123, 397] on p "Delete" at bounding box center [1144, 392] width 133 height 32
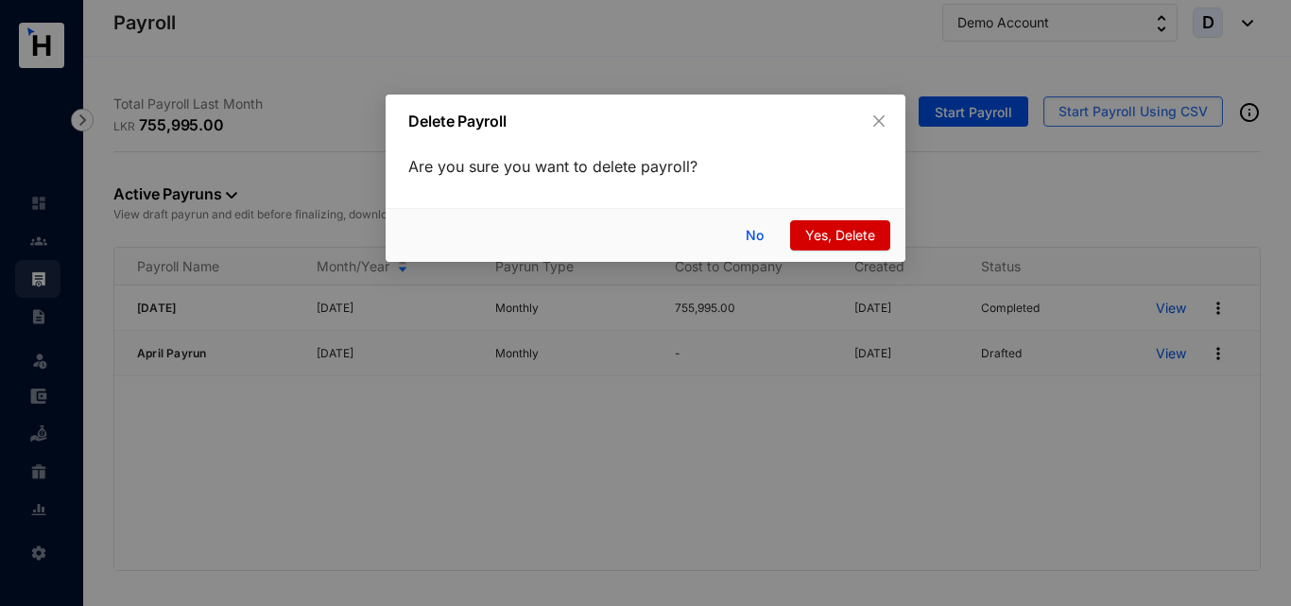
click at [806, 243] on span "Yes, Delete" at bounding box center [840, 235] width 70 height 21
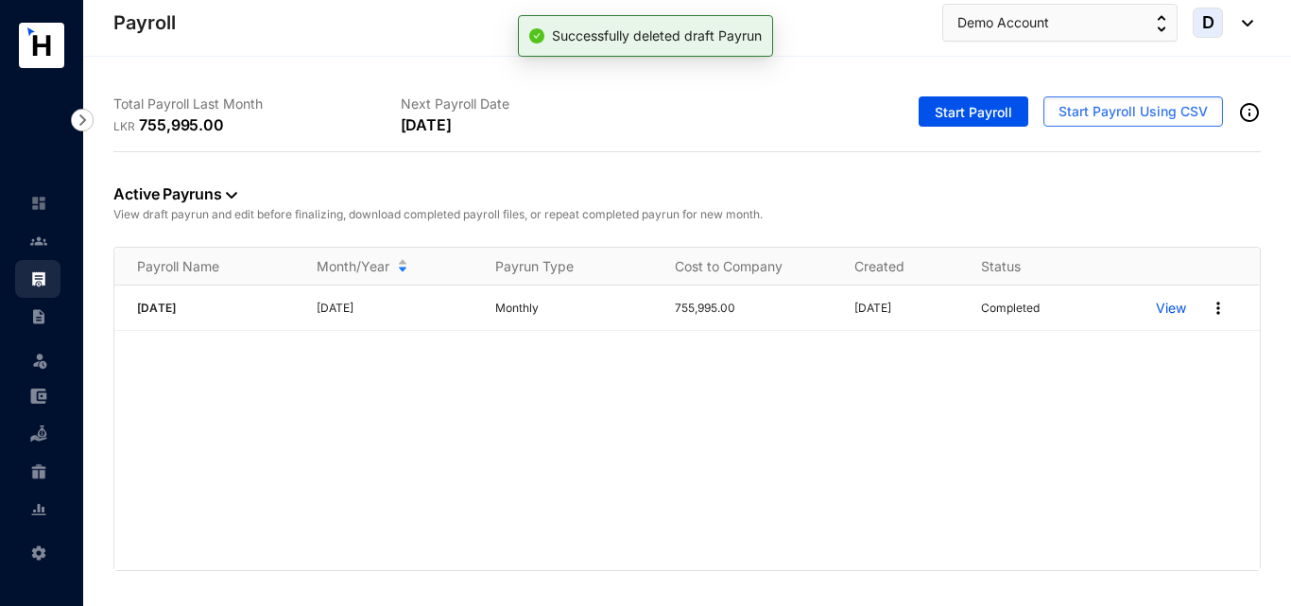
click at [1246, 25] on img at bounding box center [1242, 23] width 21 height 7
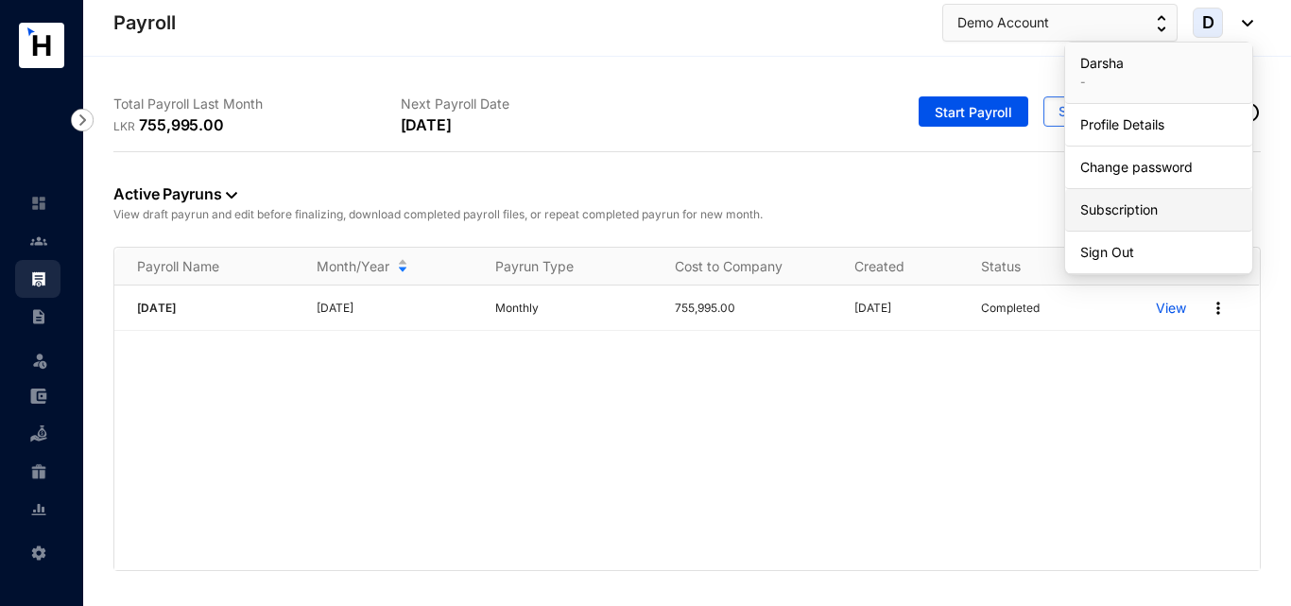
click at [1099, 209] on link "Subscription" at bounding box center [1158, 209] width 157 height 19
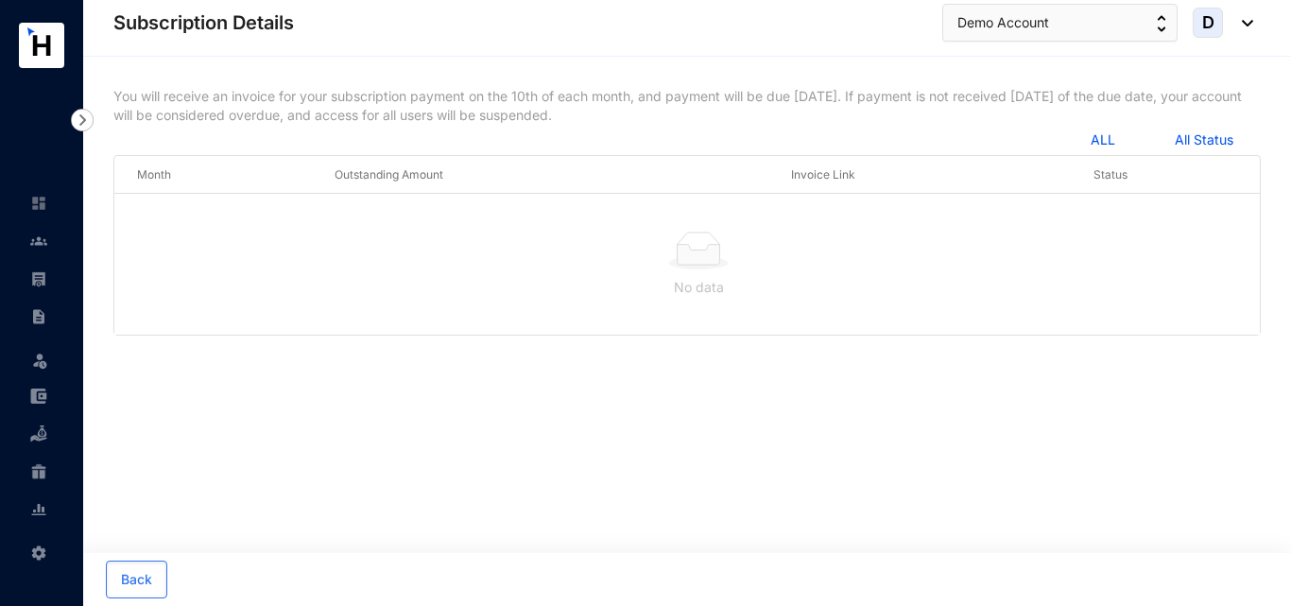
click at [1244, 24] on img at bounding box center [1242, 23] width 21 height 7
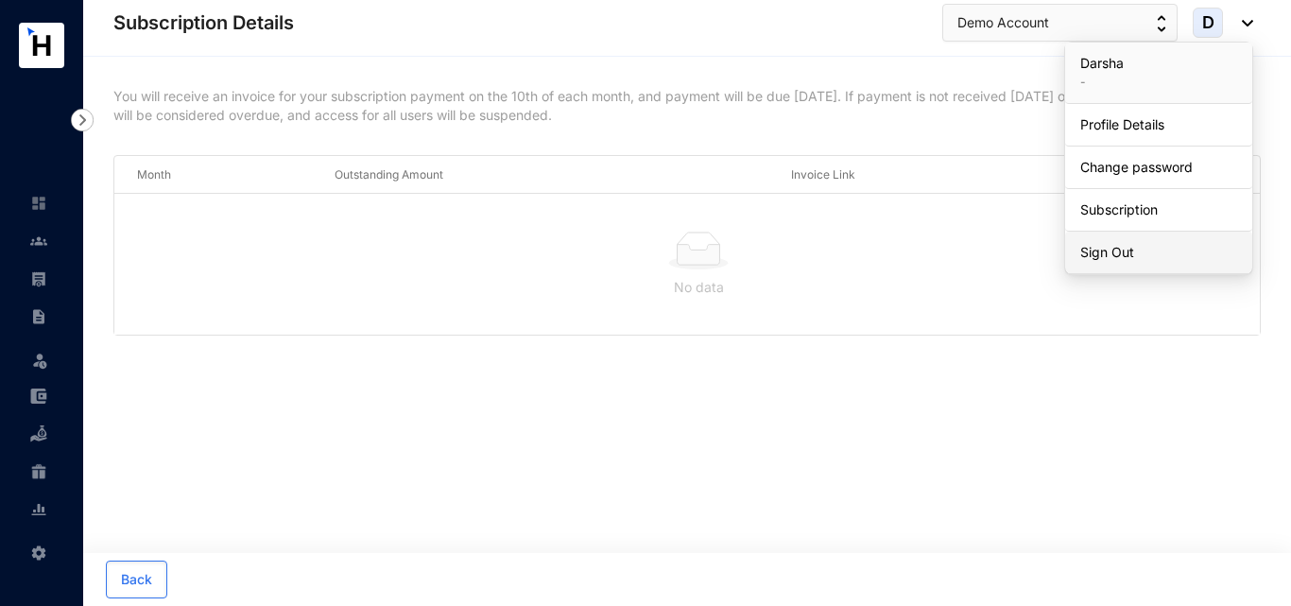
click at [1149, 247] on link "Sign Out" at bounding box center [1158, 252] width 157 height 19
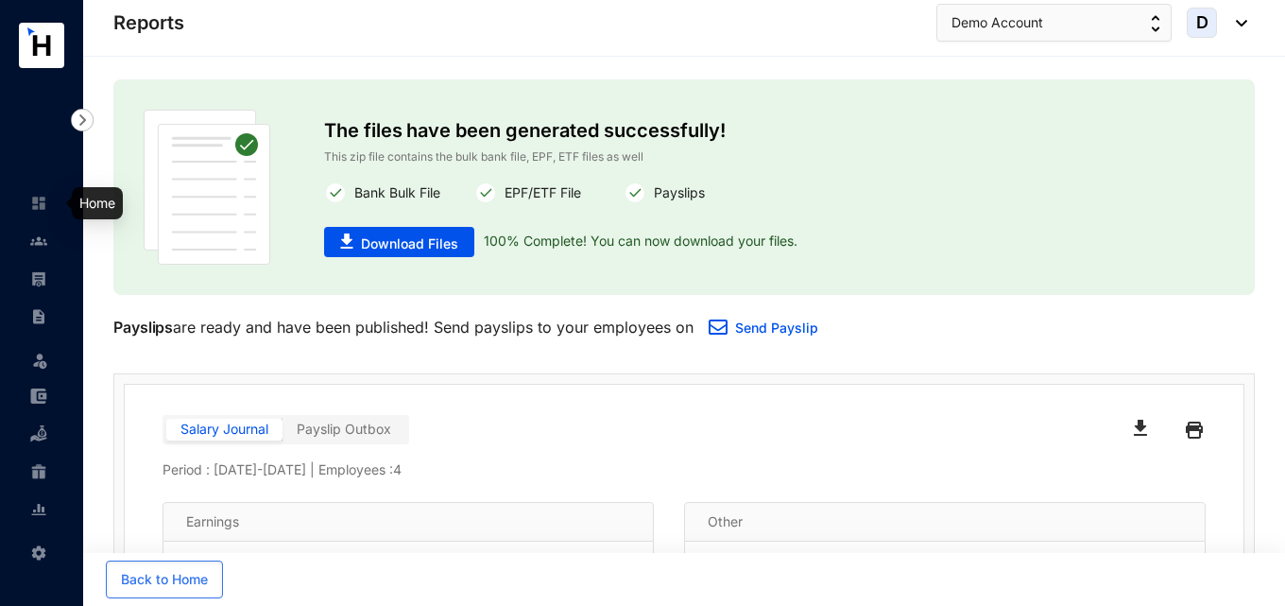
click at [36, 209] on img at bounding box center [38, 203] width 17 height 17
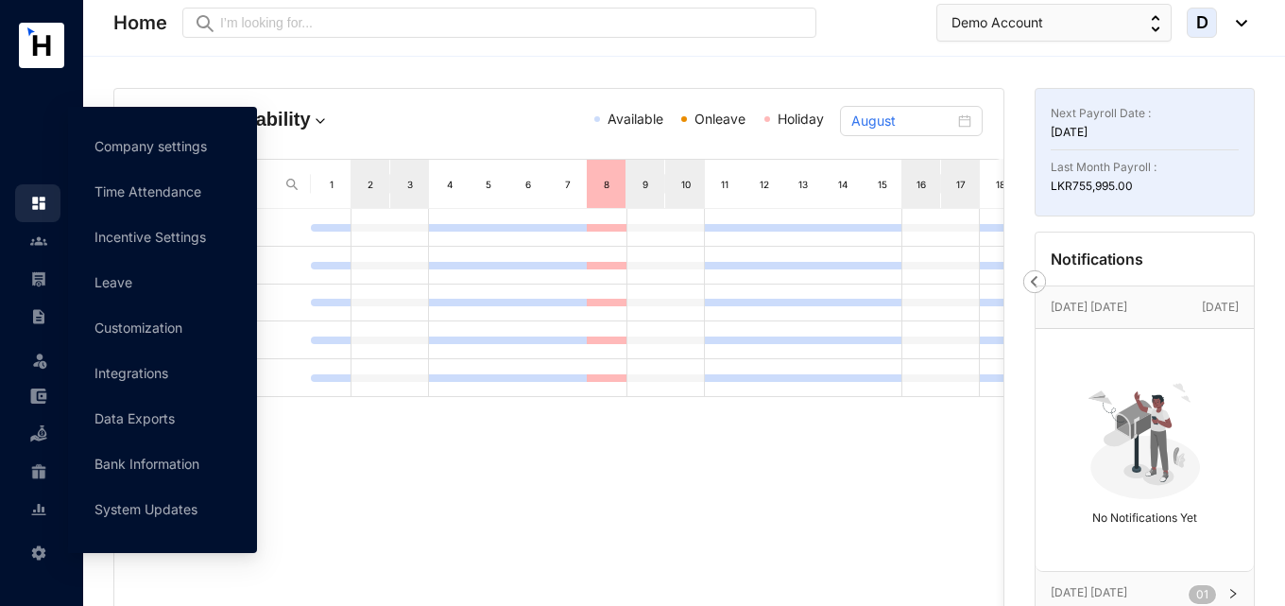
click at [40, 549] on icon at bounding box center [40, 549] width 9 height 0
click at [132, 283] on link "Leave" at bounding box center [113, 282] width 38 height 16
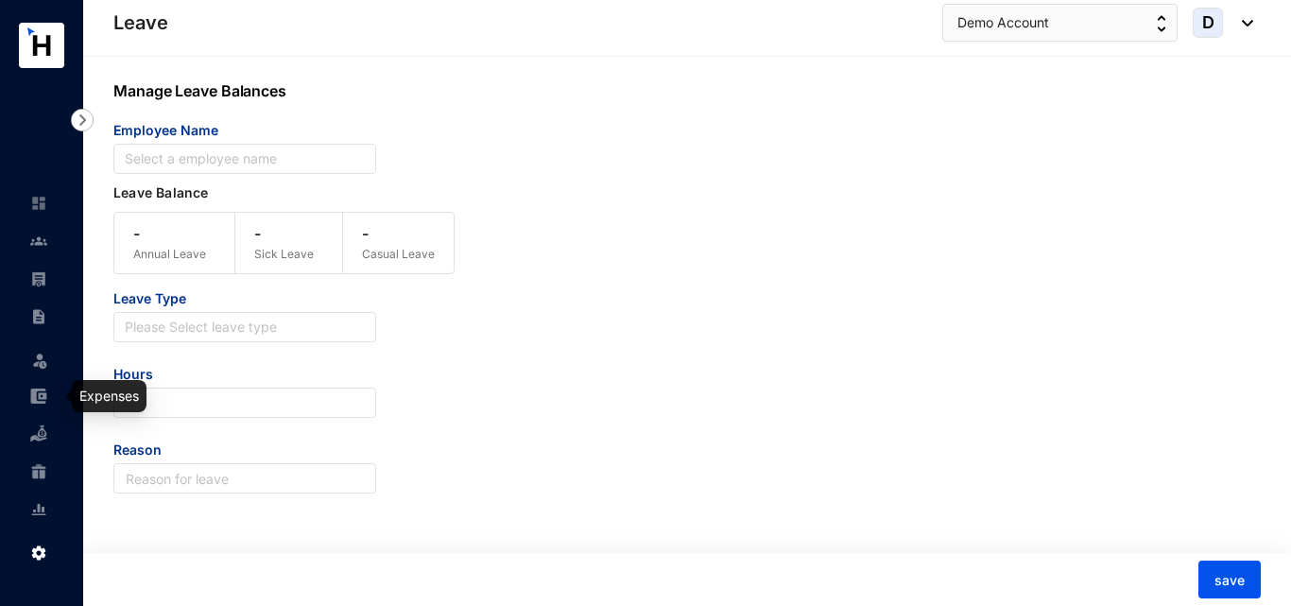
click at [33, 388] on img at bounding box center [38, 395] width 17 height 17
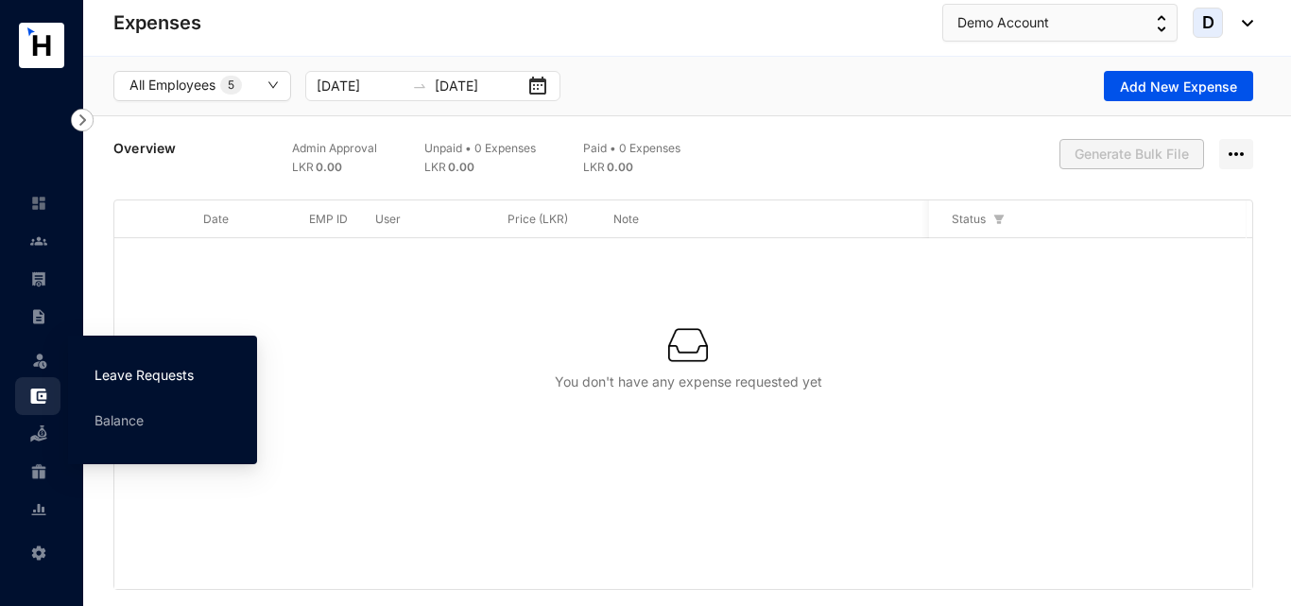
click at [122, 374] on link "Leave Requests" at bounding box center [143, 375] width 99 height 16
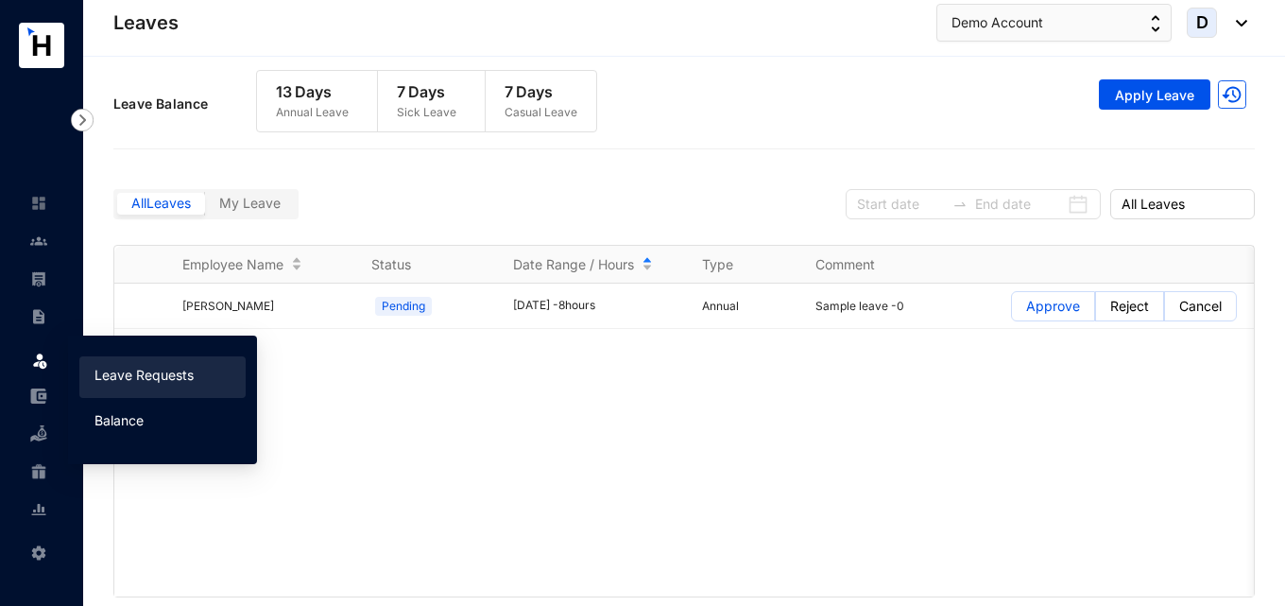
click at [130, 415] on link "Balance" at bounding box center [118, 420] width 49 height 16
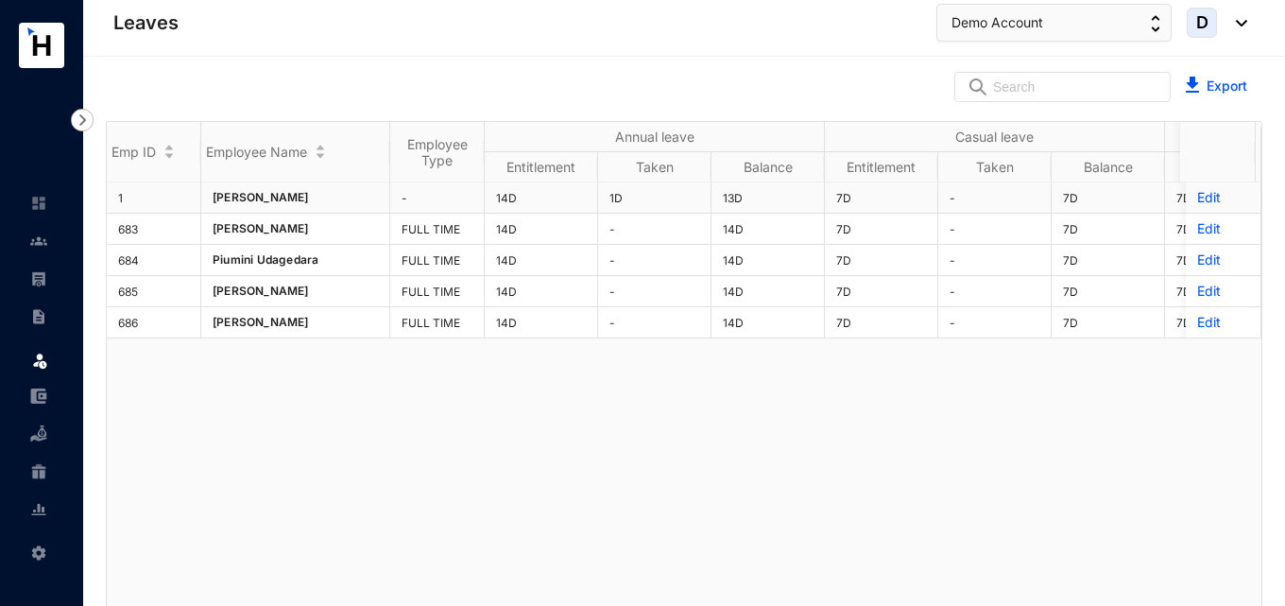
click at [1197, 200] on p "Edit" at bounding box center [1223, 197] width 52 height 19
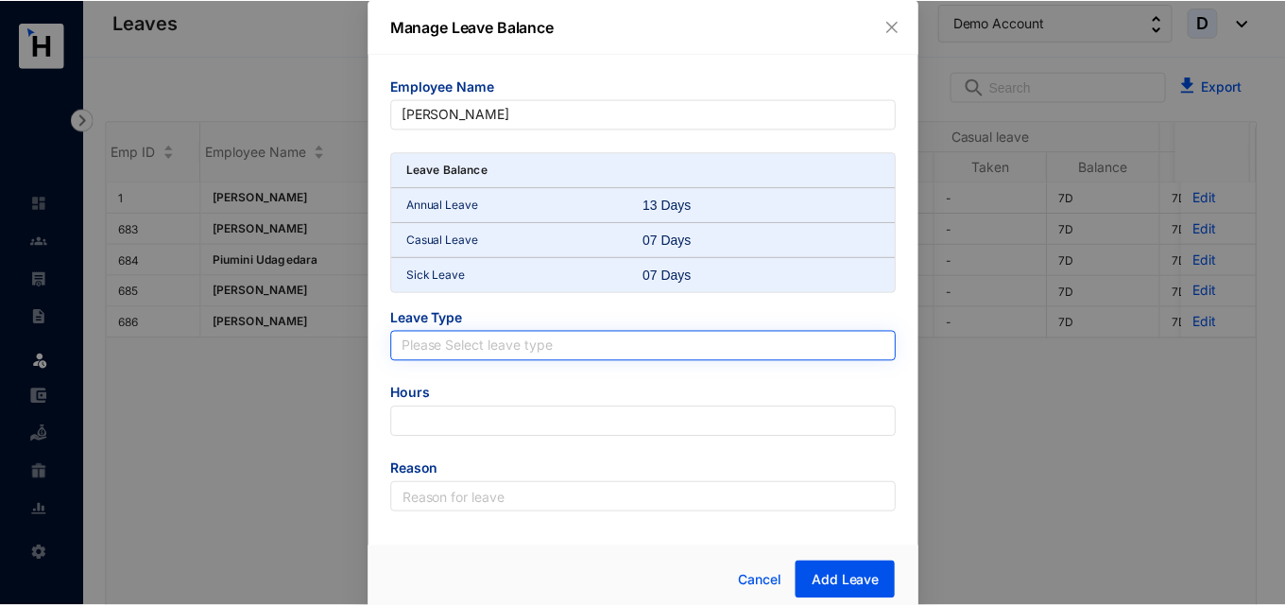
scroll to position [9, 0]
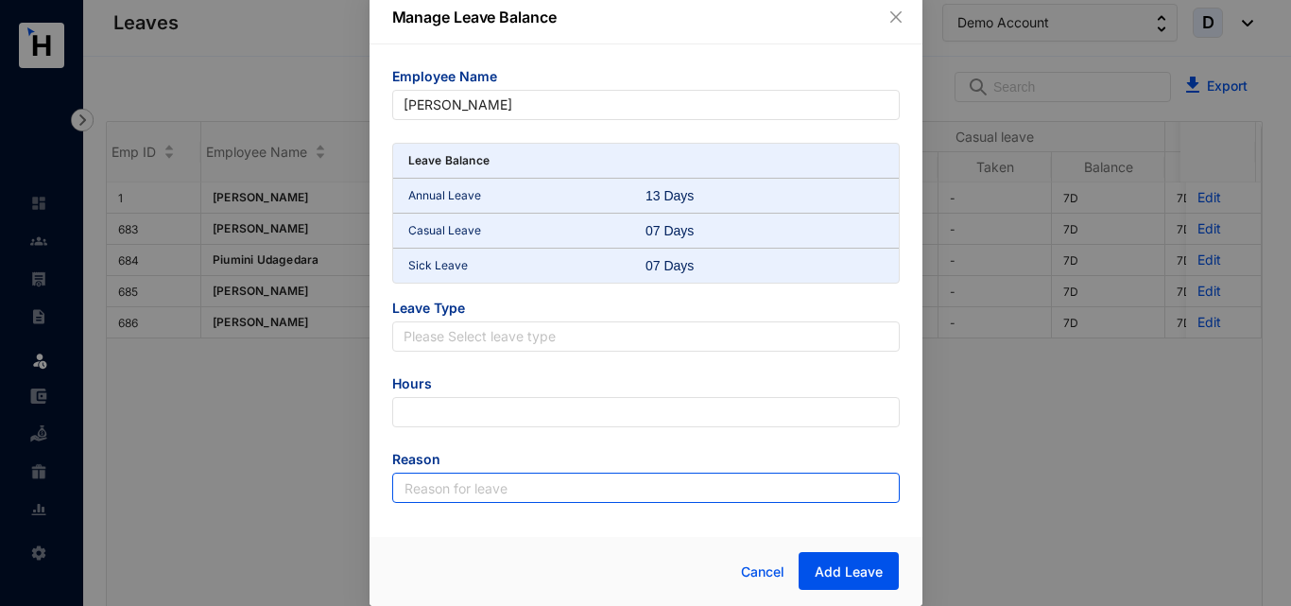
click at [477, 490] on input "text" at bounding box center [645, 487] width 507 height 30
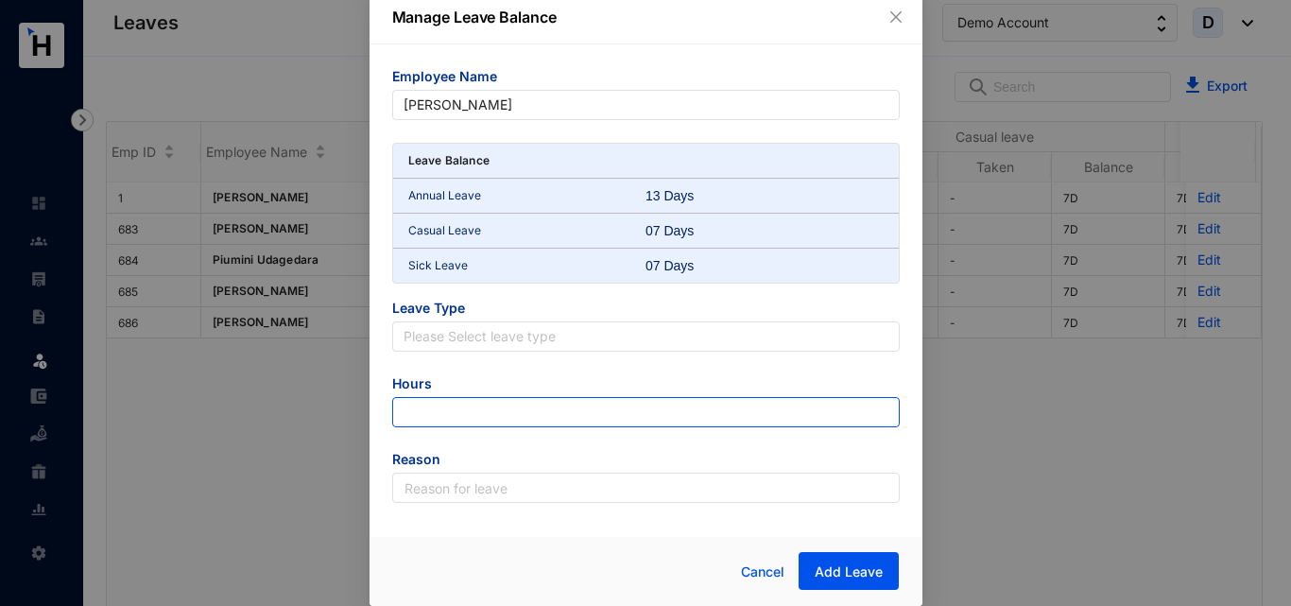
click at [454, 417] on input "number" at bounding box center [645, 412] width 507 height 30
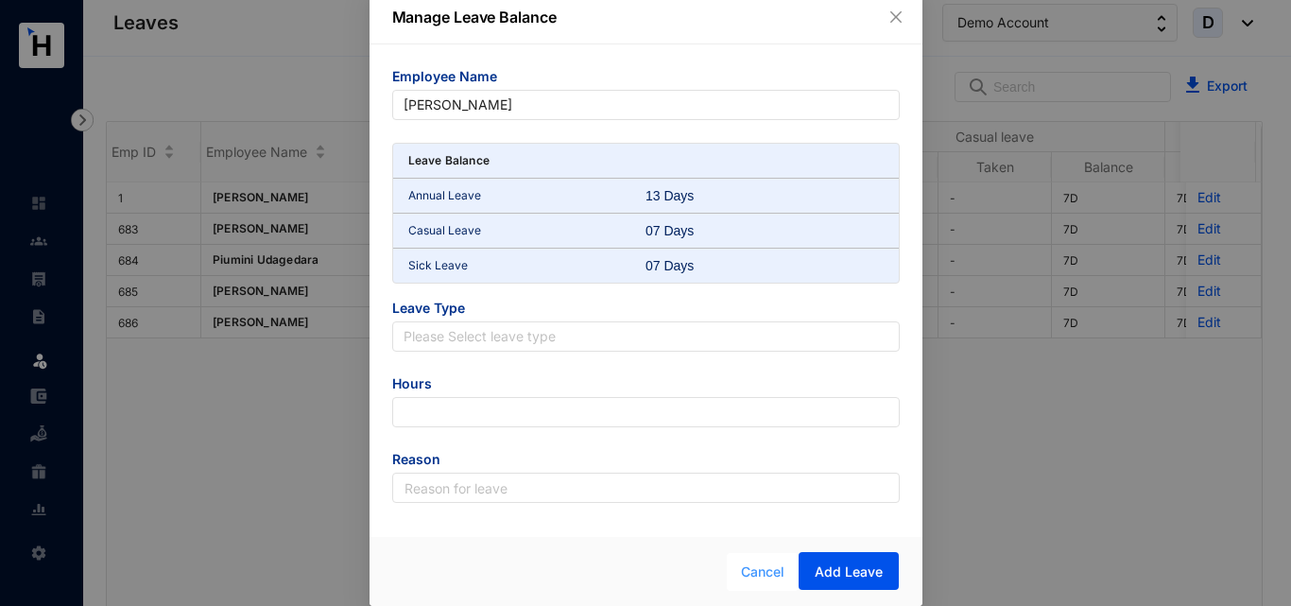
click at [769, 574] on span "Cancel" at bounding box center [762, 571] width 43 height 21
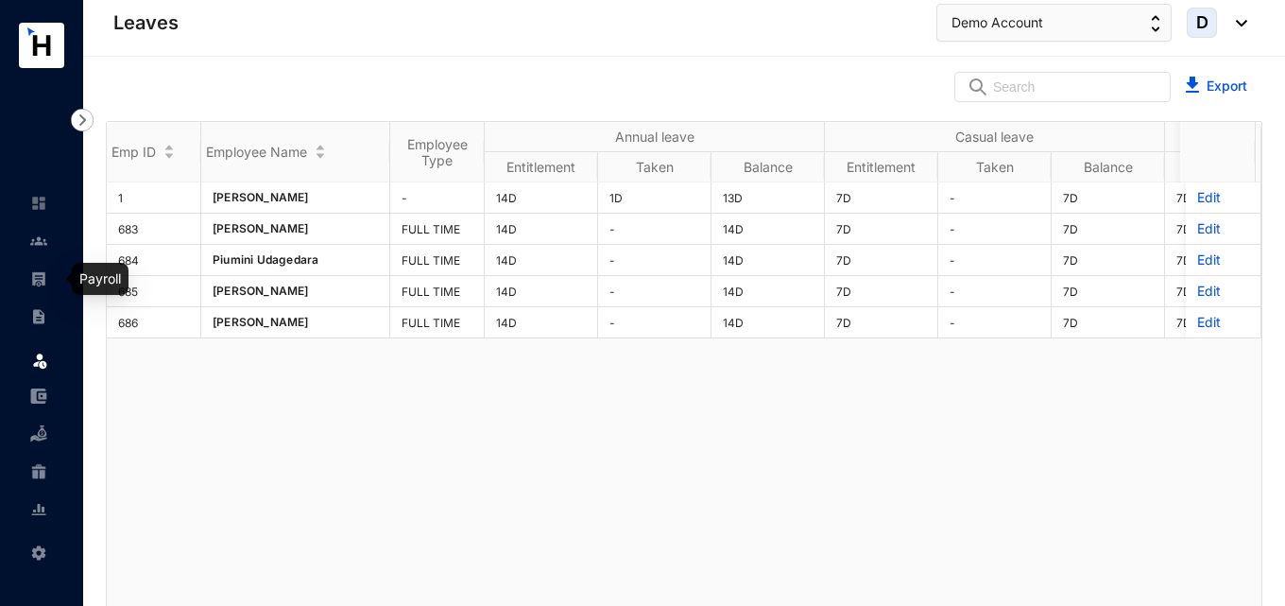
click at [45, 280] on img at bounding box center [38, 278] width 17 height 17
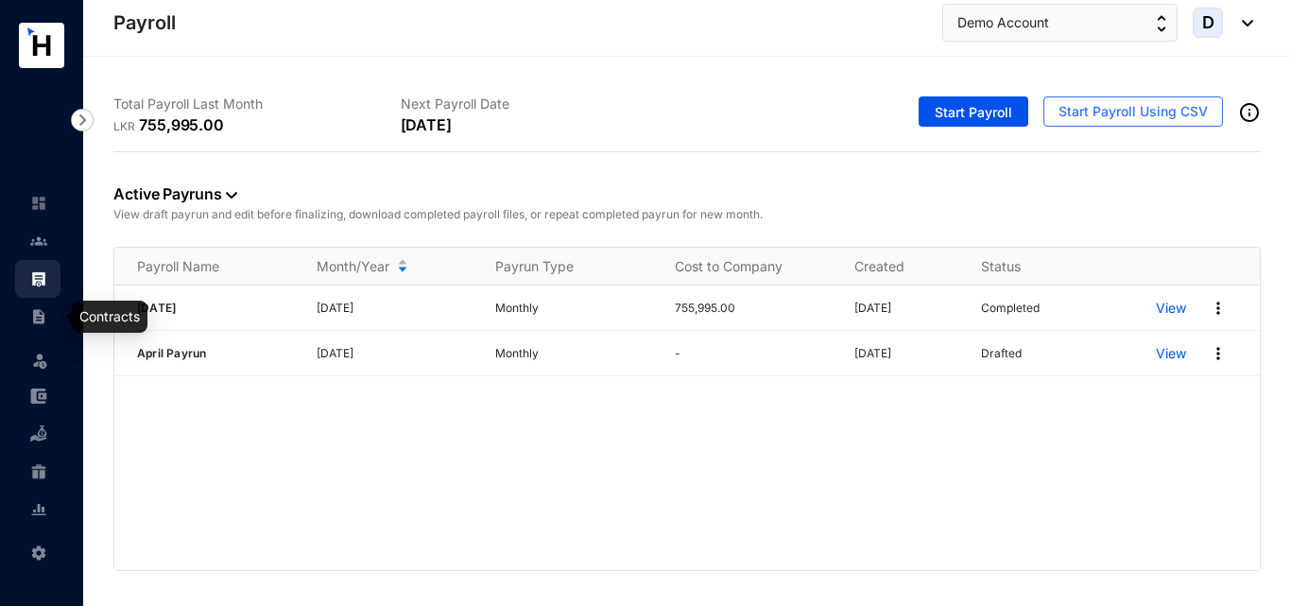
click at [33, 325] on img at bounding box center [38, 316] width 17 height 17
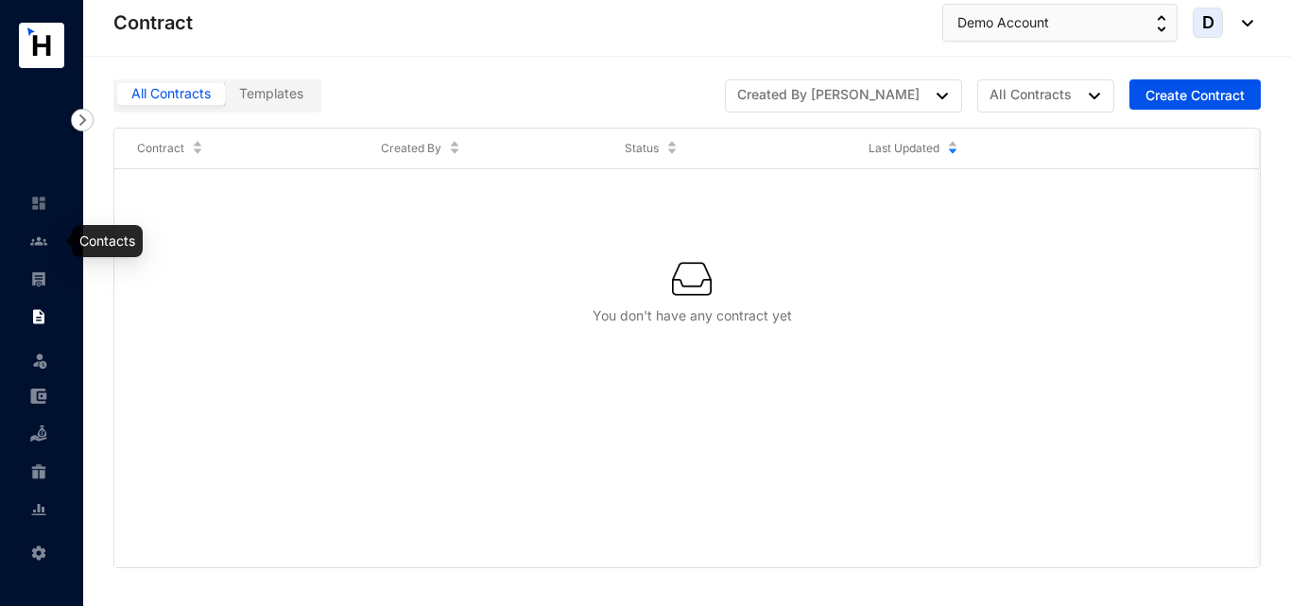
click at [46, 242] on img at bounding box center [38, 240] width 17 height 17
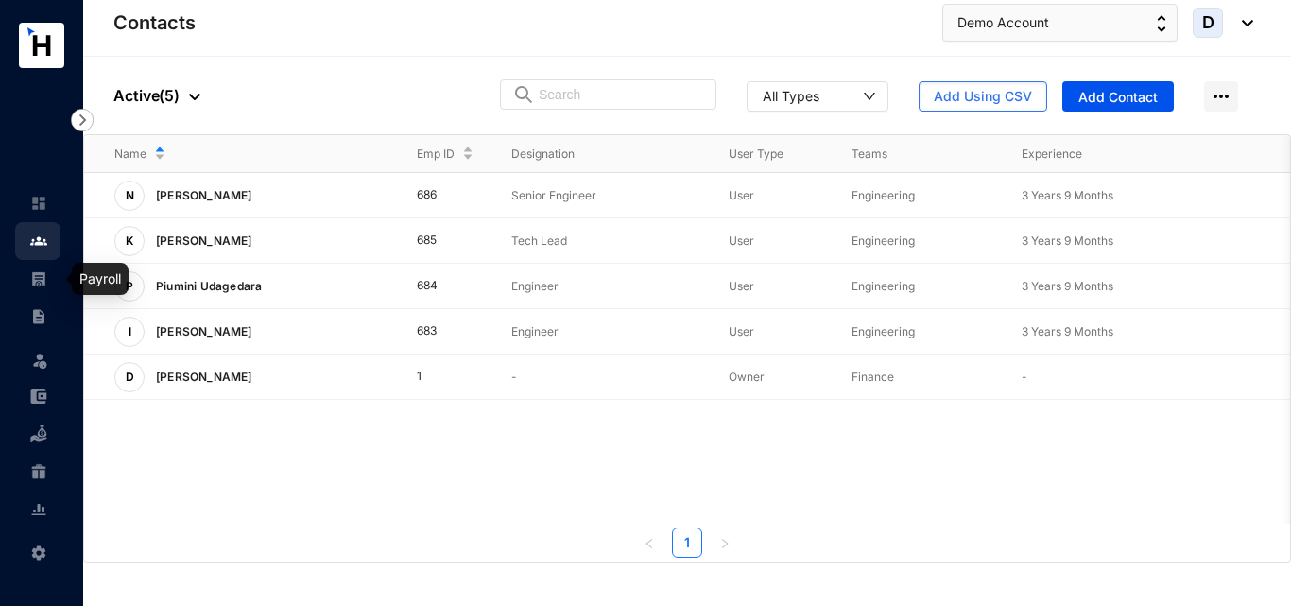
click at [43, 266] on div at bounding box center [38, 269] width 17 height 17
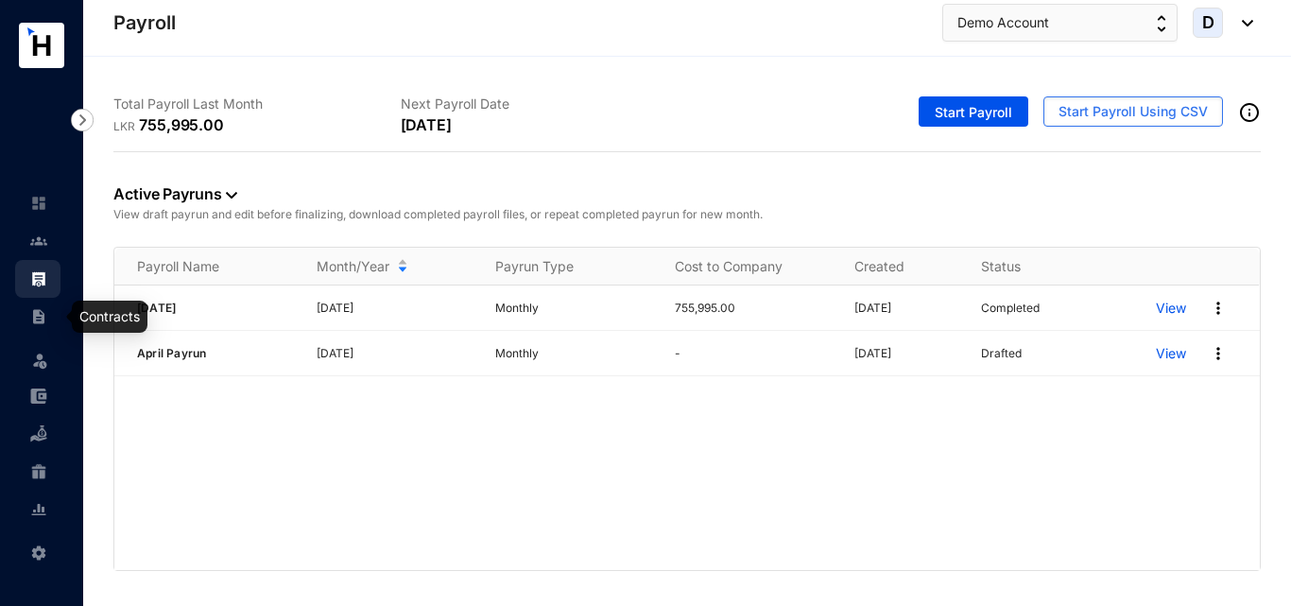
click at [53, 326] on link at bounding box center [53, 316] width 47 height 19
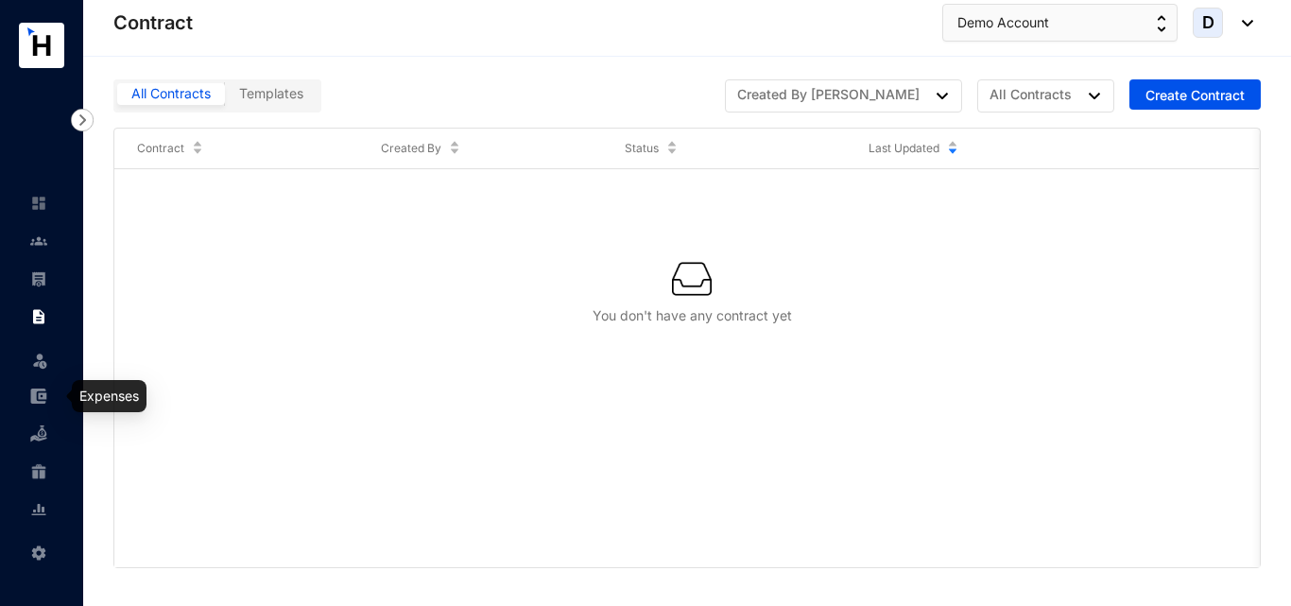
click at [36, 394] on img at bounding box center [38, 395] width 17 height 17
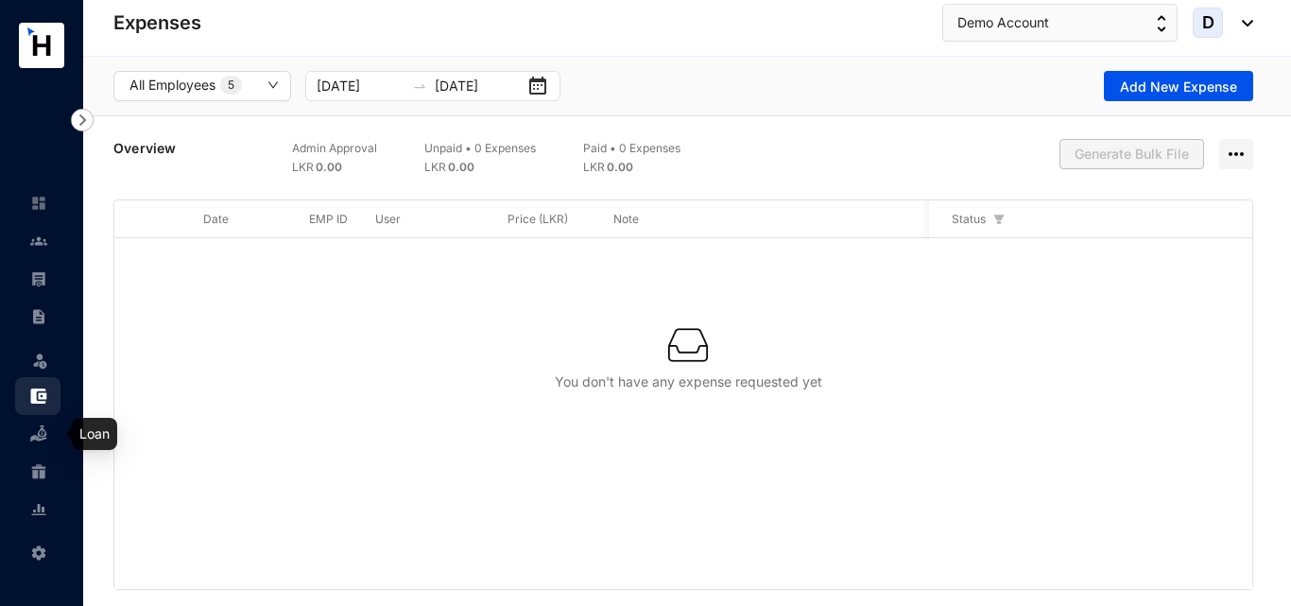
click at [33, 433] on img at bounding box center [38, 433] width 17 height 17
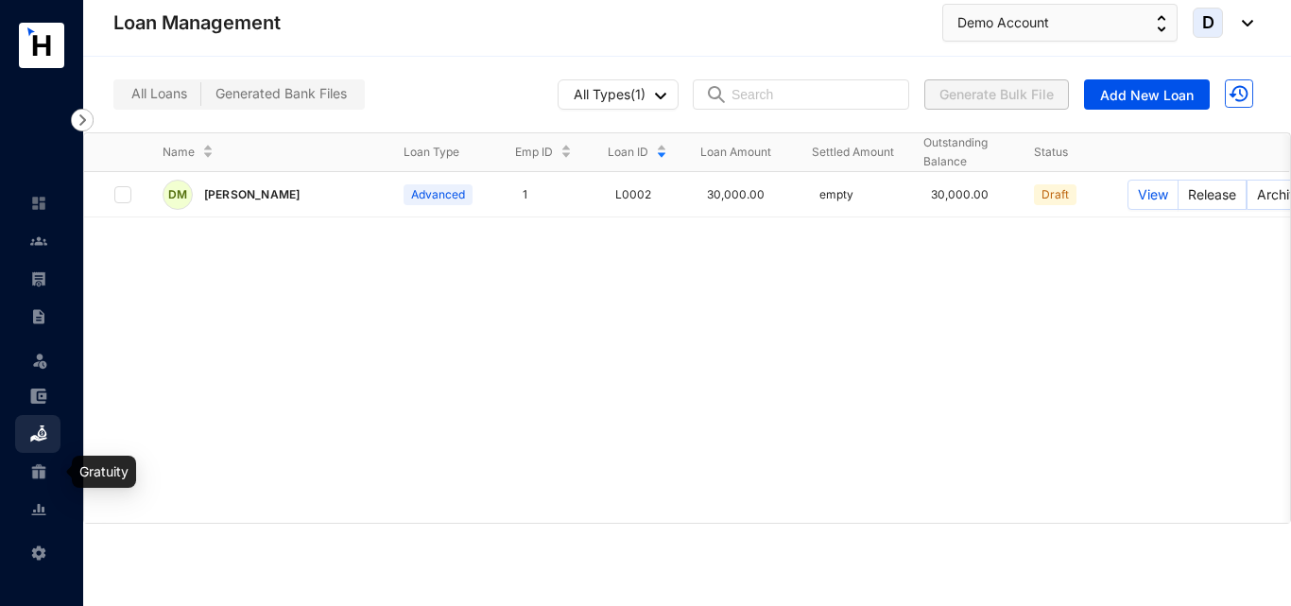
click at [46, 472] on img at bounding box center [38, 471] width 17 height 17
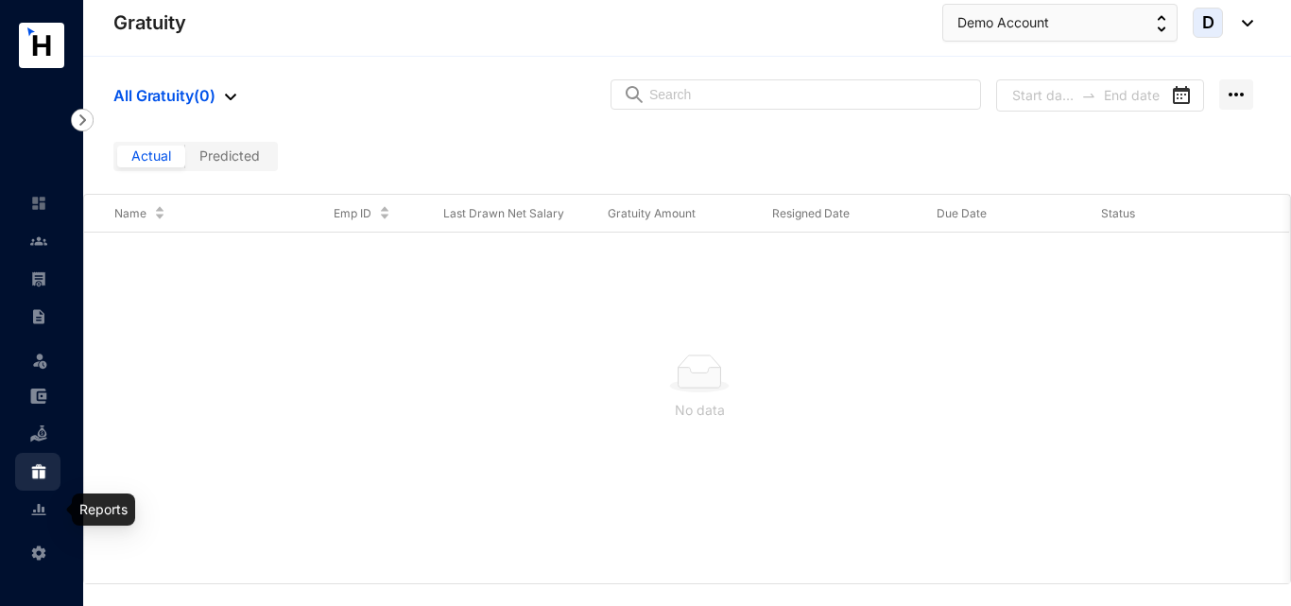
click at [50, 506] on link at bounding box center [53, 509] width 47 height 19
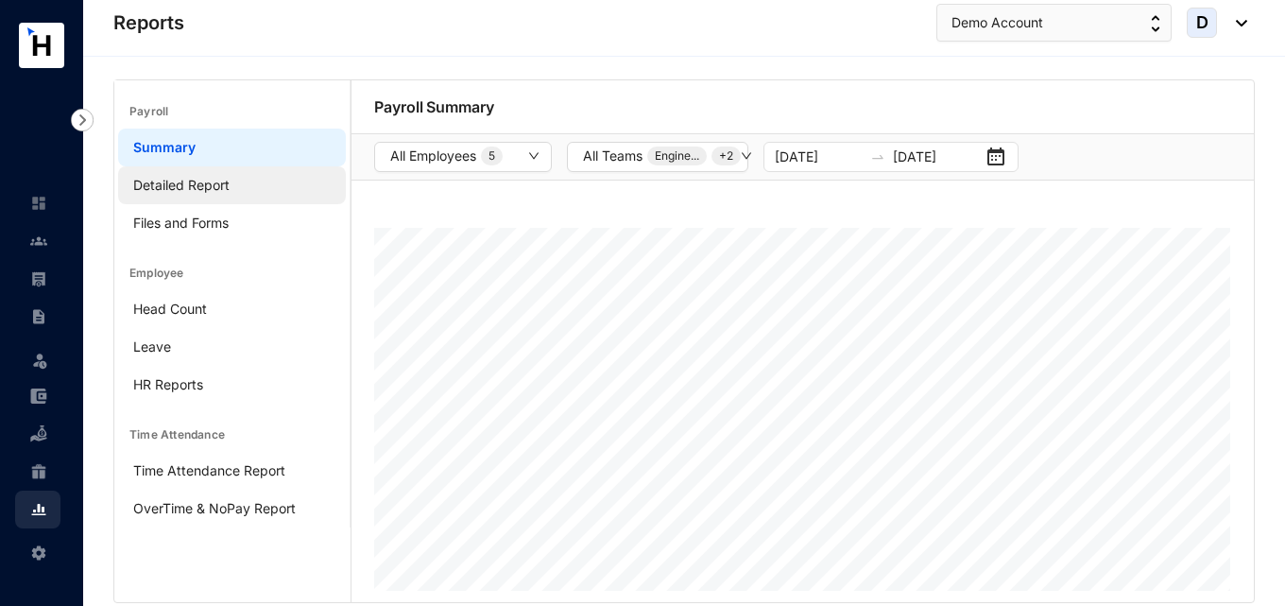
click at [225, 190] on link "Detailed Report" at bounding box center [181, 185] width 96 height 16
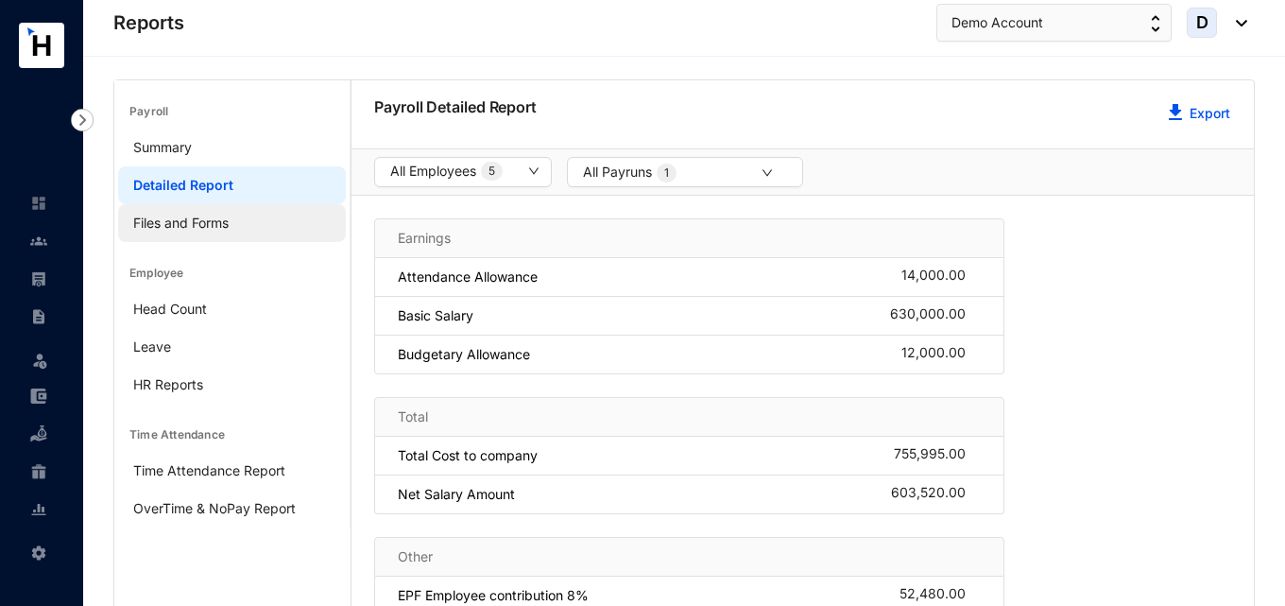
click at [229, 227] on link "Files and Forms" at bounding box center [180, 222] width 95 height 16
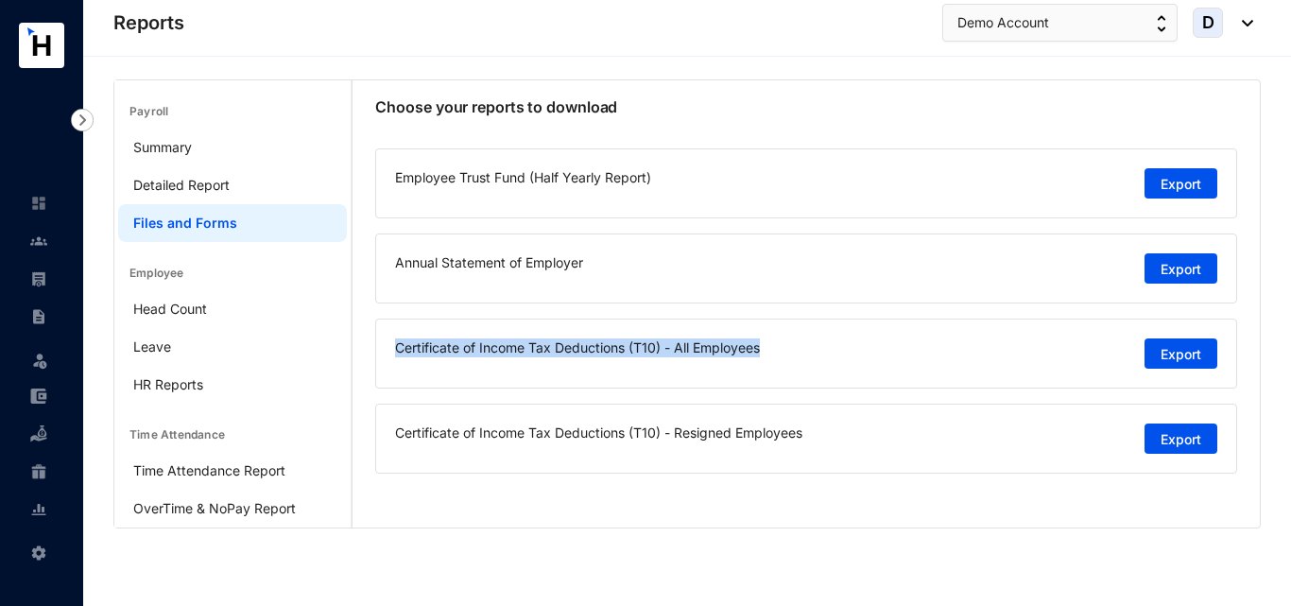
drag, startPoint x: 792, startPoint y: 343, endPoint x: 362, endPoint y: 341, distance: 429.9
click at [362, 341] on div "Choose your reports to download Employee Trust Fund (Half Yearly Report) Export…" at bounding box center [805, 284] width 907 height 408
click at [187, 307] on link "Head Count" at bounding box center [170, 308] width 74 height 16
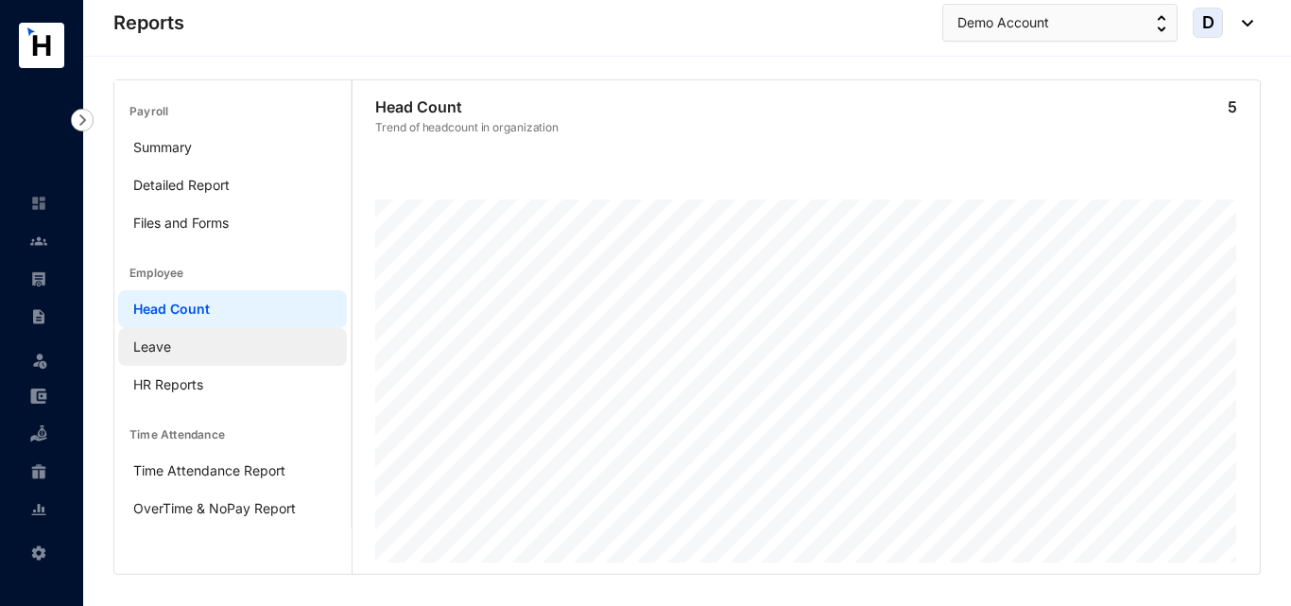
click at [171, 345] on link "Leave" at bounding box center [152, 346] width 38 height 16
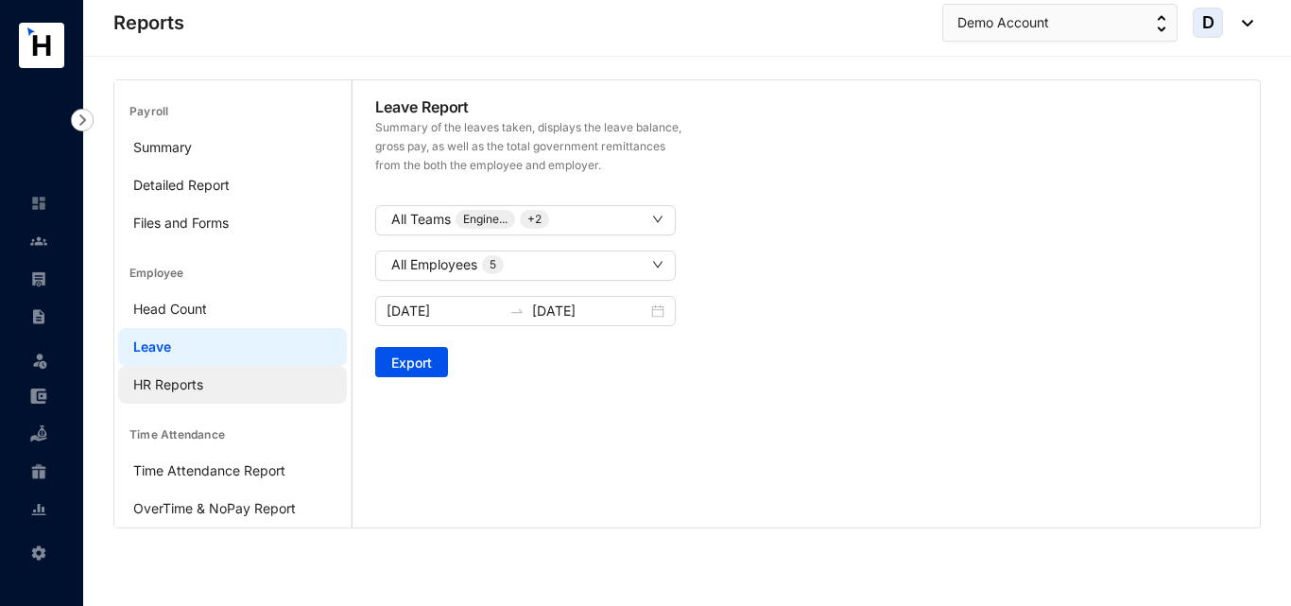
click at [203, 387] on link "HR Reports" at bounding box center [168, 384] width 70 height 16
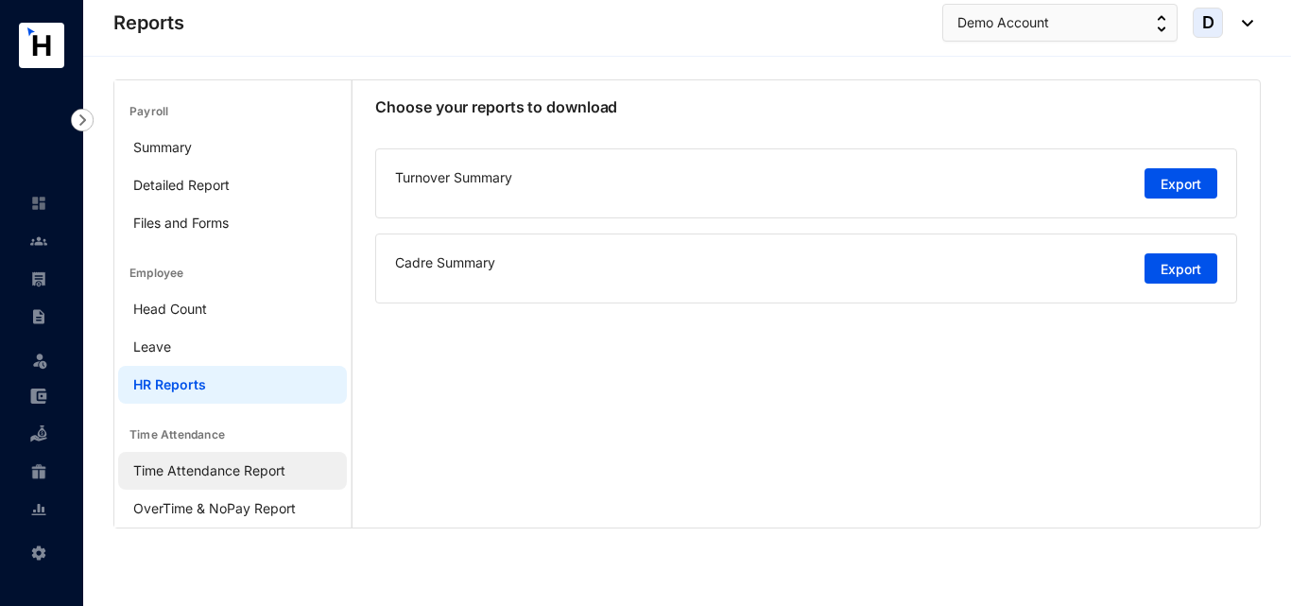
click at [260, 470] on link "Time Attendance Report" at bounding box center [209, 470] width 152 height 16
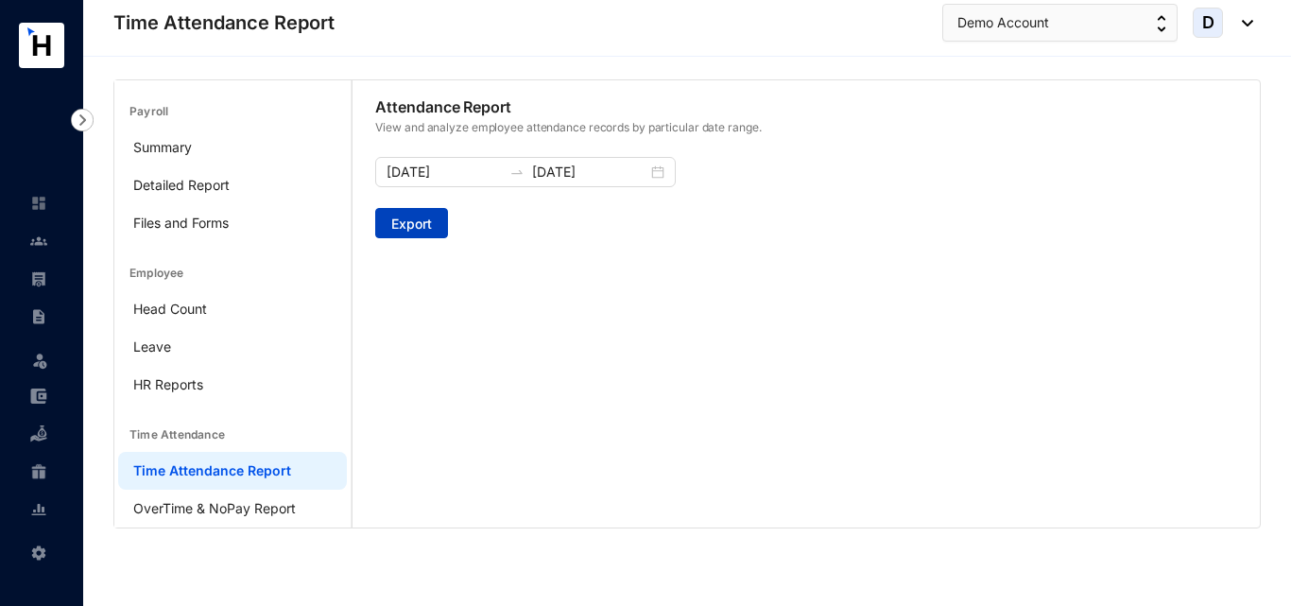
click at [420, 222] on span "Export" at bounding box center [411, 223] width 41 height 19
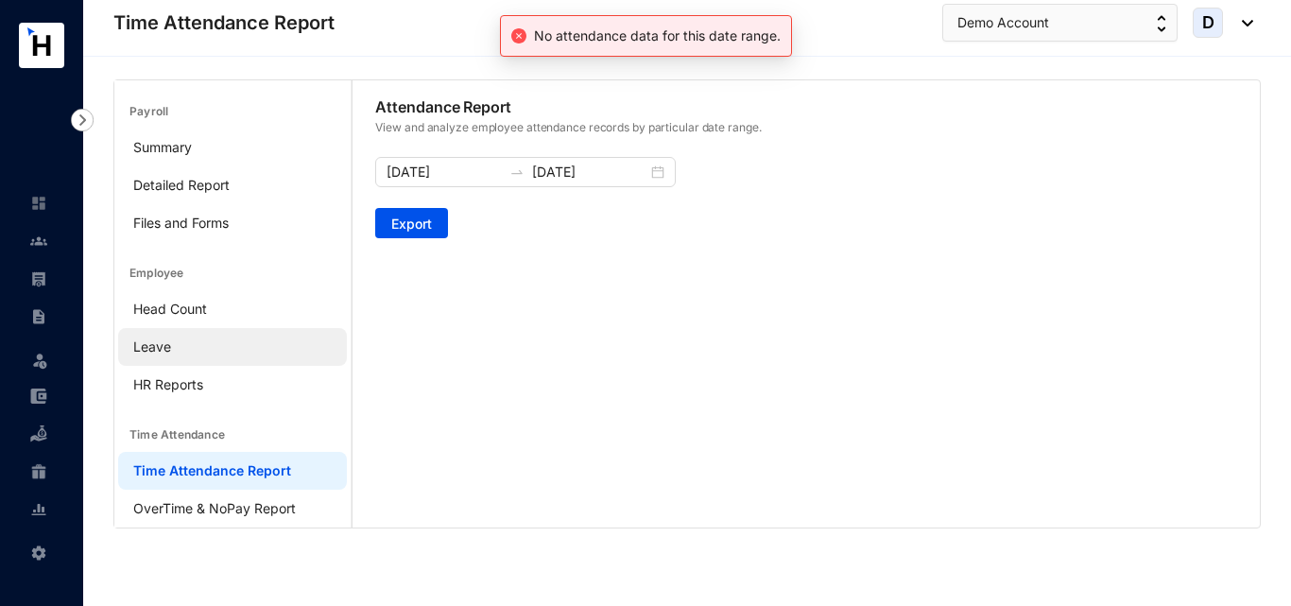
click at [171, 338] on link "Leave" at bounding box center [152, 346] width 38 height 16
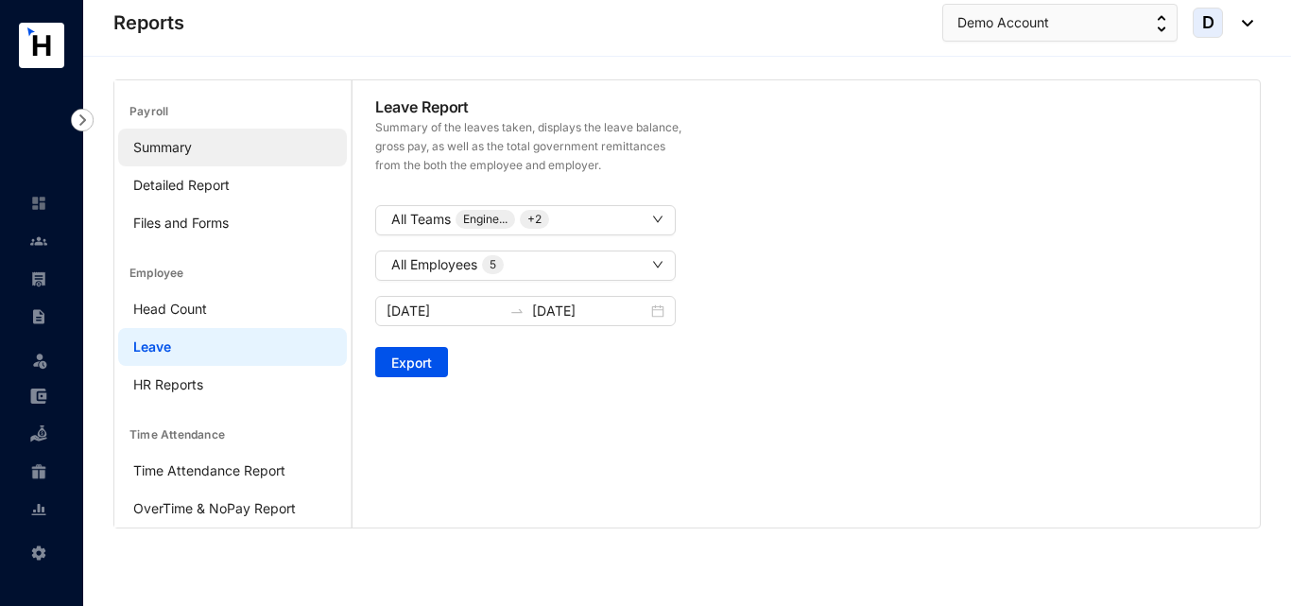
click at [192, 155] on link "Summary" at bounding box center [162, 147] width 59 height 16
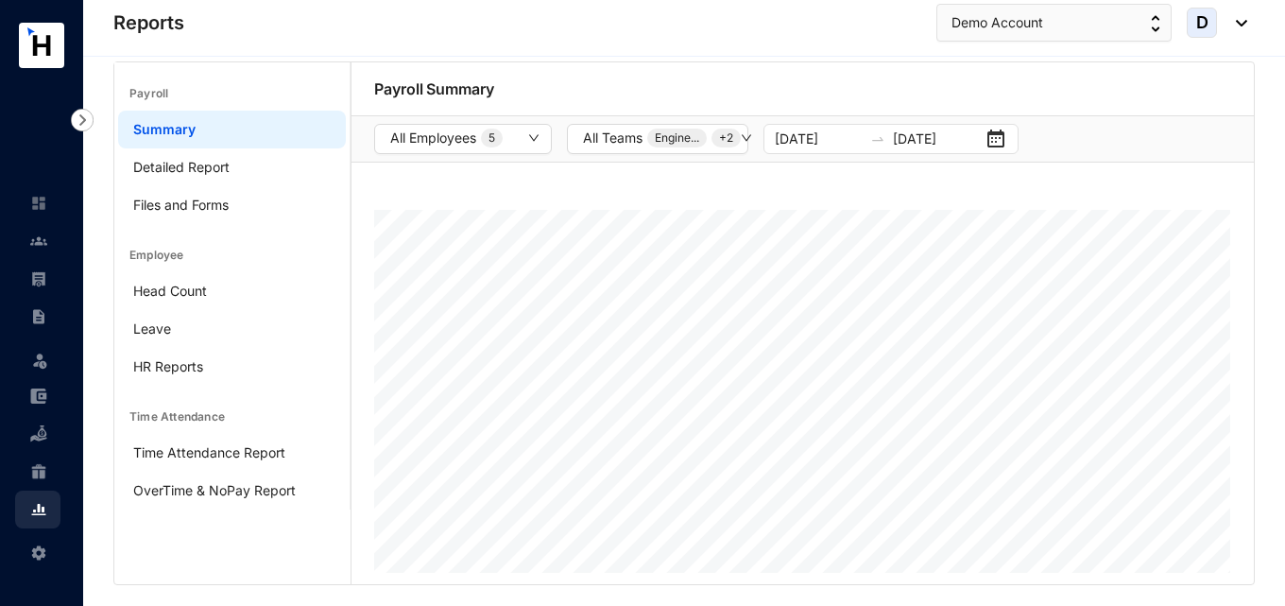
scroll to position [20, 0]
click at [230, 167] on link "Detailed Report" at bounding box center [181, 165] width 96 height 16
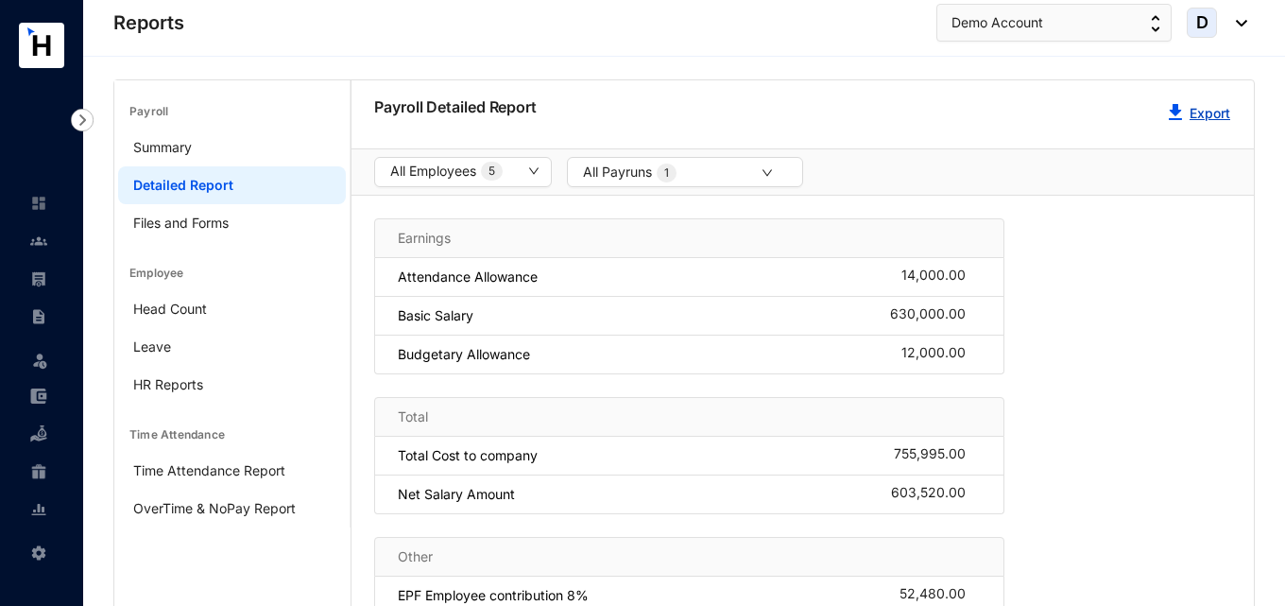
click at [1179, 115] on img "button" at bounding box center [1175, 112] width 13 height 16
click at [845, 80] on div "Payroll Detailed Report Export" at bounding box center [802, 114] width 902 height 68
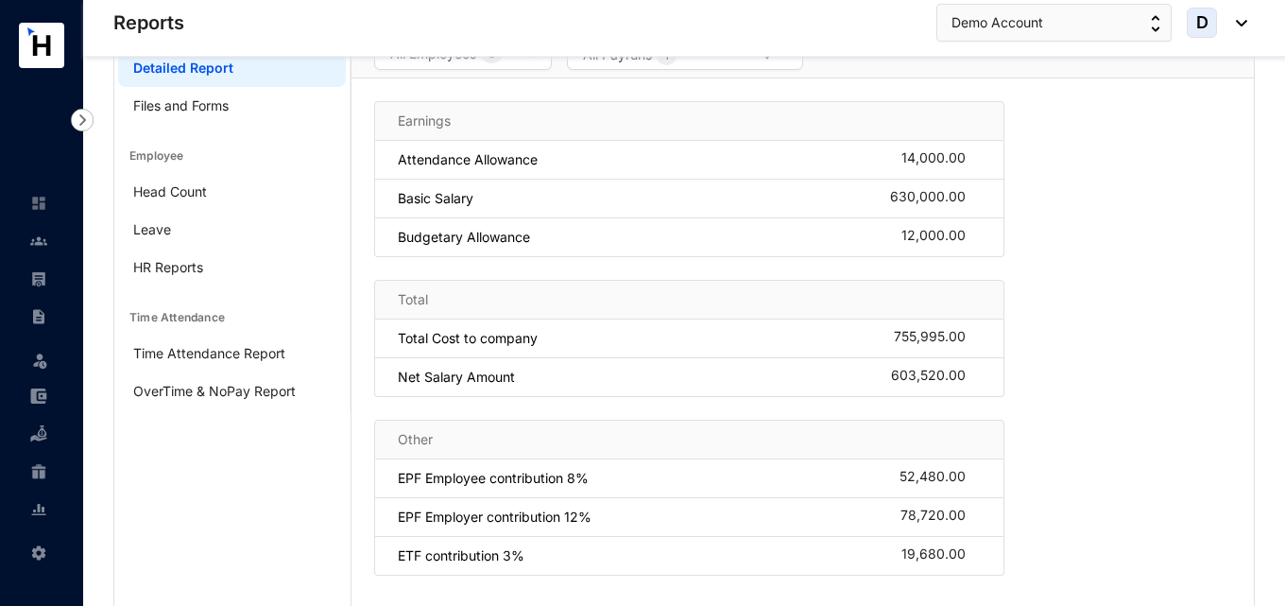
scroll to position [156, 0]
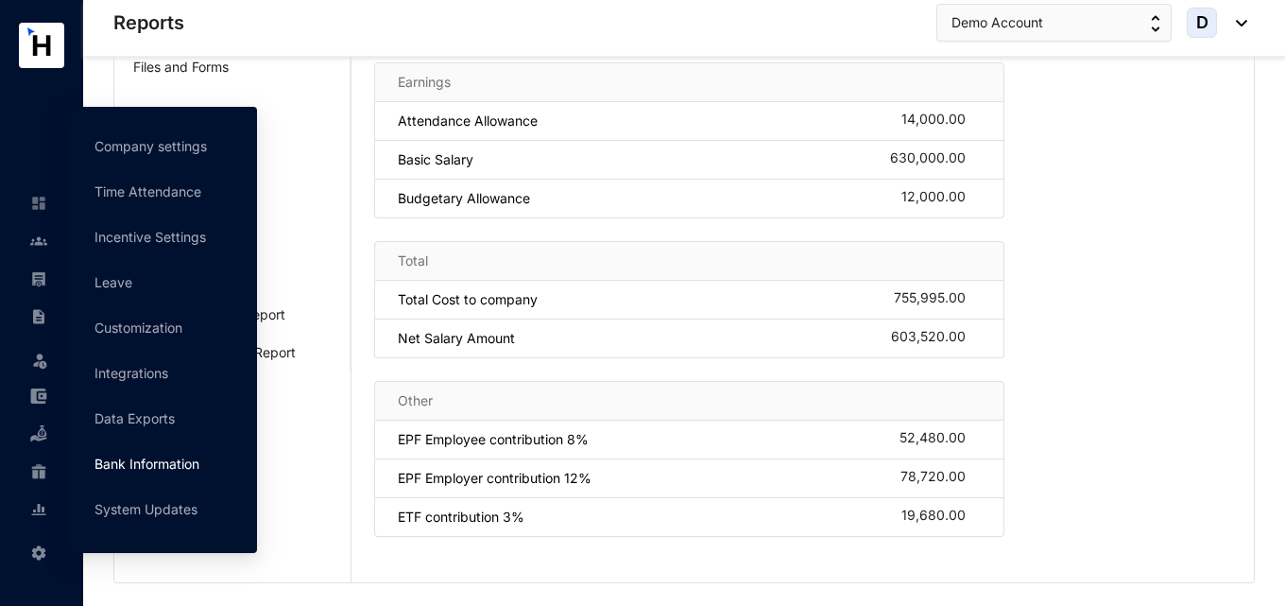
click at [158, 471] on link "Bank Information" at bounding box center [146, 463] width 105 height 16
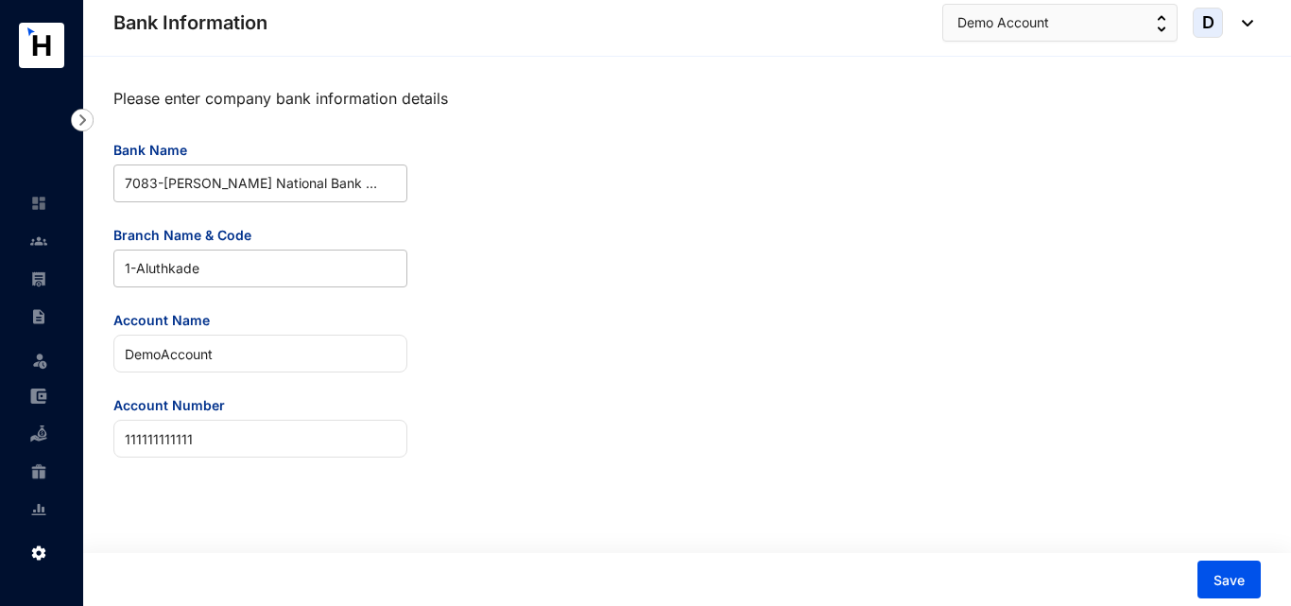
click at [89, 121] on img at bounding box center [82, 120] width 23 height 23
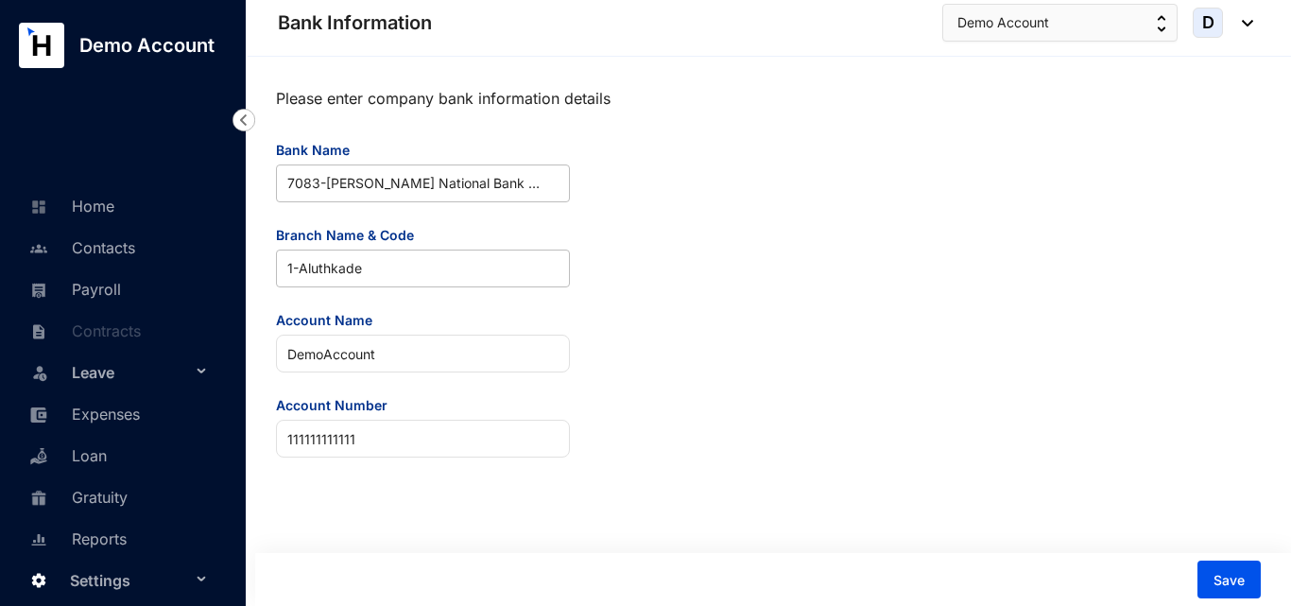
click at [252, 119] on img at bounding box center [243, 120] width 23 height 23
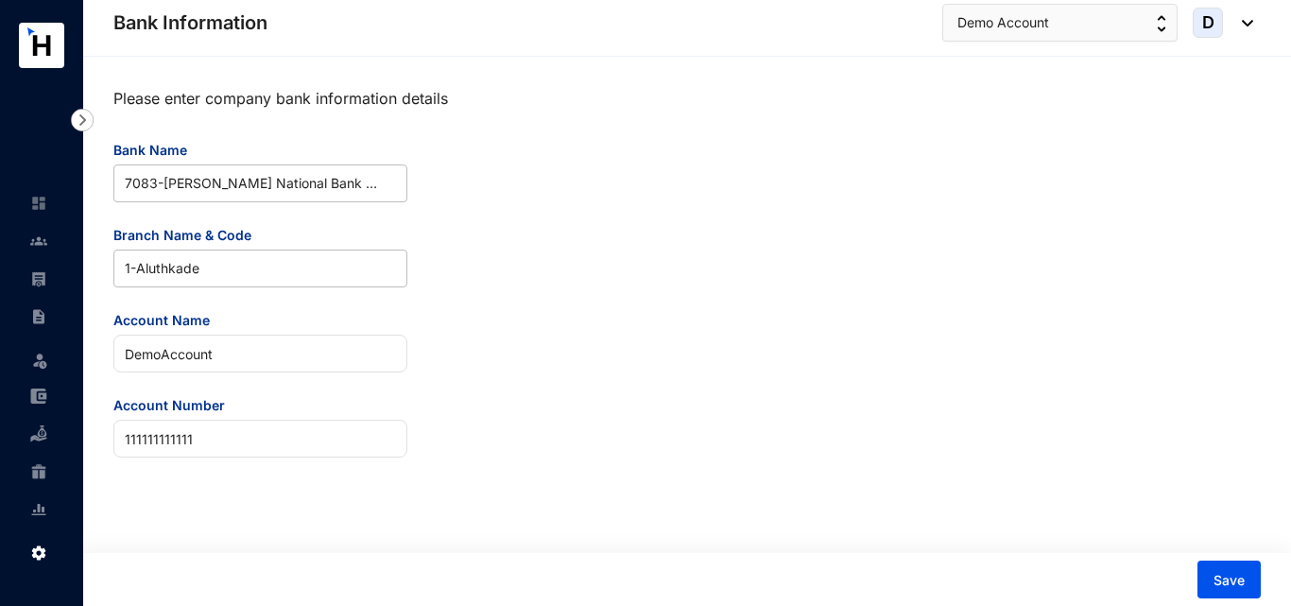
click at [77, 115] on img at bounding box center [82, 120] width 23 height 23
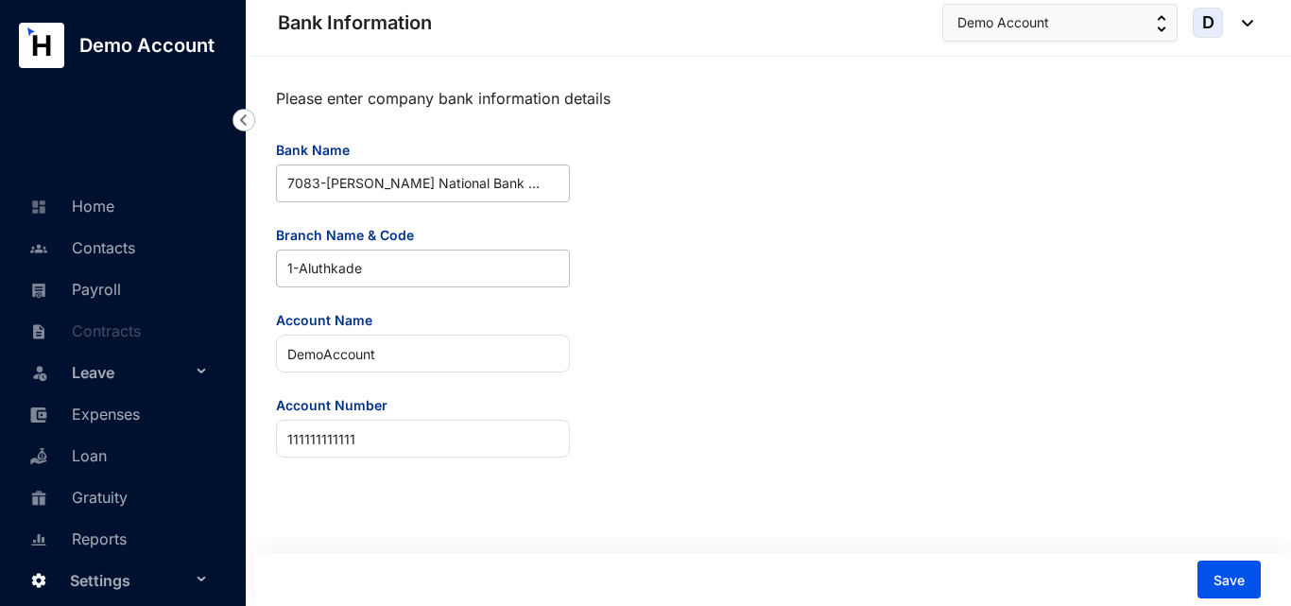
click at [204, 583] on div "Settings" at bounding box center [119, 579] width 208 height 42
click at [197, 582] on div "Settings" at bounding box center [119, 579] width 208 height 42
click at [198, 372] on div "Leave" at bounding box center [119, 372] width 208 height 42
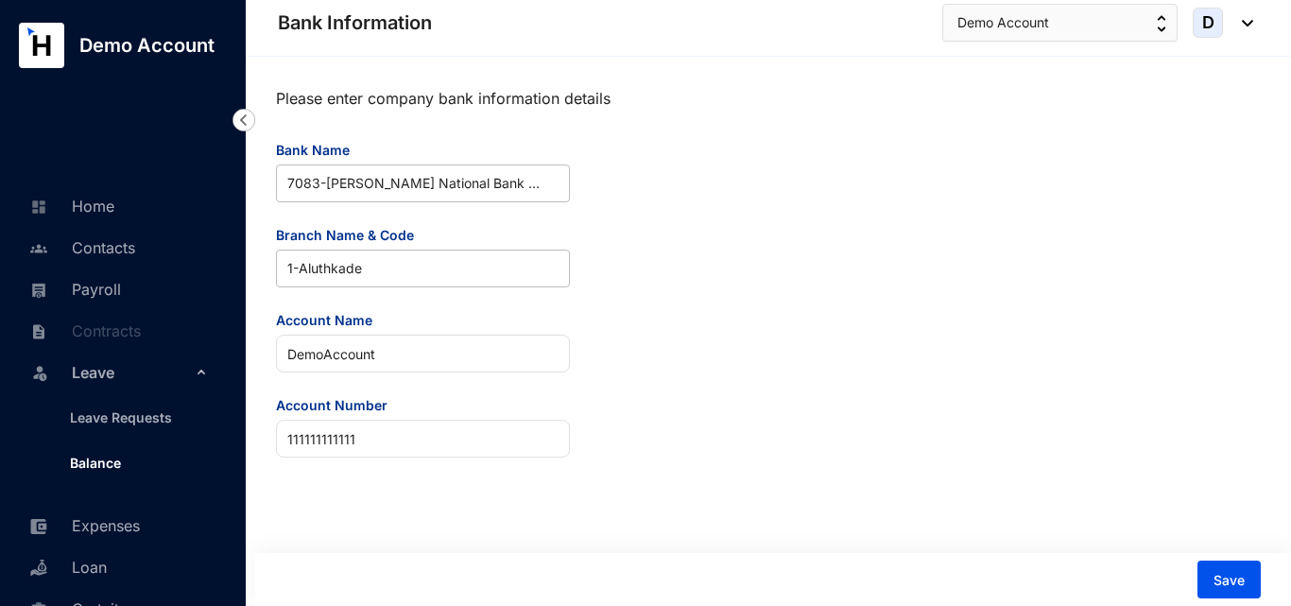
click at [116, 458] on link "Balance" at bounding box center [88, 462] width 66 height 16
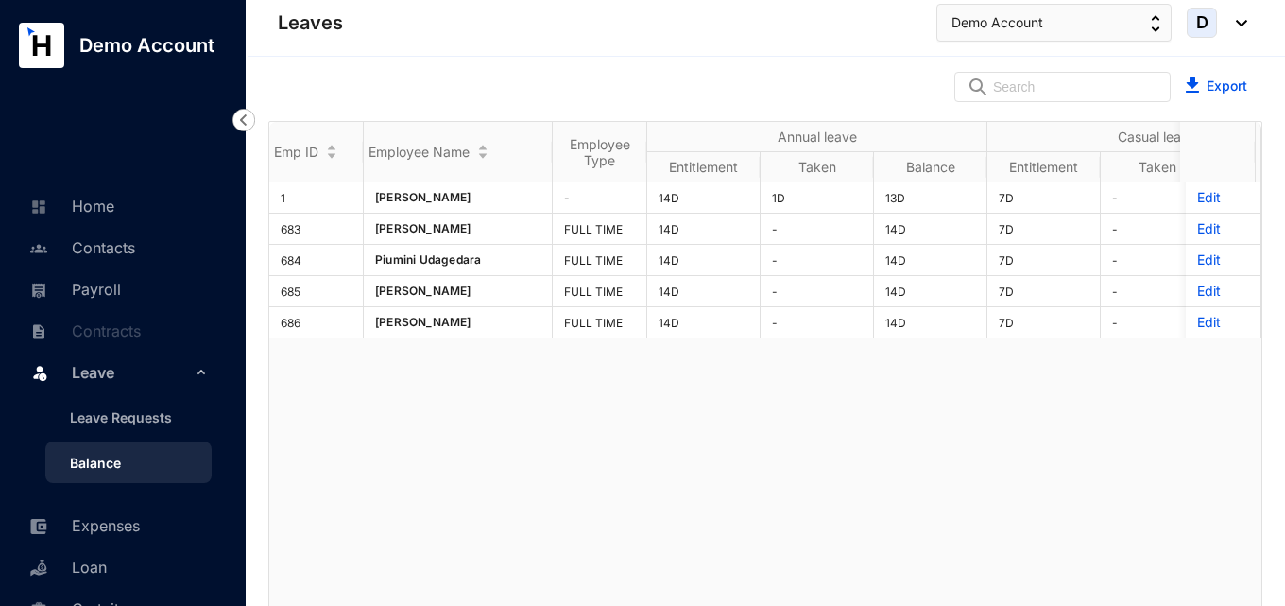
click at [97, 331] on link "Contracts" at bounding box center [83, 330] width 116 height 19
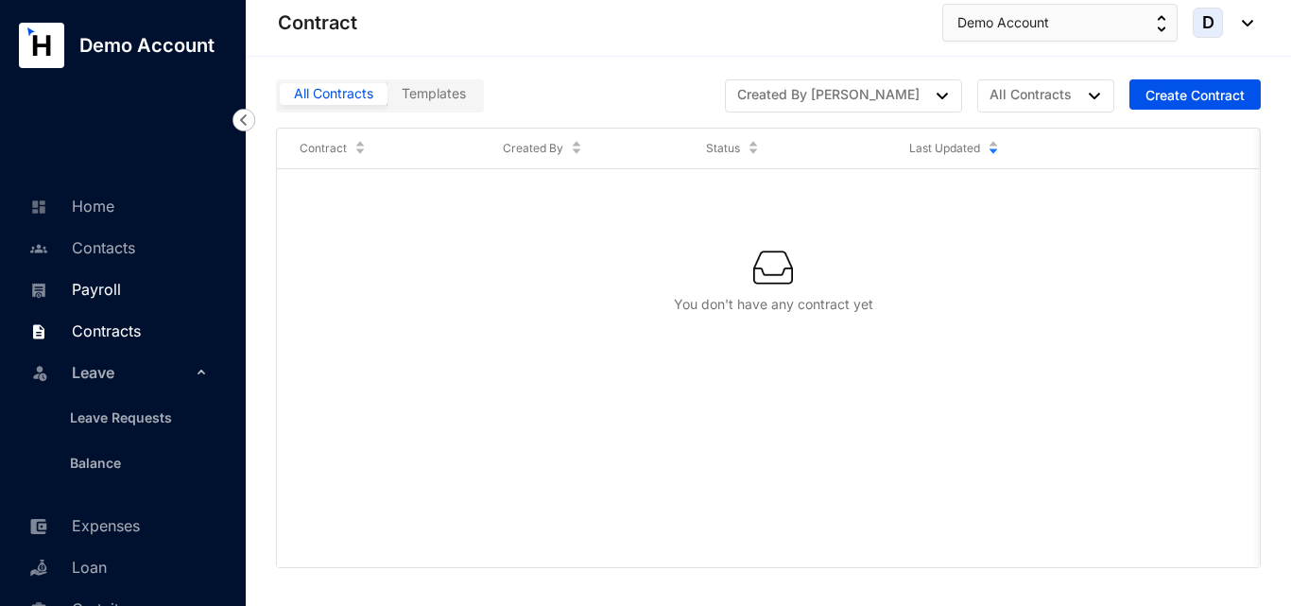
click at [95, 286] on link "Payroll" at bounding box center [73, 289] width 96 height 19
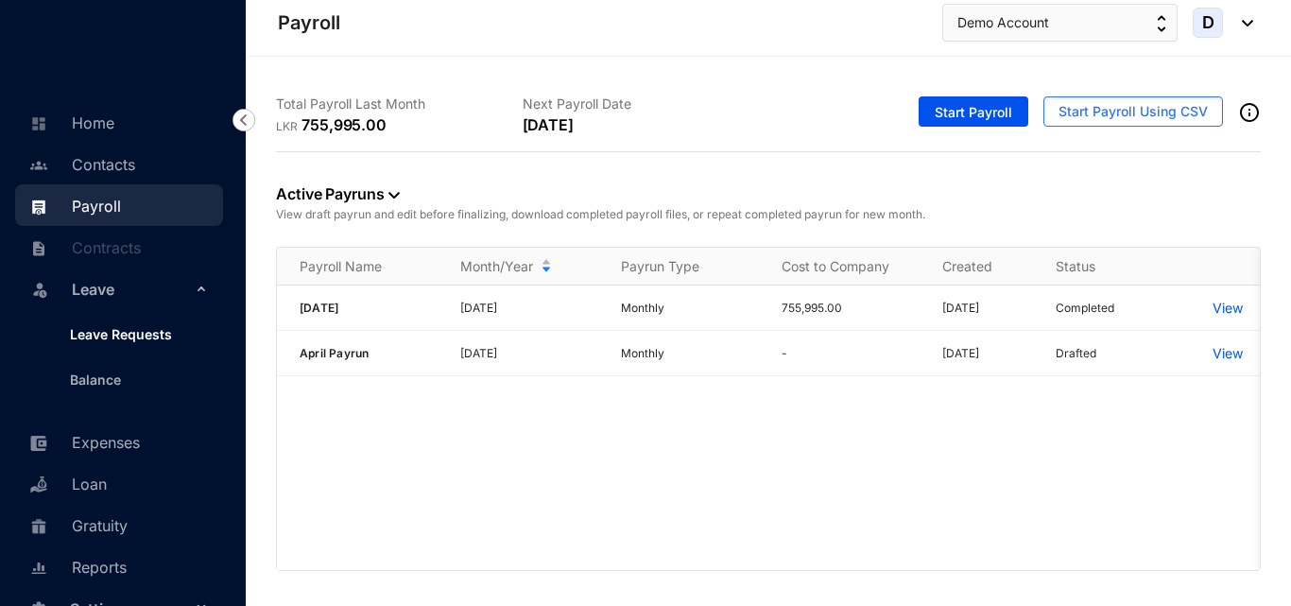
scroll to position [94, 0]
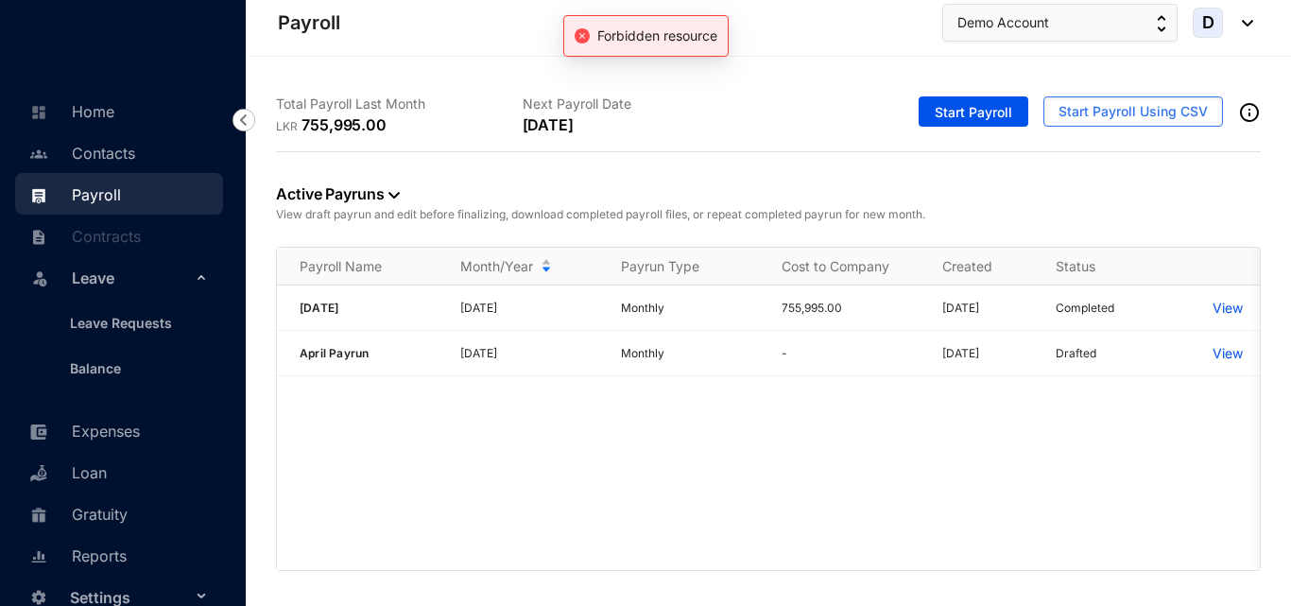
click at [574, 38] on icon "close-circle" at bounding box center [581, 35] width 15 height 15
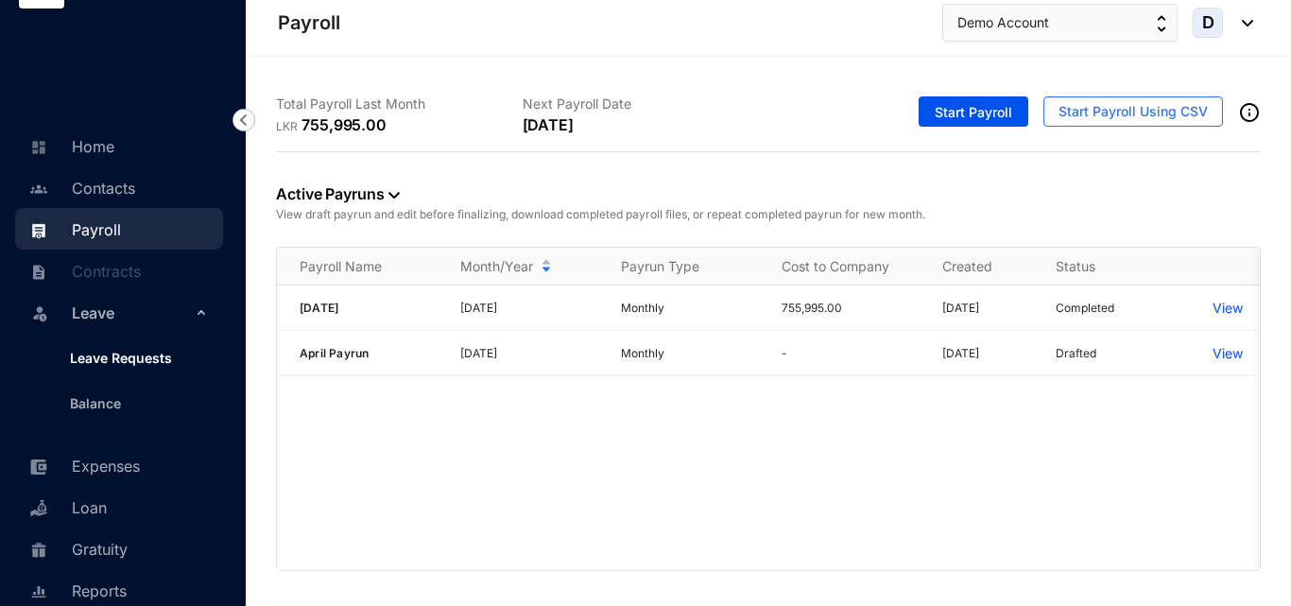
scroll to position [106, 0]
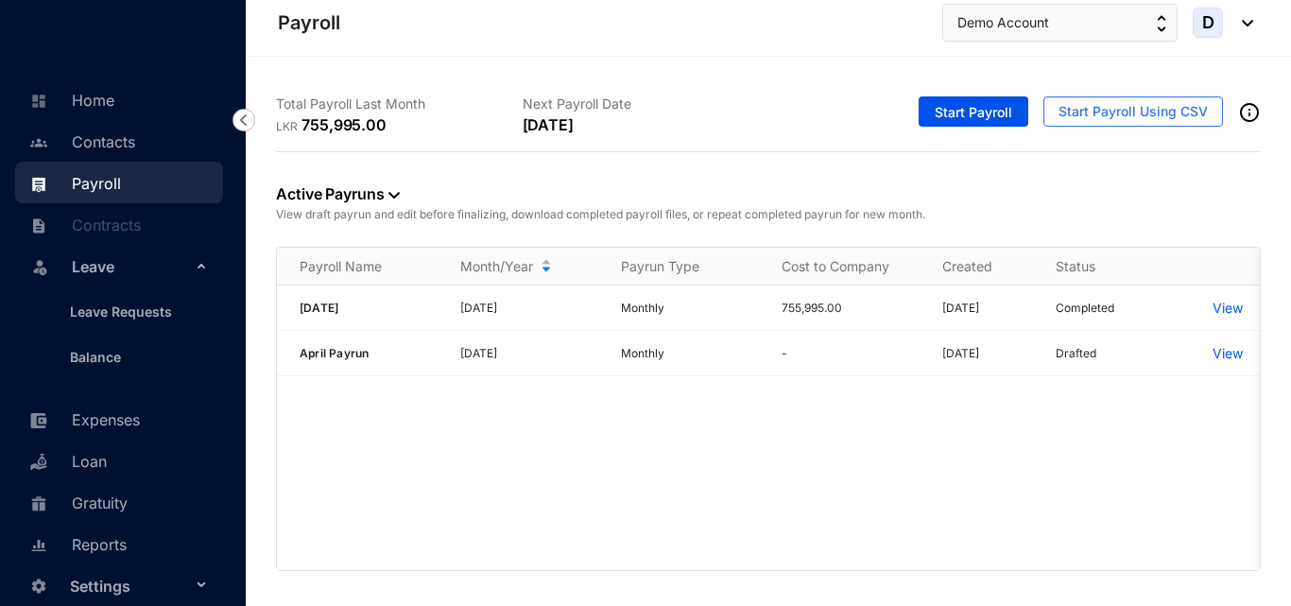
click at [117, 583] on span "Settings" at bounding box center [130, 586] width 121 height 38
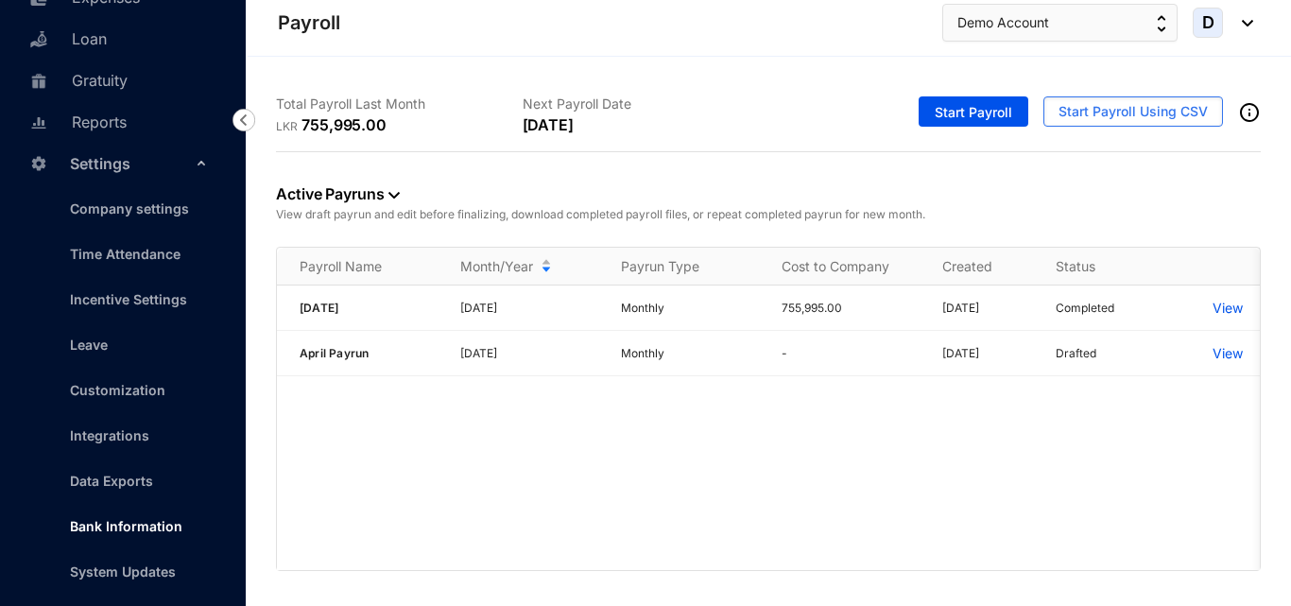
scroll to position [535, 0]
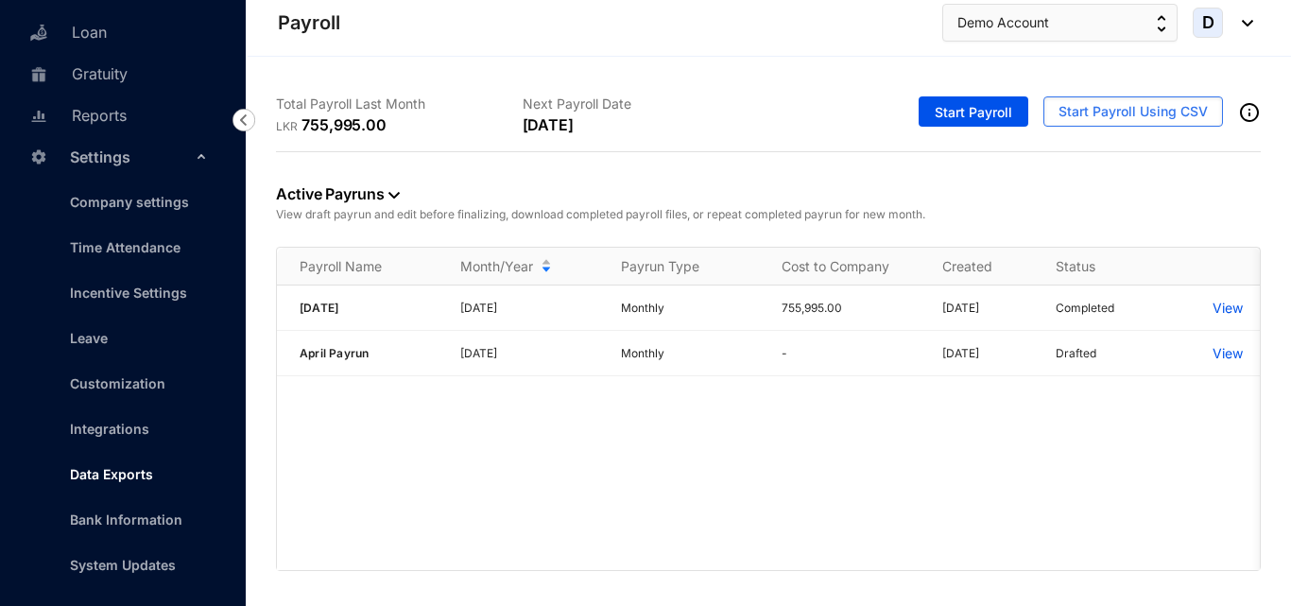
click at [140, 471] on link "Data Exports" at bounding box center [104, 474] width 98 height 16
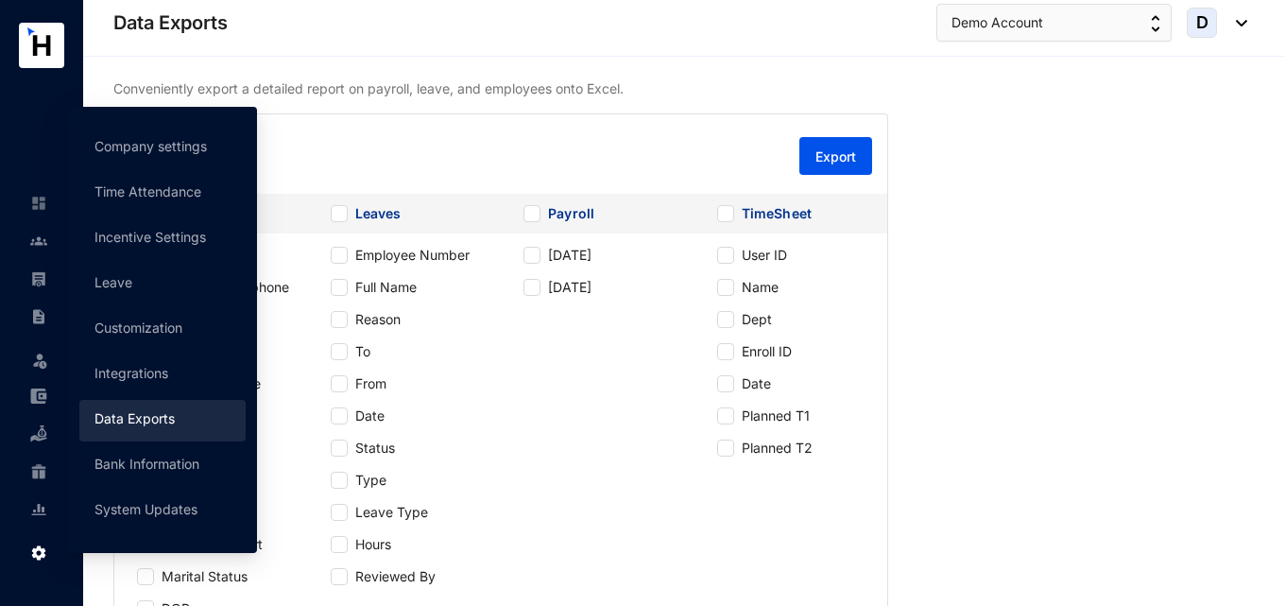
click at [31, 558] on img at bounding box center [38, 552] width 17 height 17
click at [148, 421] on link "Data Exports" at bounding box center [134, 418] width 80 height 16
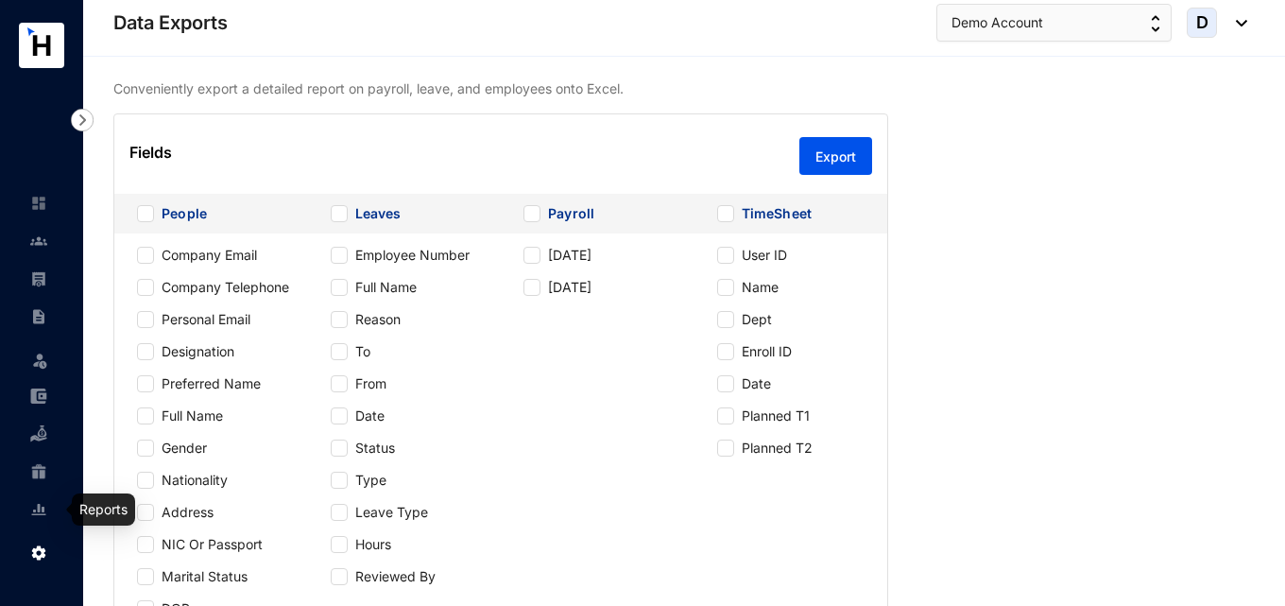
click at [43, 513] on img at bounding box center [38, 509] width 17 height 17
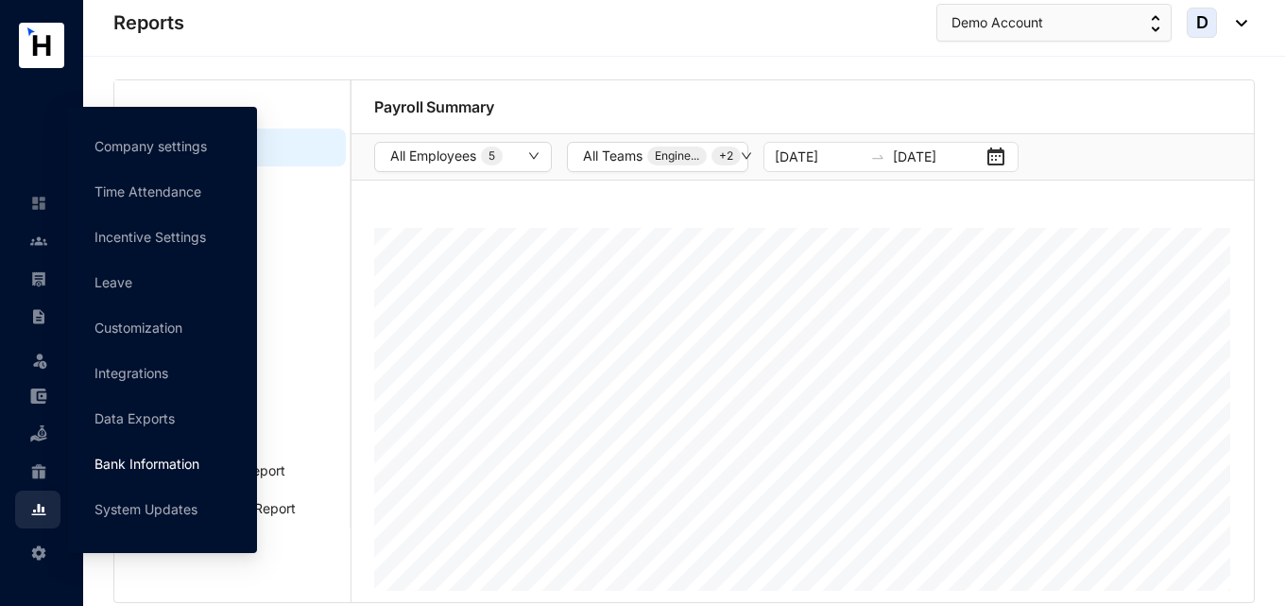
click at [173, 471] on link "Bank Information" at bounding box center [146, 463] width 105 height 16
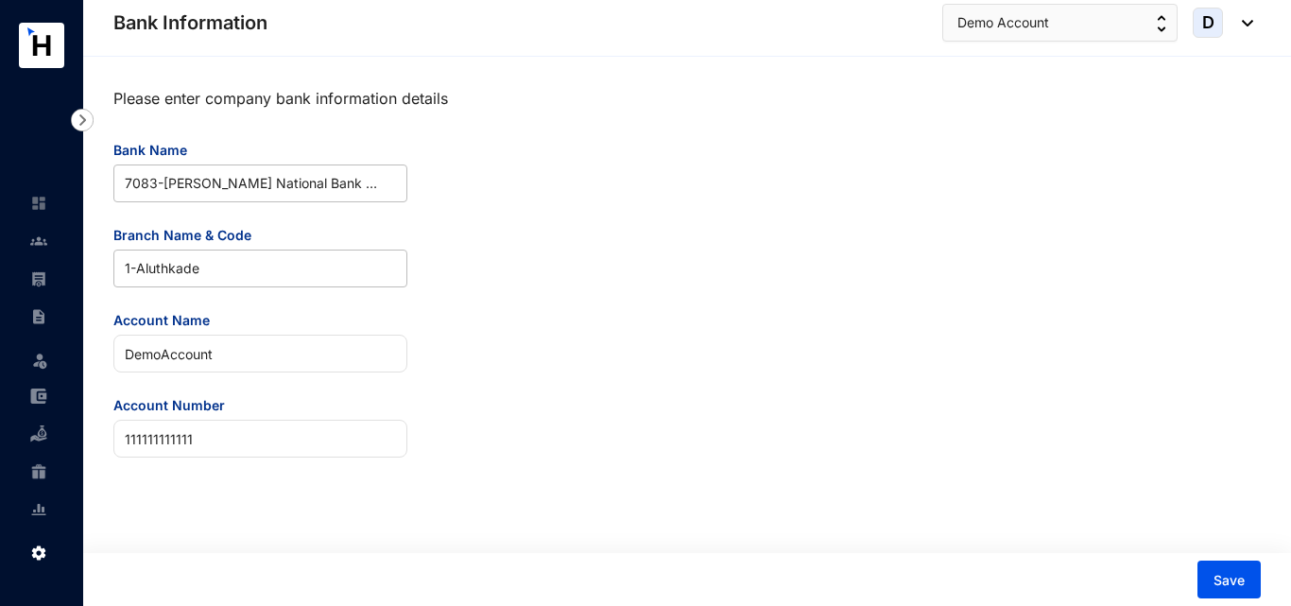
click at [84, 120] on img at bounding box center [82, 120] width 23 height 23
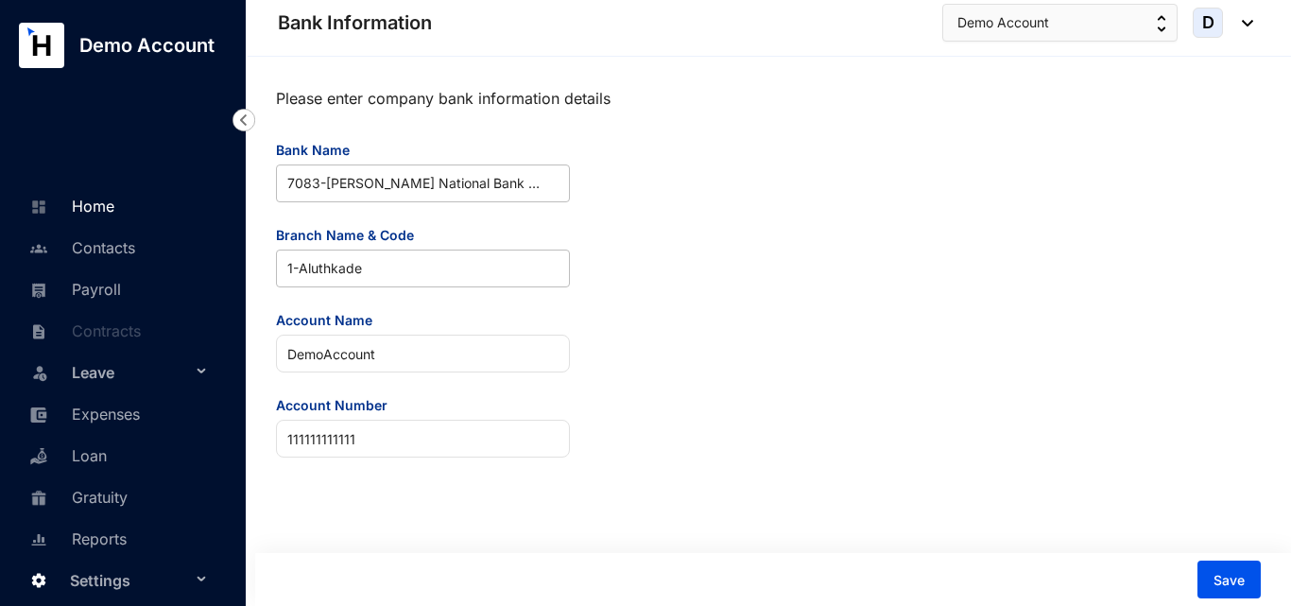
click at [111, 197] on link "Home" at bounding box center [70, 206] width 90 height 19
